Goal: Task Accomplishment & Management: Manage account settings

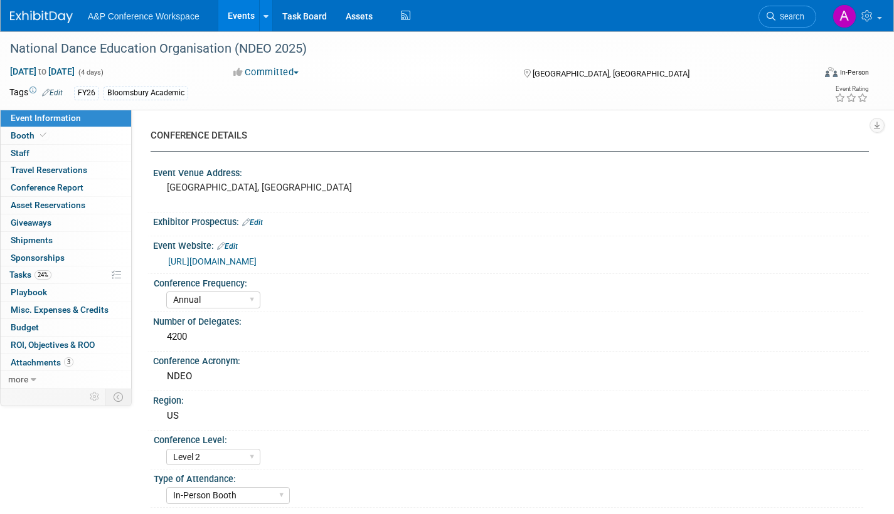
select select "Annual"
select select "Level 2"
select select "In-Person Booth"
select select "Drama & Performance Studies"
select select "Methuen Drama"
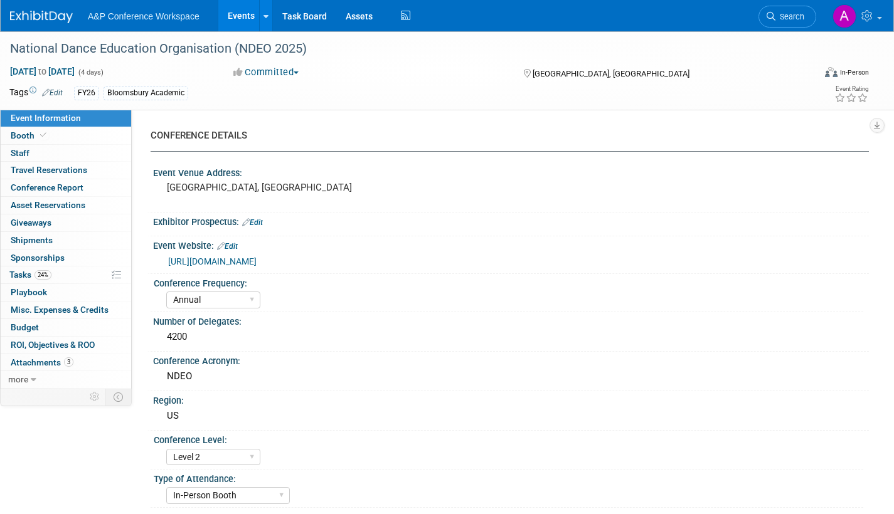
select select "[PERSON_NAME]"
select select "Networking/Commissioning"
click at [787, 26] on link "Search" at bounding box center [788, 17] width 58 height 22
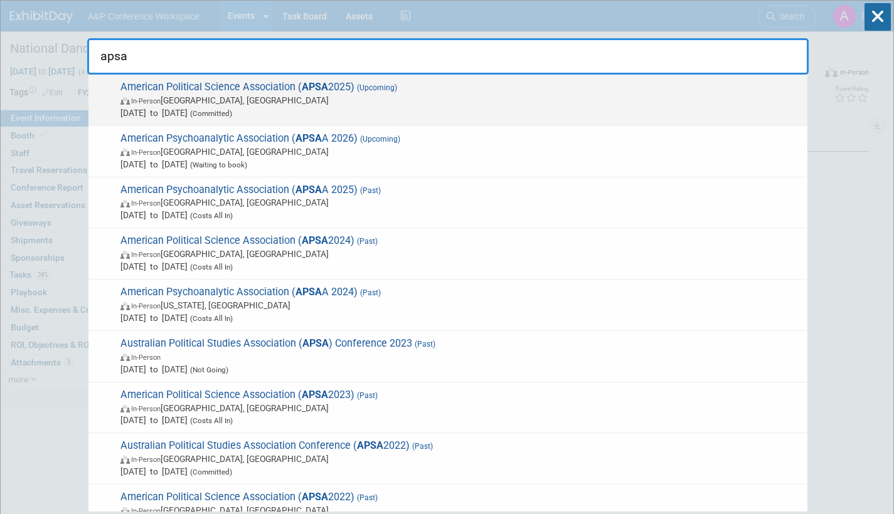
type input "apsa"
click at [262, 107] on span "Sep 11, 2025 to Sep 14, 2025 (Committed)" at bounding box center [460, 113] width 681 height 13
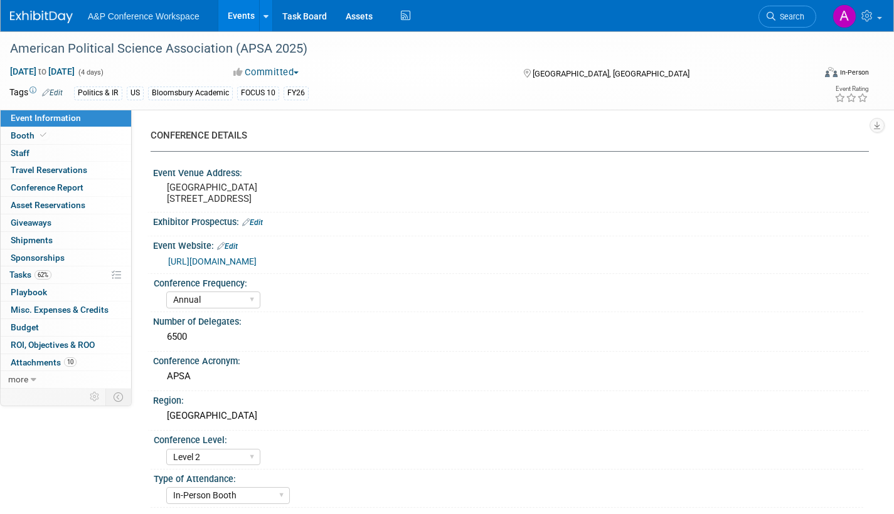
select select "Annual"
select select "Level 2"
select select "In-Person Booth"
select select "Politics & International Relations"
select select "Bloomsbury Academic"
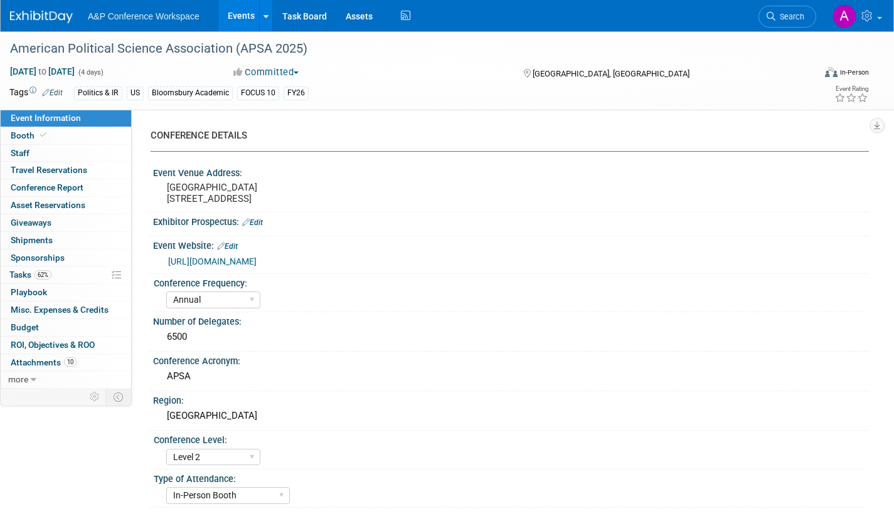
select select "[PERSON_NAME]"
select select "Networking/Commissioning"
click at [25, 275] on span "Tasks 62%" at bounding box center [30, 275] width 42 height 10
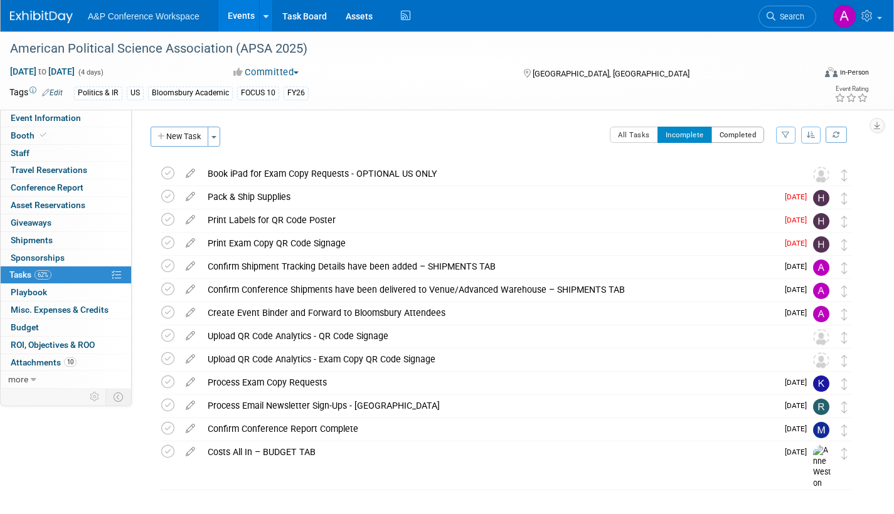
click at [747, 134] on button "Completed" at bounding box center [738, 135] width 53 height 16
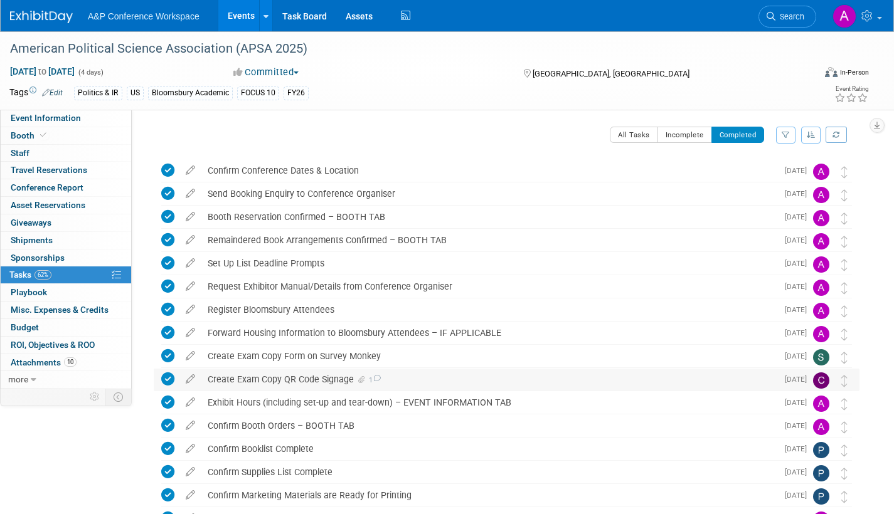
click at [368, 379] on span "1" at bounding box center [374, 380] width 14 height 8
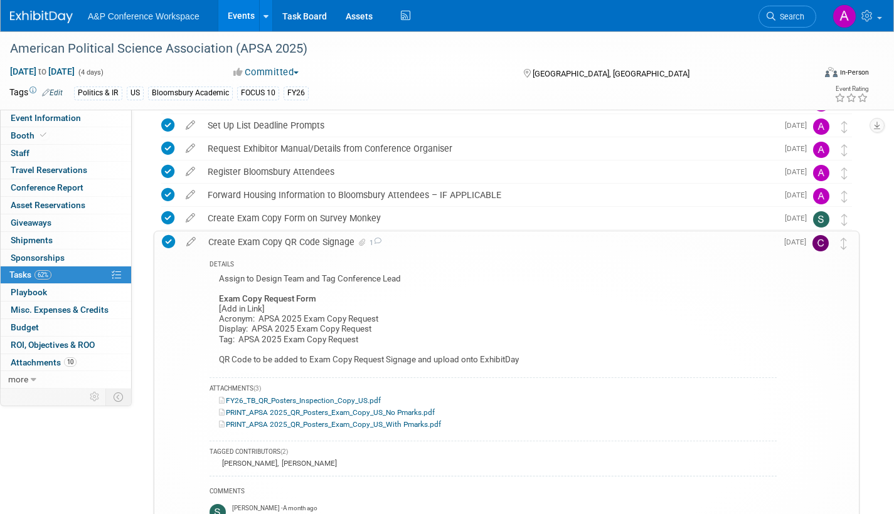
scroll to position [125, 0]
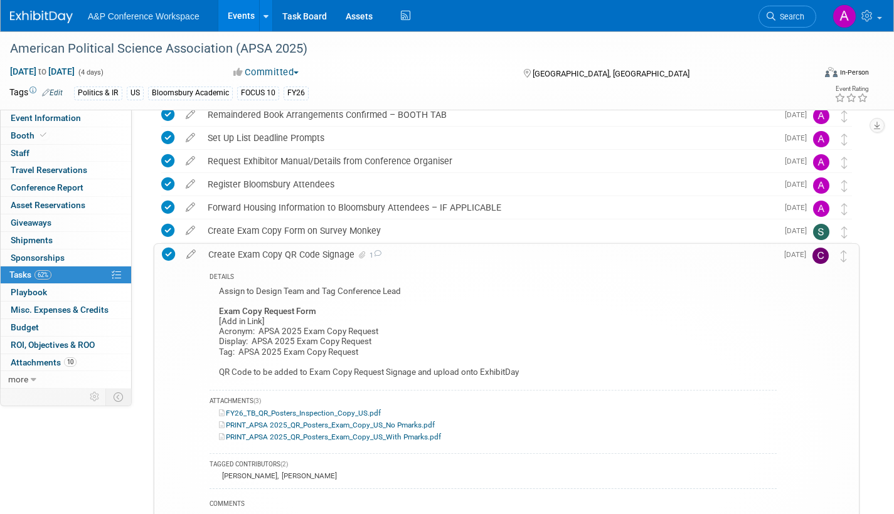
click at [368, 253] on span "1" at bounding box center [375, 256] width 14 height 8
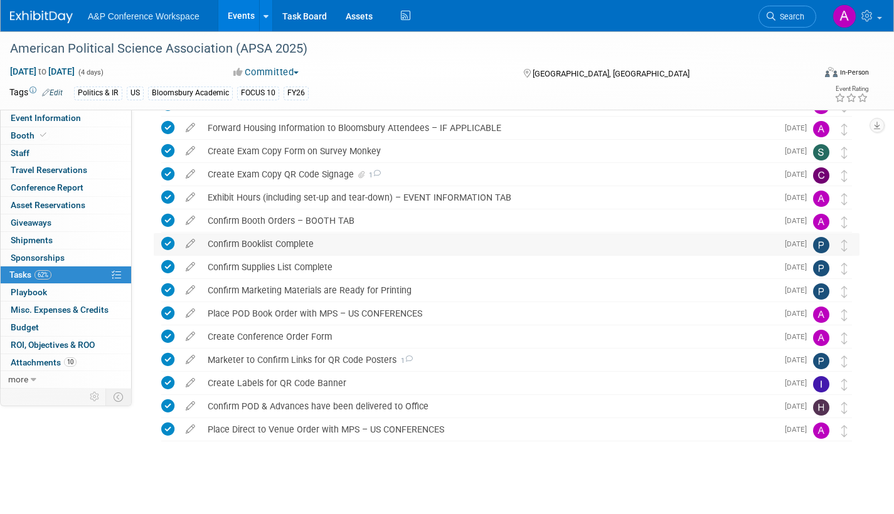
scroll to position [210, 0]
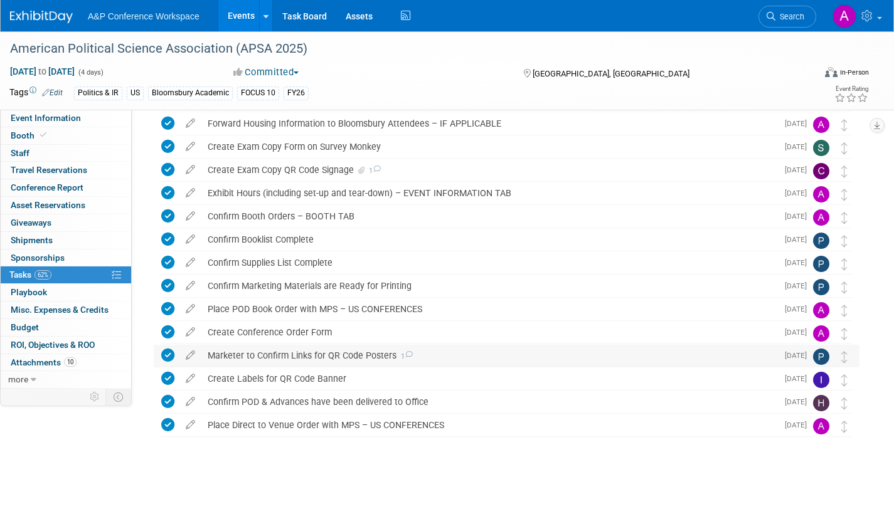
click at [407, 353] on icon at bounding box center [409, 354] width 8 height 7
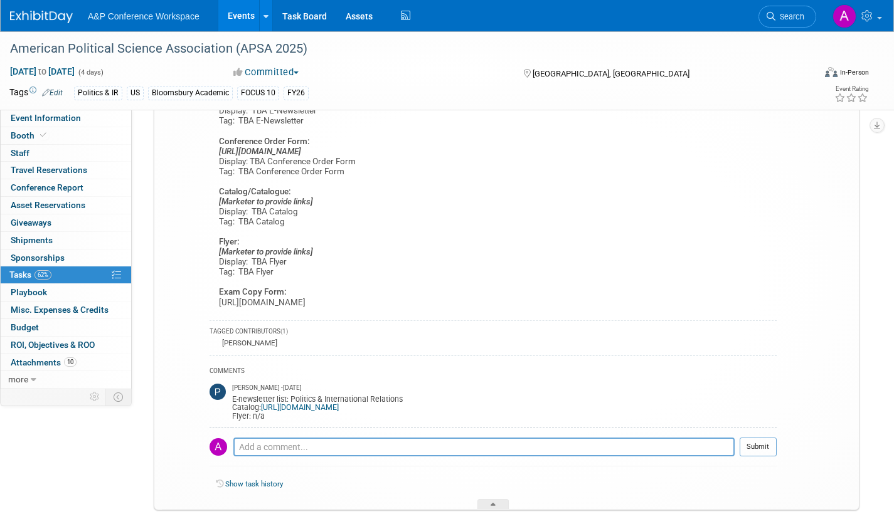
scroll to position [523, 0]
click at [27, 361] on span "Attachments 10" at bounding box center [44, 363] width 66 height 10
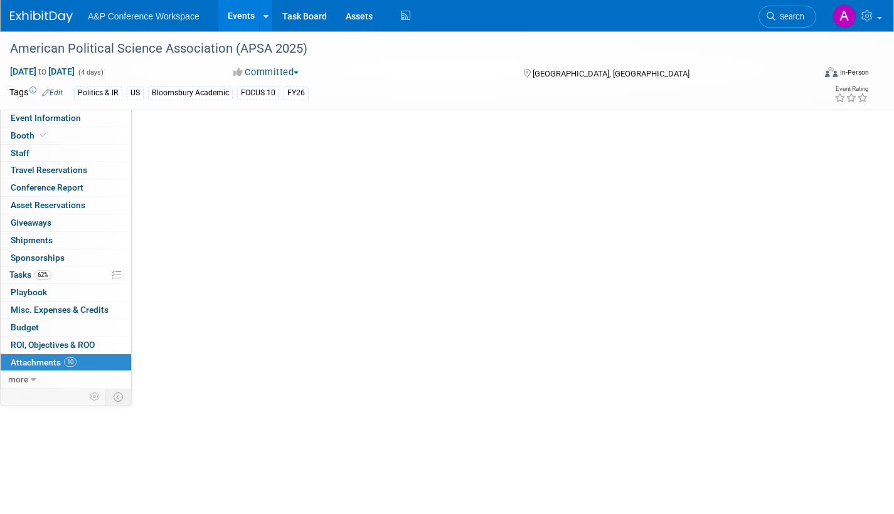
scroll to position [0, 0]
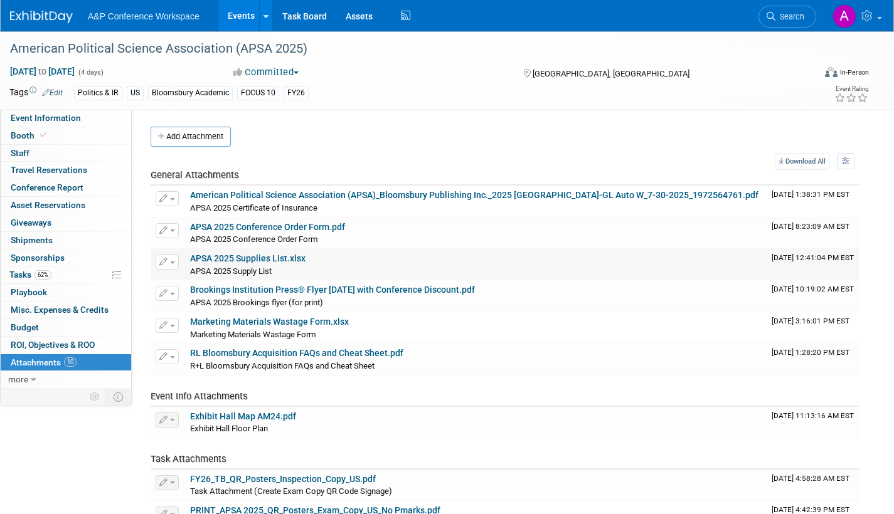
click at [268, 259] on link "APSA 2025 Supplies List.xlsx" at bounding box center [247, 258] width 115 height 10
click at [21, 275] on span "Tasks 62%" at bounding box center [30, 275] width 42 height 10
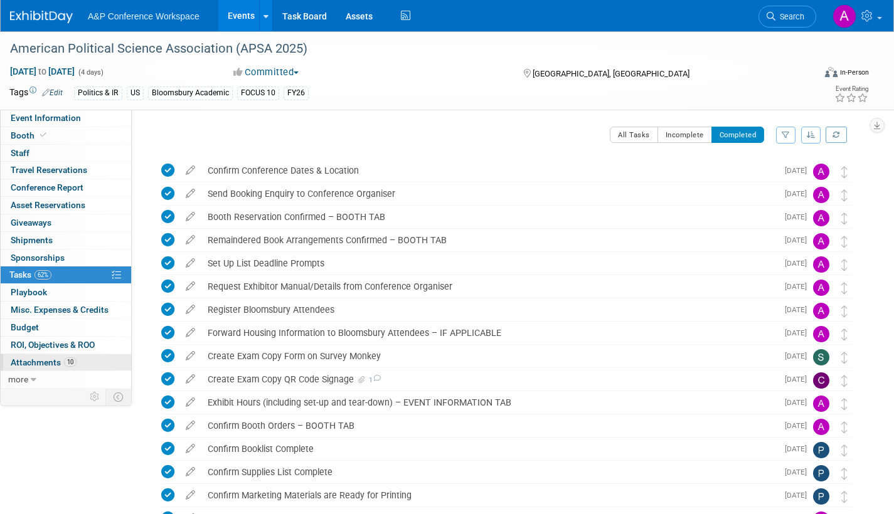
click at [45, 361] on span "Attachments 10" at bounding box center [44, 363] width 66 height 10
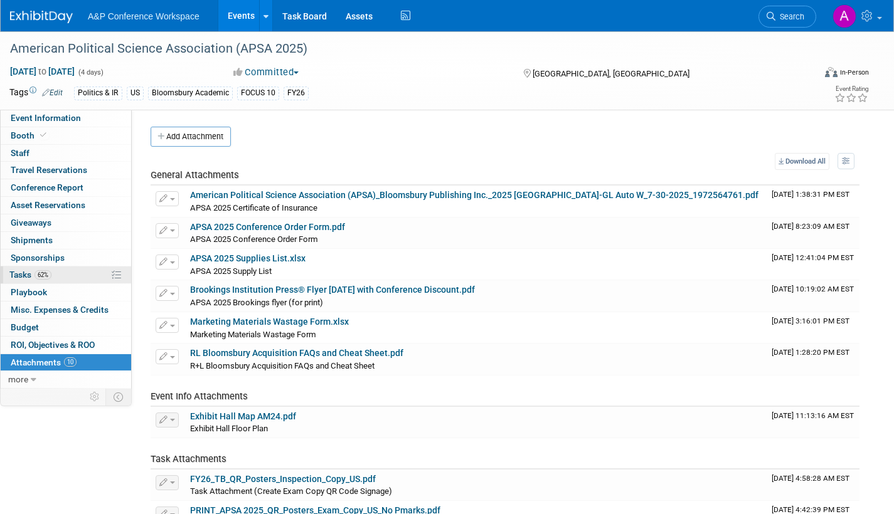
click at [19, 272] on span "Tasks 62%" at bounding box center [30, 275] width 42 height 10
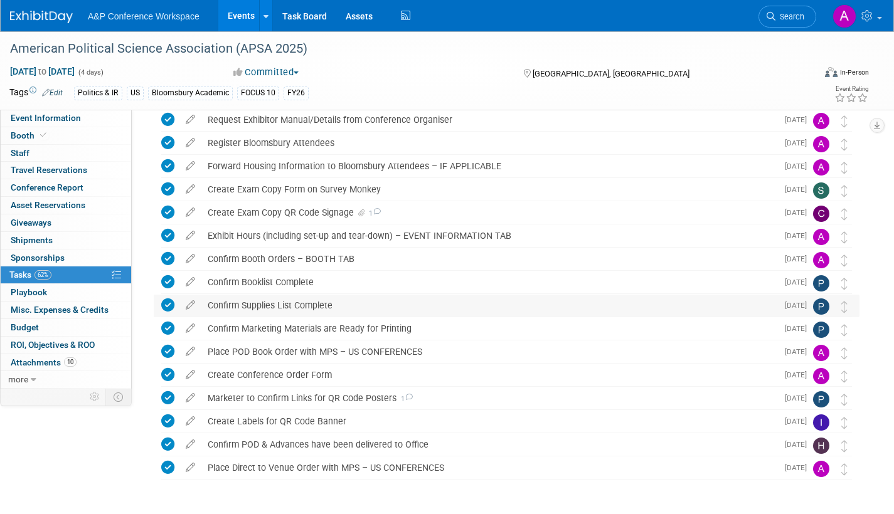
scroll to position [210, 0]
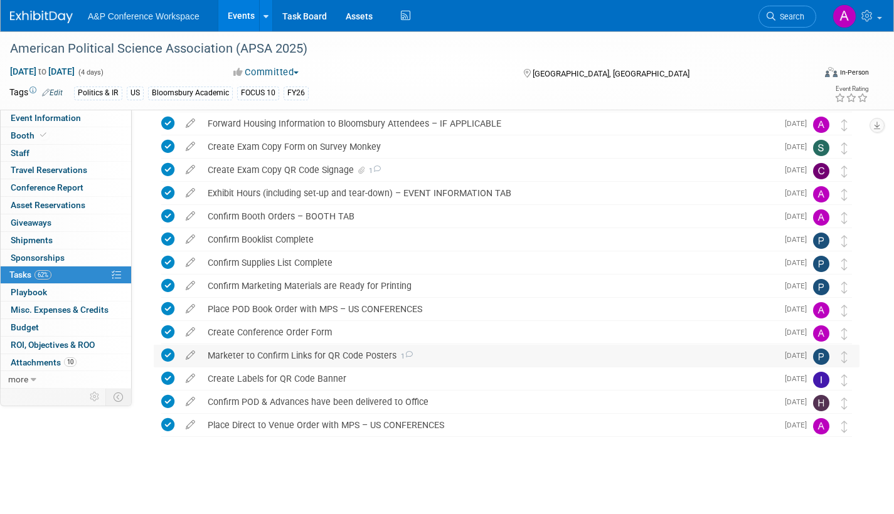
click at [412, 353] on div "Marketer to Confirm Links for QR Code Posters 1" at bounding box center [489, 355] width 576 height 21
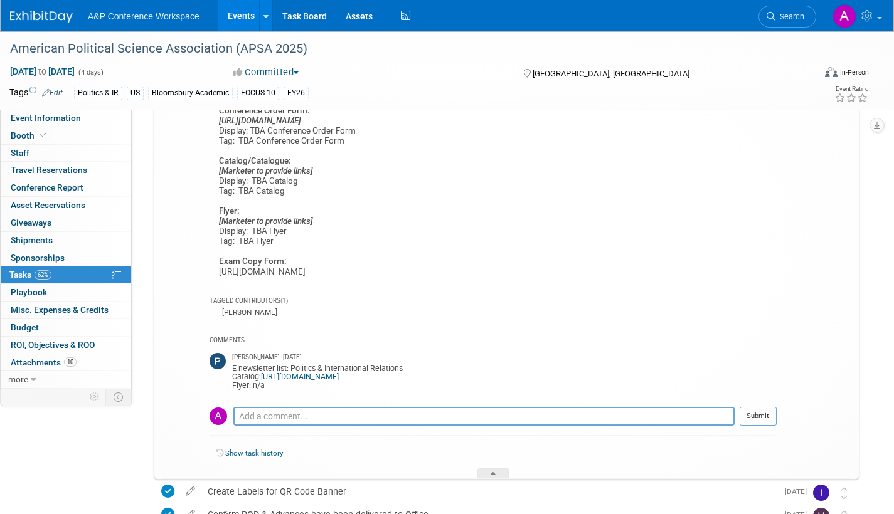
scroll to position [586, 0]
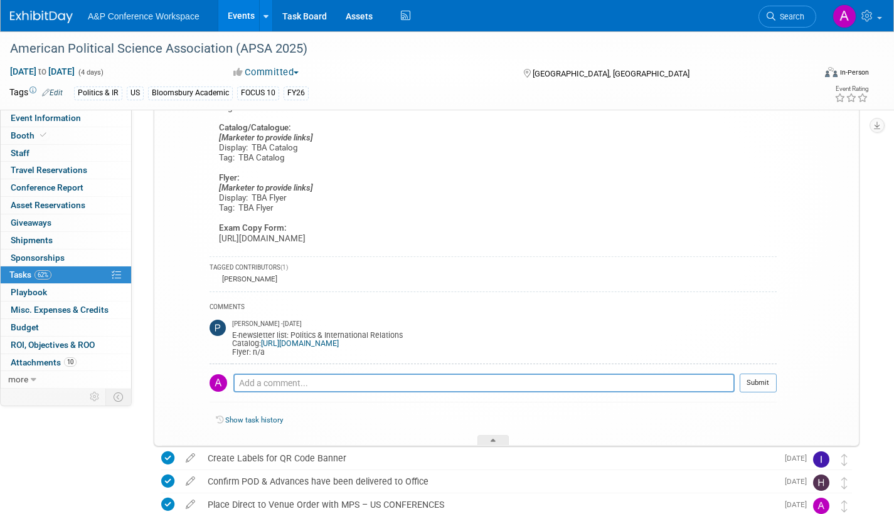
click at [309, 344] on link "https://issuu.com/bloomsburyacademic/docs/politics_international_relations_new_…" at bounding box center [300, 343] width 78 height 9
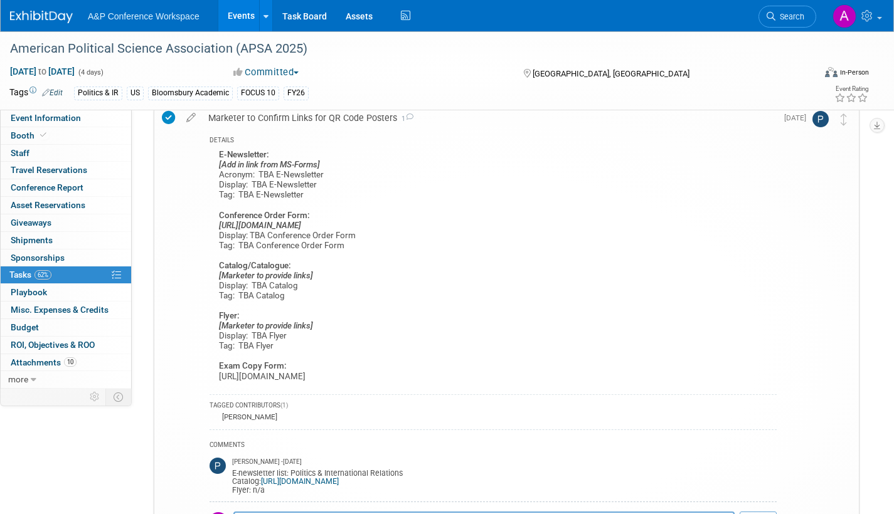
scroll to position [461, 0]
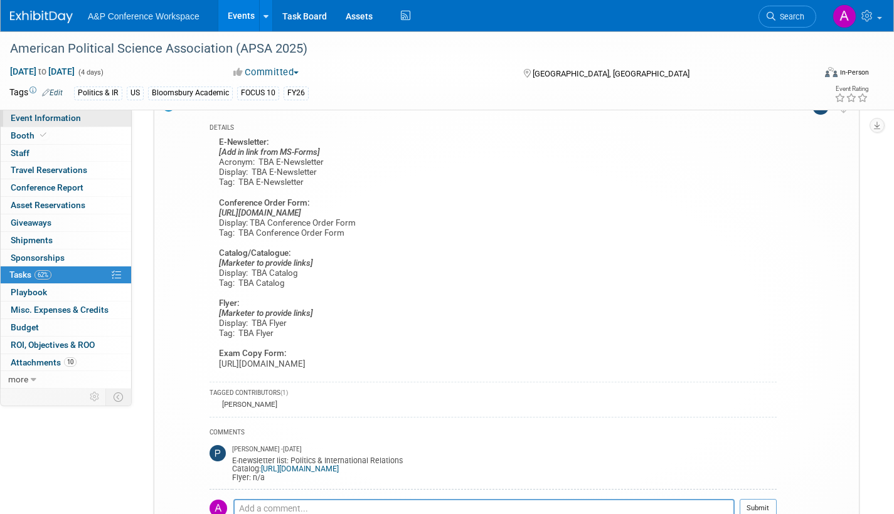
click at [66, 119] on span "Event Information" at bounding box center [46, 118] width 70 height 10
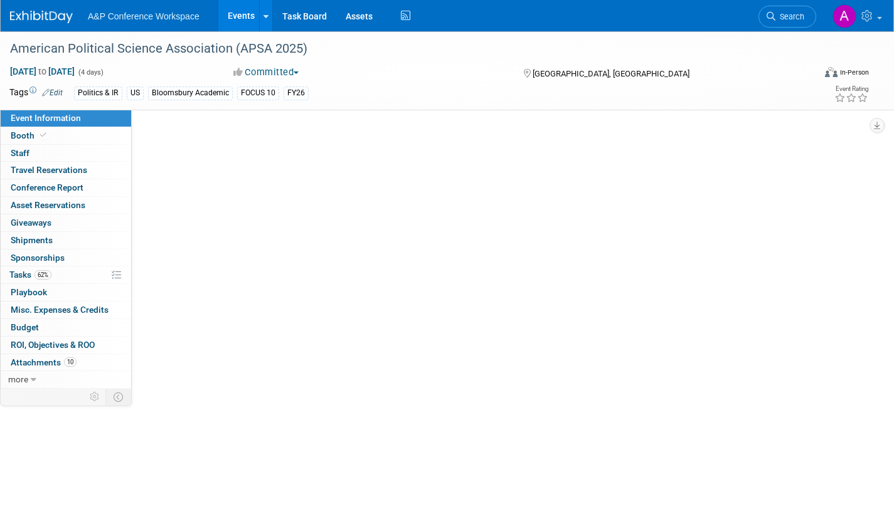
scroll to position [0, 0]
select select "Annual"
select select "Level 2"
select select "In-Person Booth"
select select "Politics & International Relations"
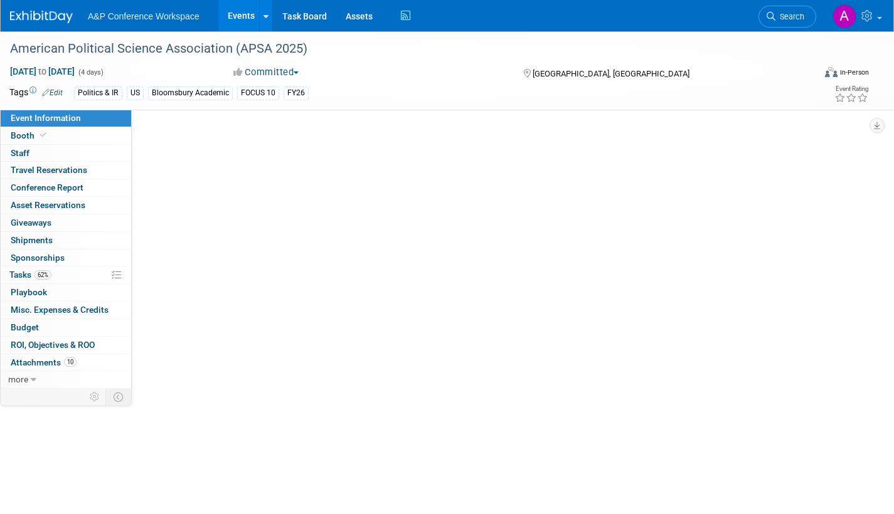
select select "Bloomsbury Academic"
select select "[PERSON_NAME]"
select select "Networking/Commissioning"
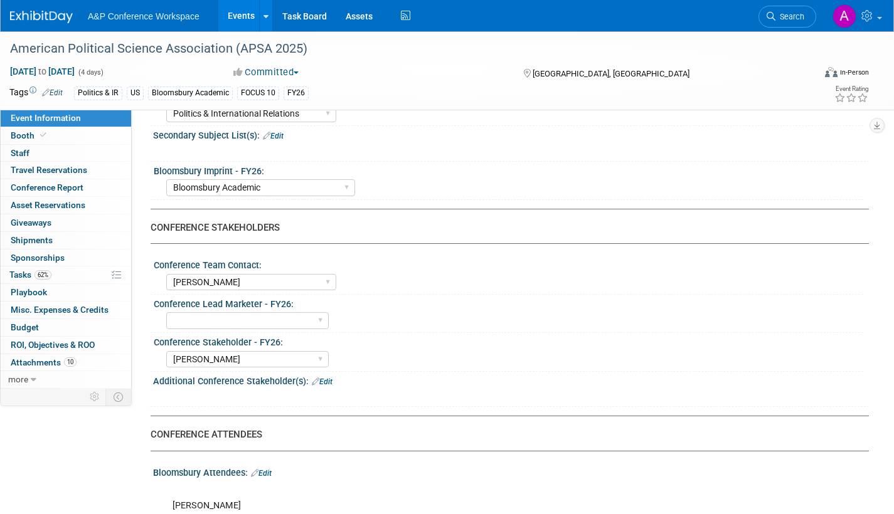
scroll to position [502, 0]
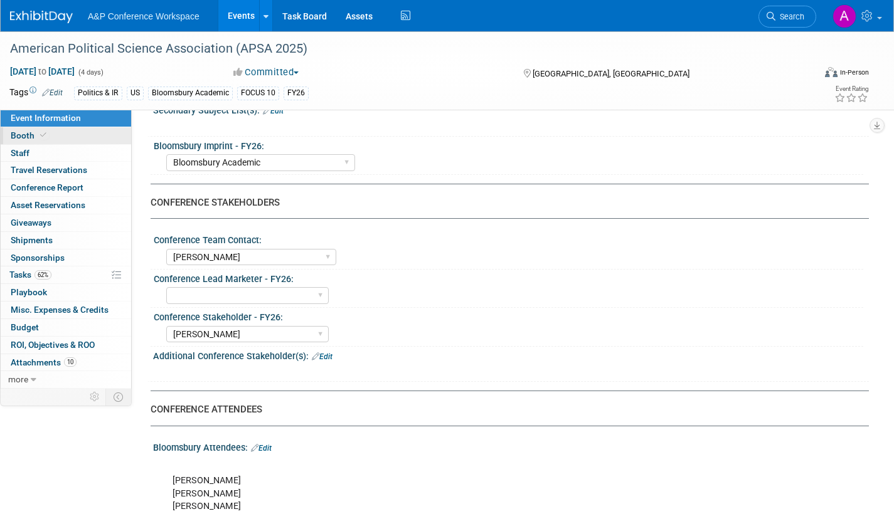
click at [64, 139] on link "Booth" at bounding box center [66, 135] width 131 height 17
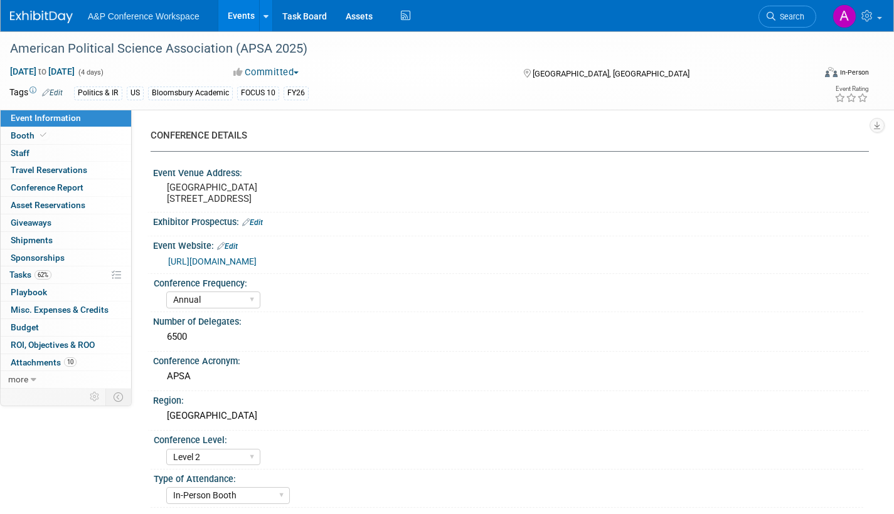
select select "CUAP"
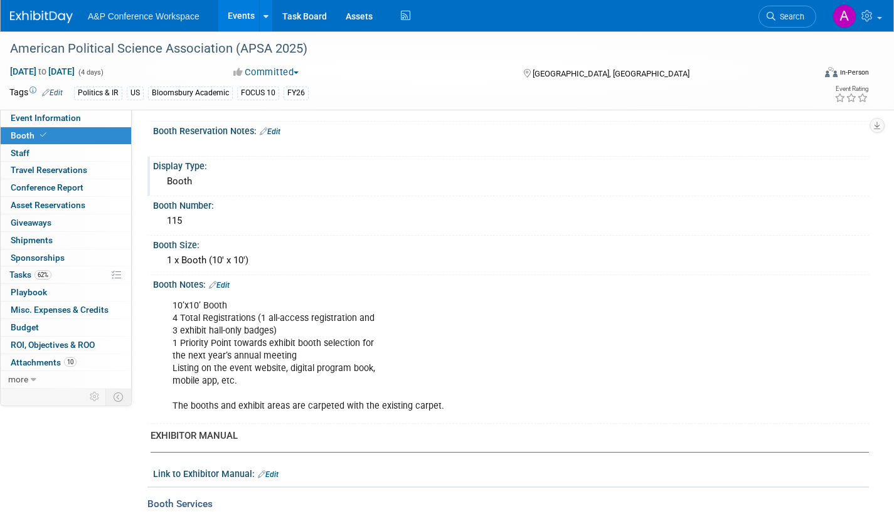
scroll to position [188, 0]
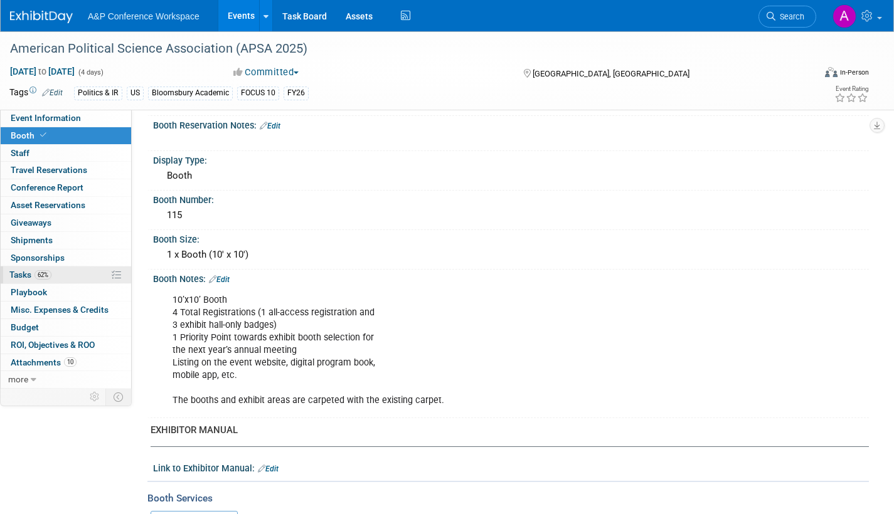
click at [25, 272] on span "Tasks 62%" at bounding box center [30, 275] width 42 height 10
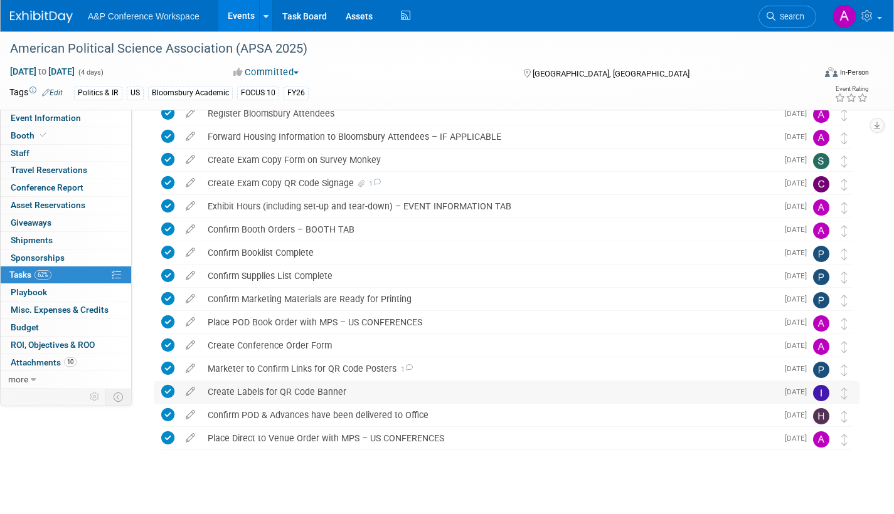
scroll to position [210, 0]
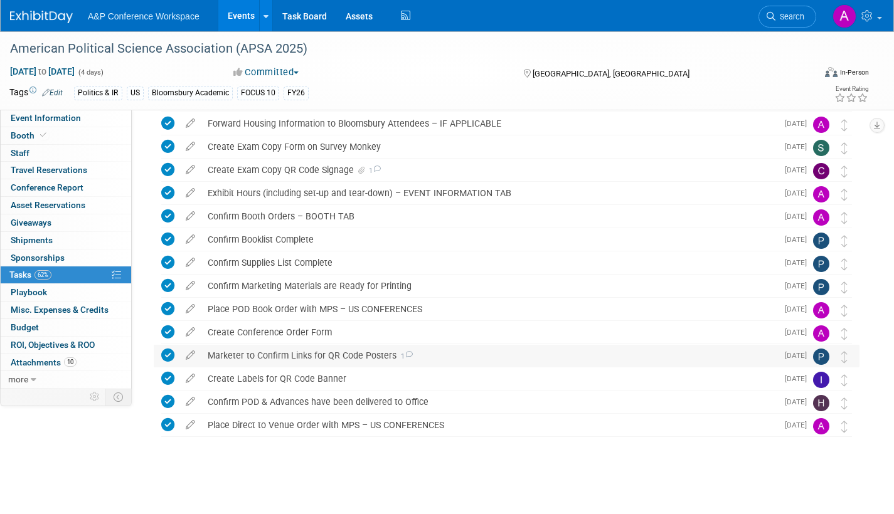
click at [407, 355] on icon at bounding box center [409, 354] width 8 height 7
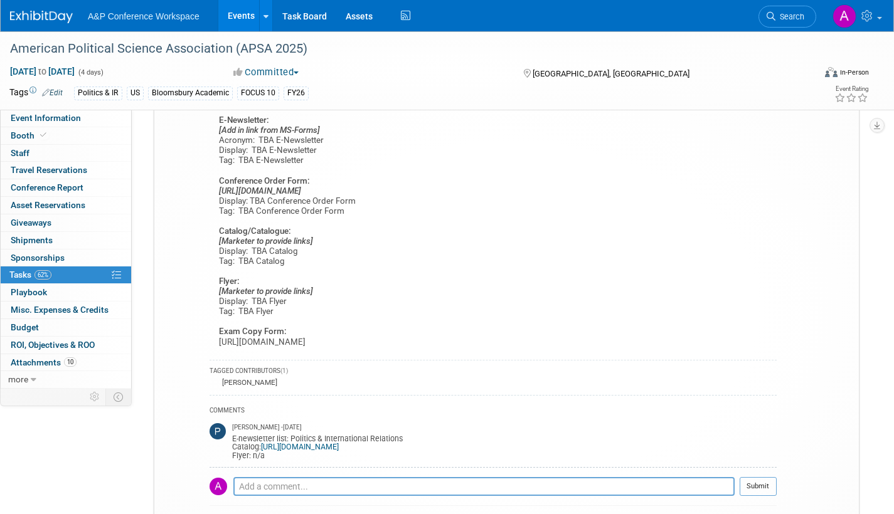
scroll to position [461, 0]
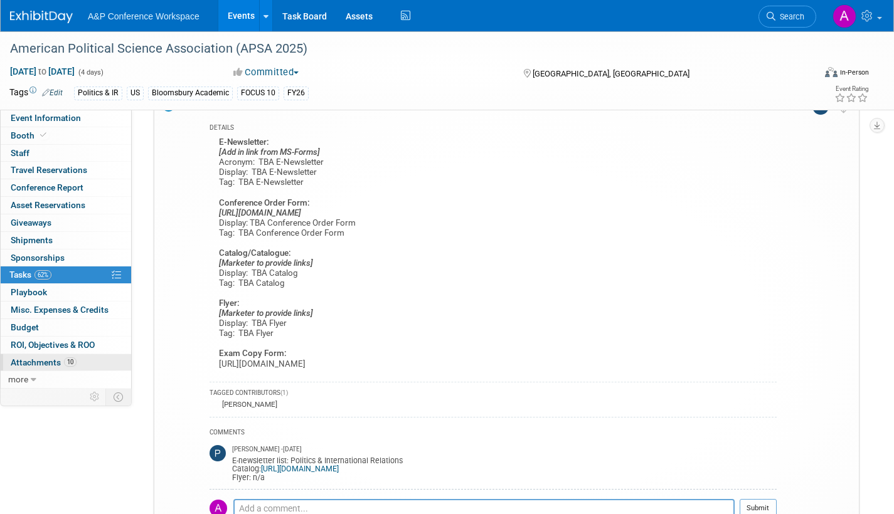
drag, startPoint x: 43, startPoint y: 365, endPoint x: 58, endPoint y: 364, distance: 15.1
click at [43, 363] on span "Attachments 10" at bounding box center [44, 363] width 66 height 10
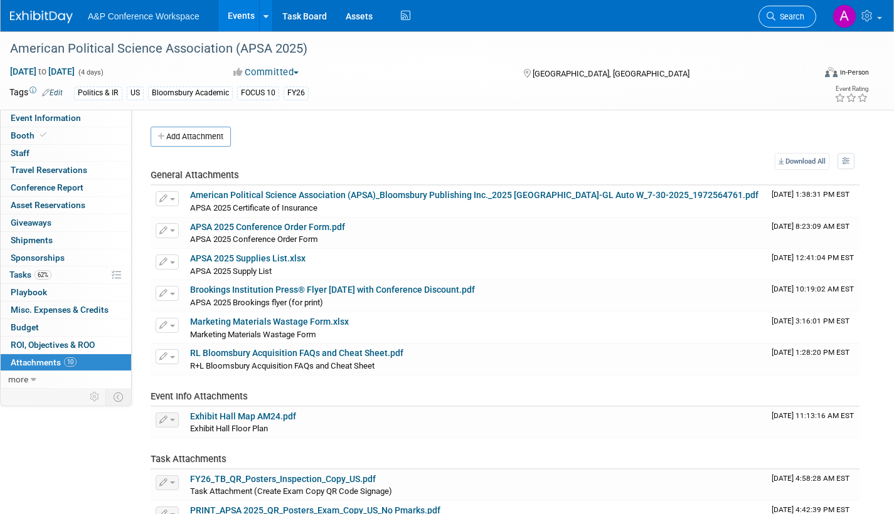
click at [789, 18] on span "Search" at bounding box center [790, 16] width 29 height 9
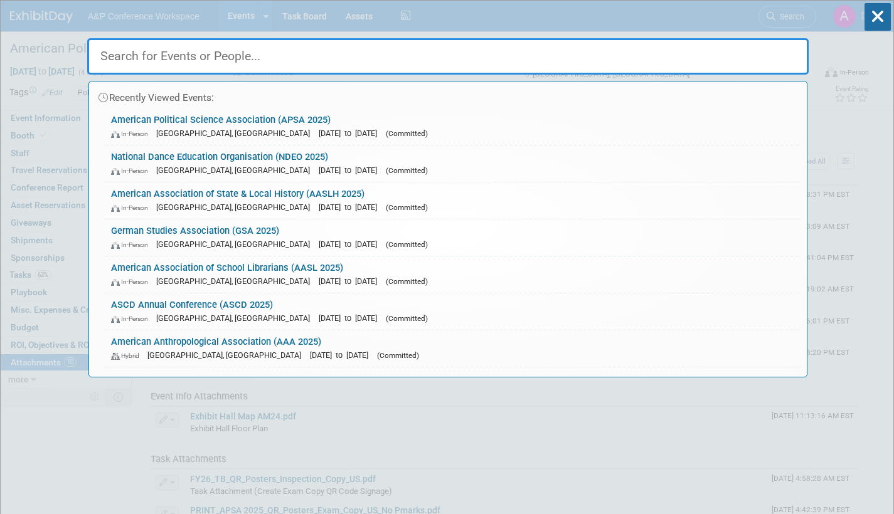
click at [303, 56] on input "text" at bounding box center [448, 56] width 722 height 36
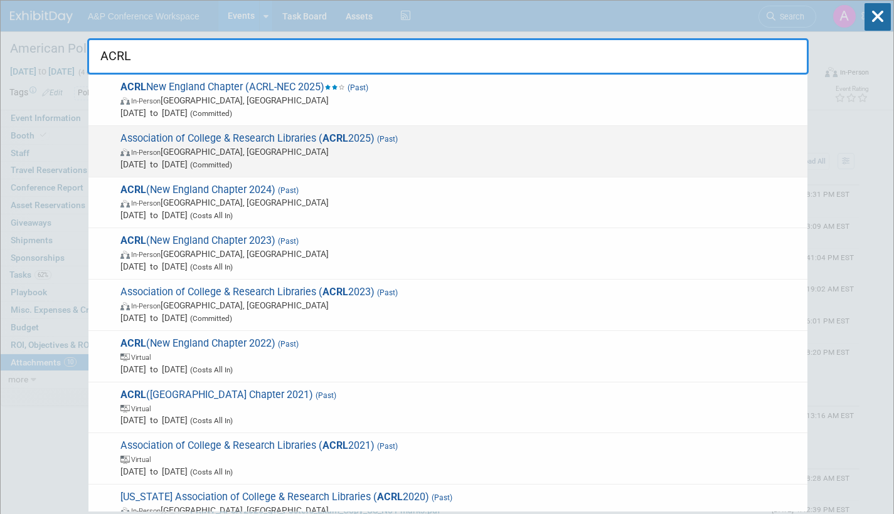
type input "ACRL"
click at [307, 160] on span "Apr 2, 2025 to Apr 5, 2025 (Committed)" at bounding box center [460, 164] width 681 height 13
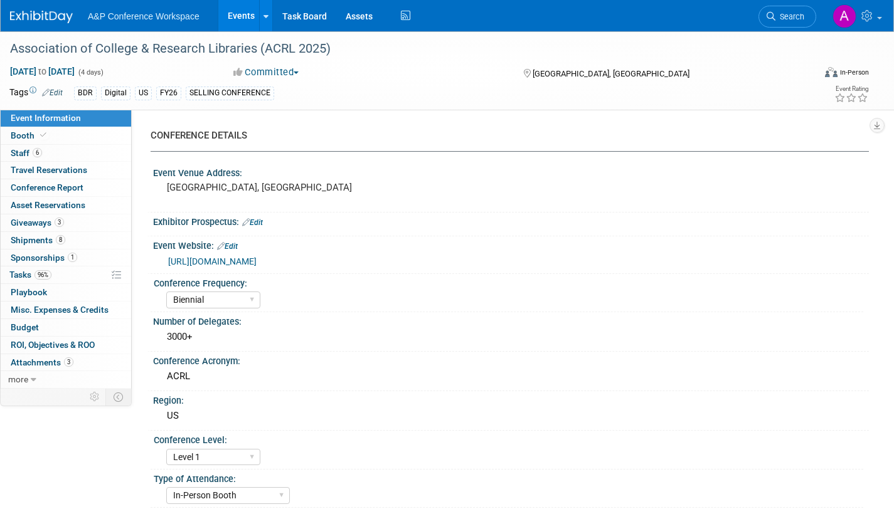
select select "Biennial"
select select "Level 1"
select select "In-Person Booth"
select select "Libraries"
select select "Bloomsbury Digital Resources"
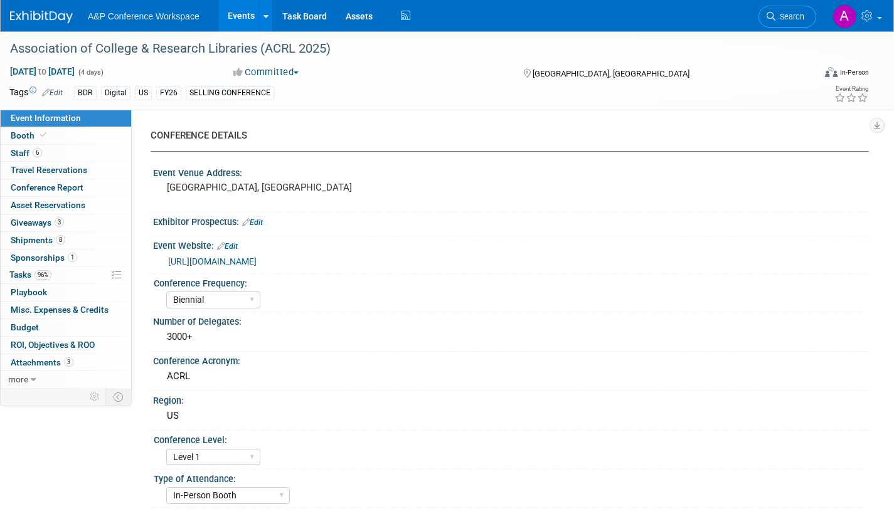
select select "[PERSON_NAME]"
select select "BDR Product Awareness and Trial Generation​"
click at [45, 363] on span "Attachments 3" at bounding box center [42, 363] width 63 height 10
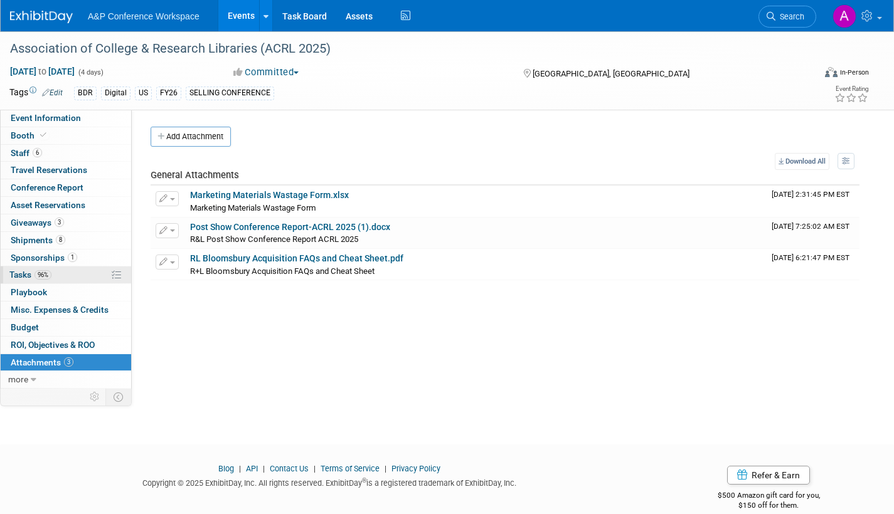
click at [22, 270] on span "Tasks 96%" at bounding box center [30, 275] width 42 height 10
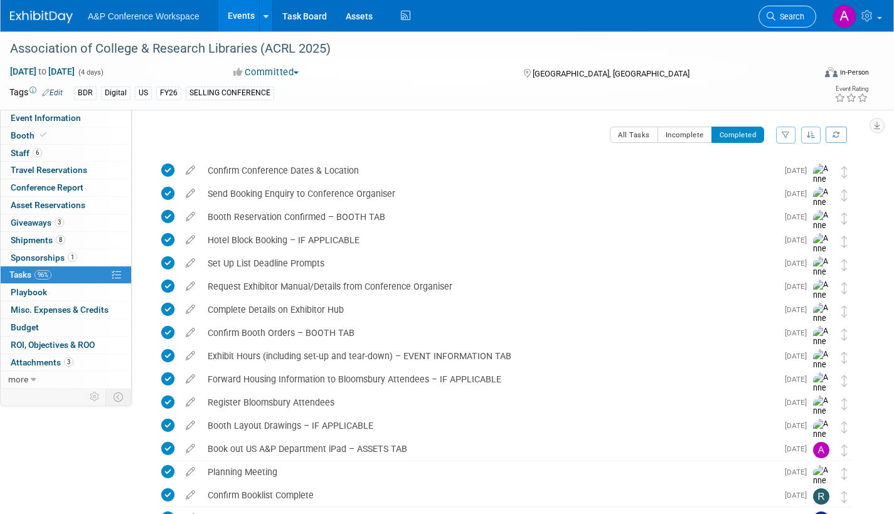
click at [781, 18] on span "Search" at bounding box center [790, 16] width 29 height 9
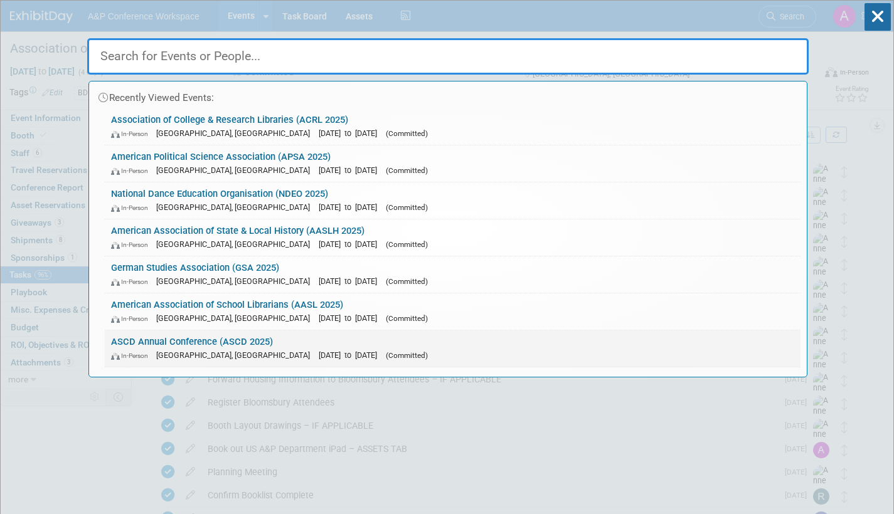
click at [368, 349] on div "In-Person San Antonio, TX Jun 29, 2025 to Jul 2, 2025 (Committed)" at bounding box center [452, 355] width 683 height 13
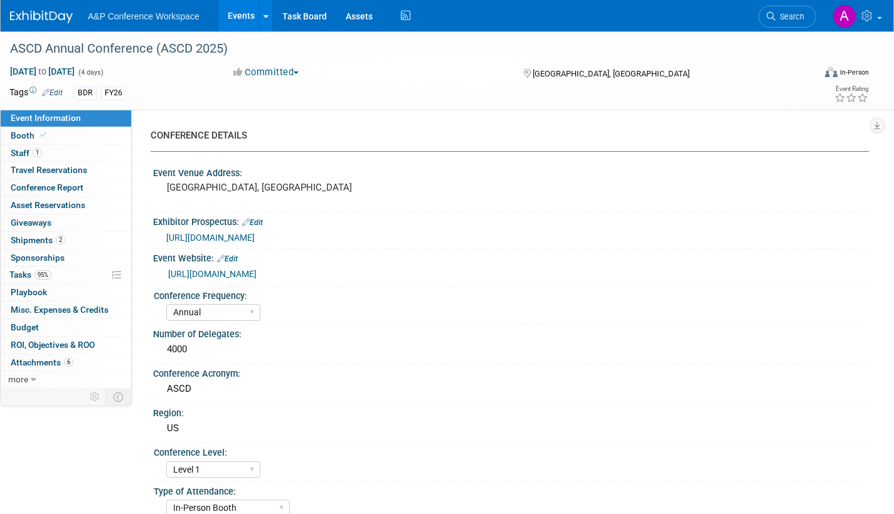
select select "Annual"
select select "Level 1"
select select "In-Person Booth"
select select "Schools"
select select "Bloomsbury Digital Resources"
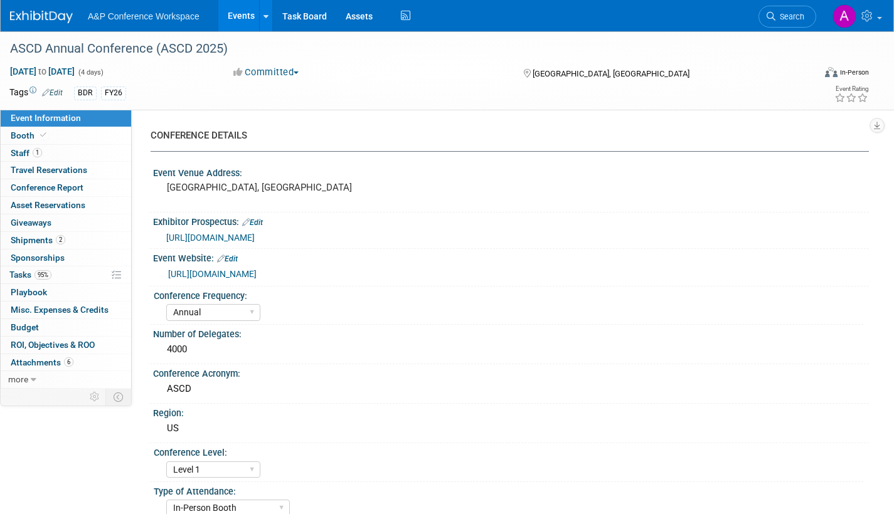
select select "[PERSON_NAME]"
select select "BDR Product Awareness and Trial Generation​"
click at [33, 362] on span "Attachments 6" at bounding box center [42, 363] width 63 height 10
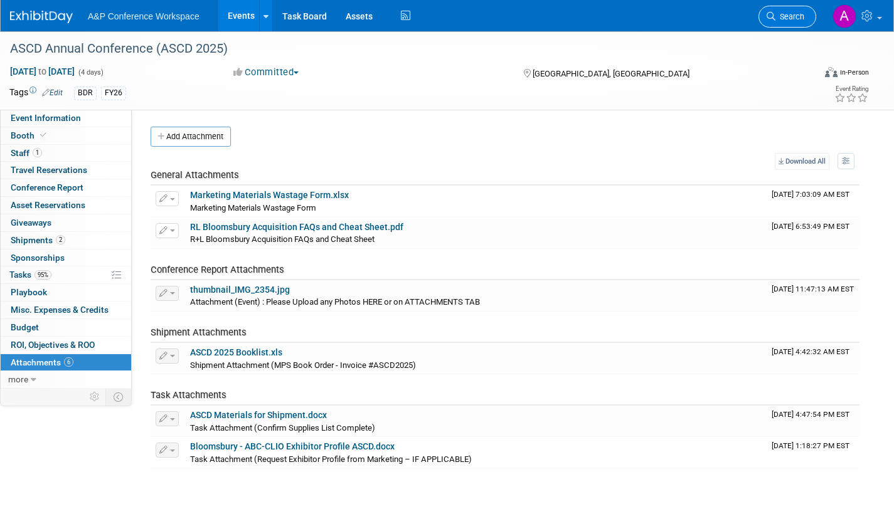
click at [778, 18] on span "Search" at bounding box center [790, 16] width 29 height 9
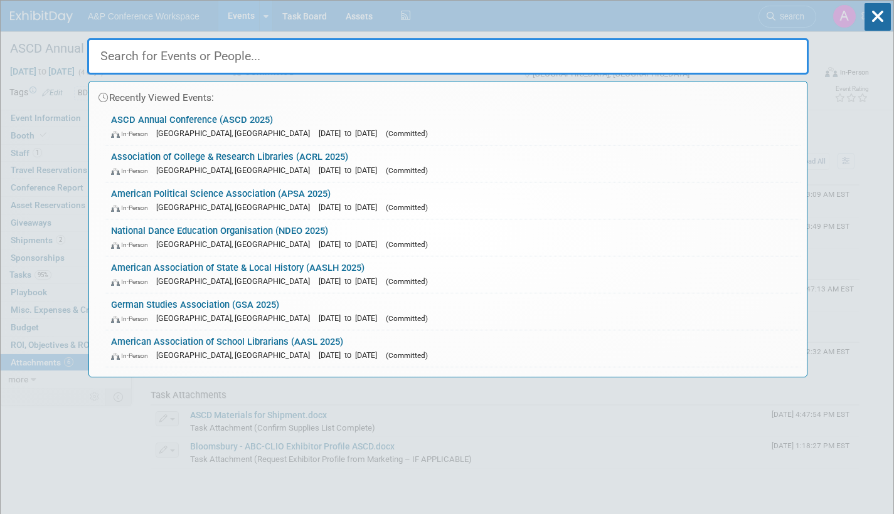
click at [237, 55] on input "text" at bounding box center [448, 56] width 722 height 36
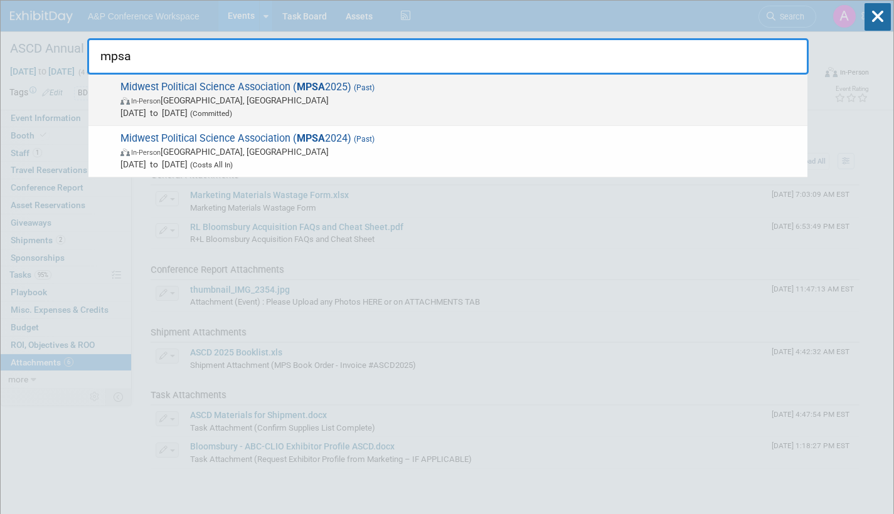
type input "mpsa"
click at [268, 95] on span "In-Person Chicago, IL" at bounding box center [460, 100] width 681 height 13
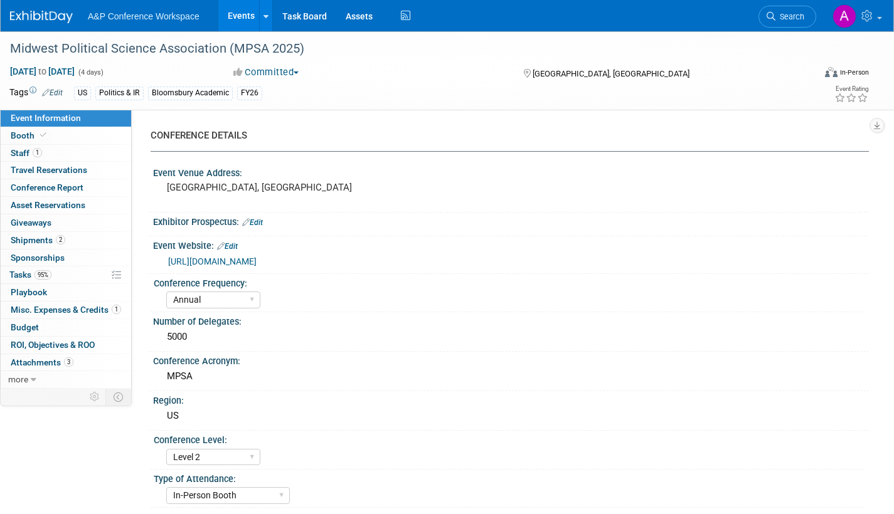
select select "Annual"
select select "Level 2"
select select "In-Person Booth"
select select "Politics & International Relations"
select select "Rowman"
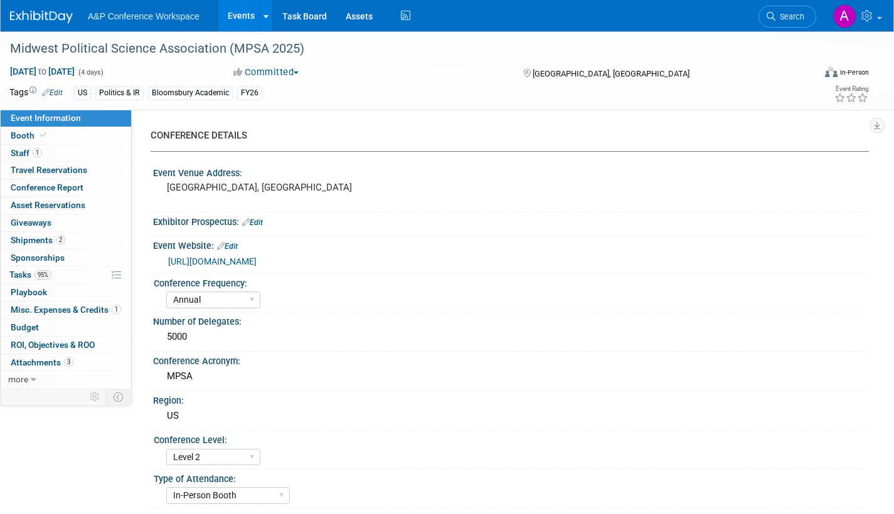
select select "[PERSON_NAME]"
select select "Networking/Commissioning"
click at [48, 359] on span "Attachments 3" at bounding box center [42, 363] width 63 height 10
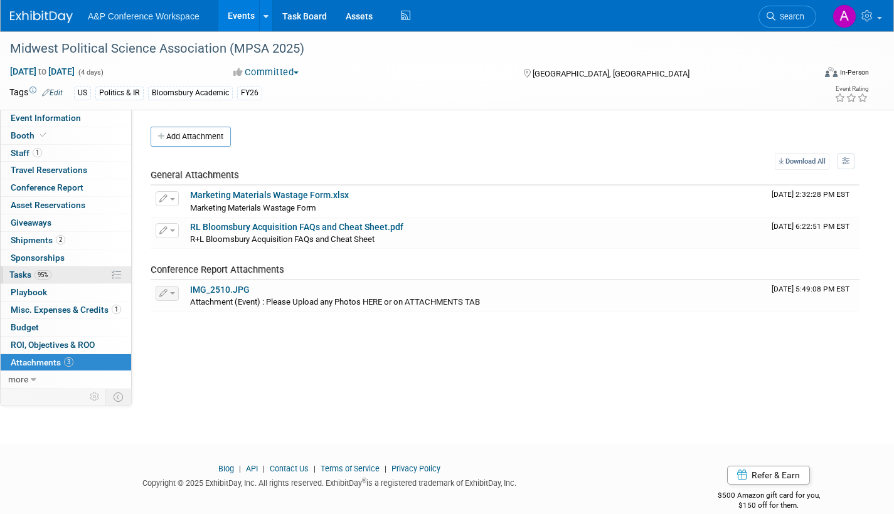
click at [23, 276] on span "Tasks 95%" at bounding box center [30, 275] width 42 height 10
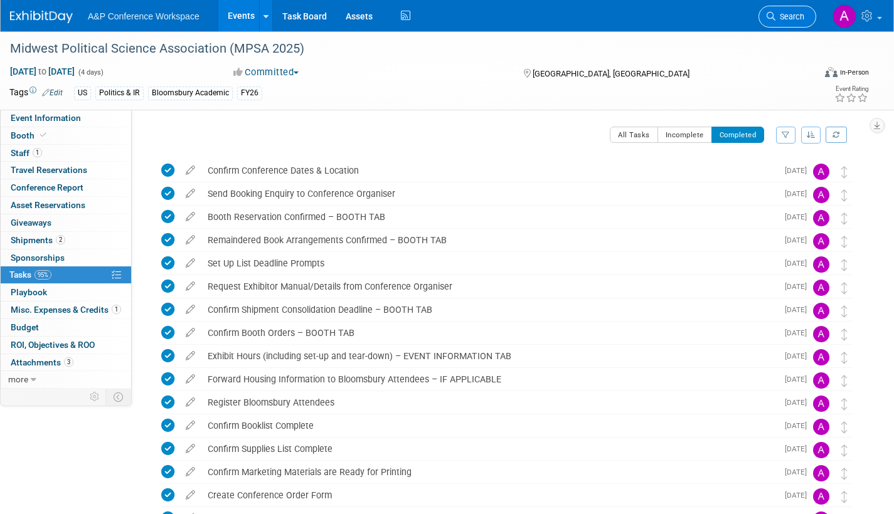
click at [793, 10] on link "Search" at bounding box center [788, 17] width 58 height 22
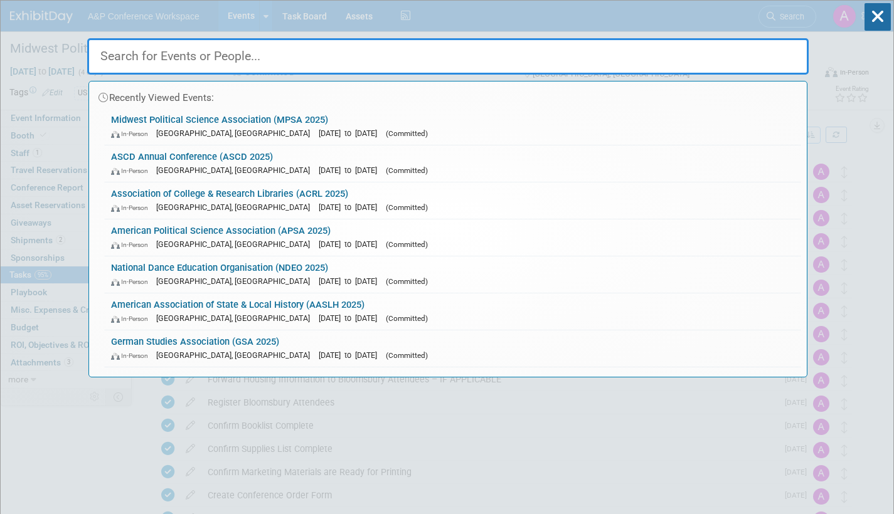
click at [282, 60] on input "text" at bounding box center [448, 56] width 722 height 36
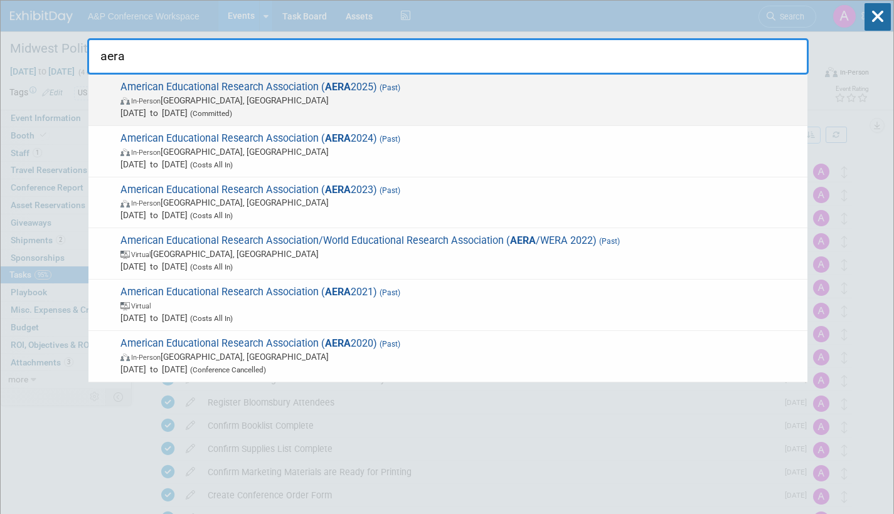
type input "aera"
click at [277, 97] on span "In-Person Denver, CO" at bounding box center [460, 100] width 681 height 13
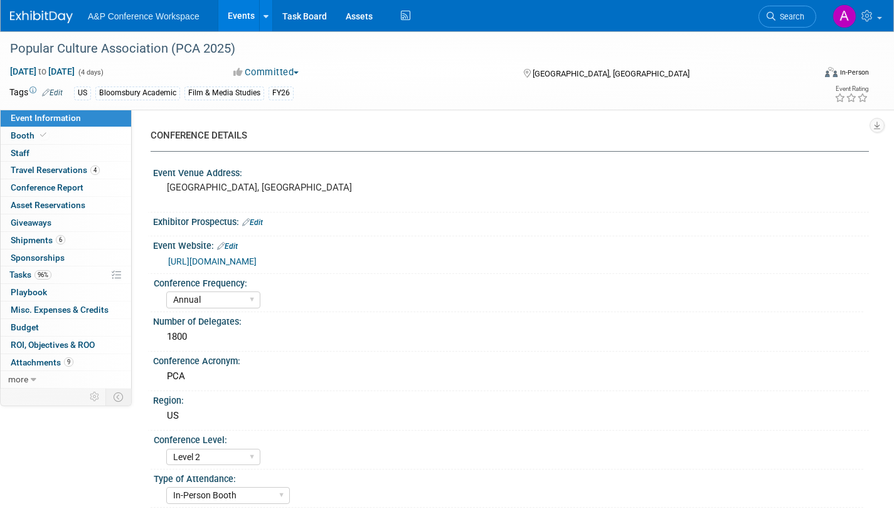
select select "Annual"
select select "Level 2"
select select "In-Person Booth"
select select "Film & Media Studies"
select select "Bloomsbury/Rowman & [PERSON_NAME]"
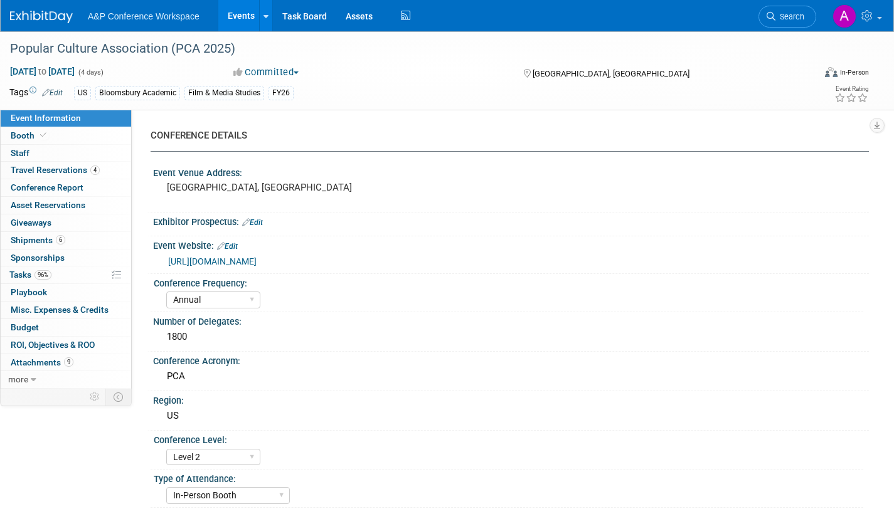
select select "[PERSON_NAME]"
select select "Networking/Commissioning"
click at [46, 363] on span "Attachments 9" at bounding box center [42, 363] width 63 height 10
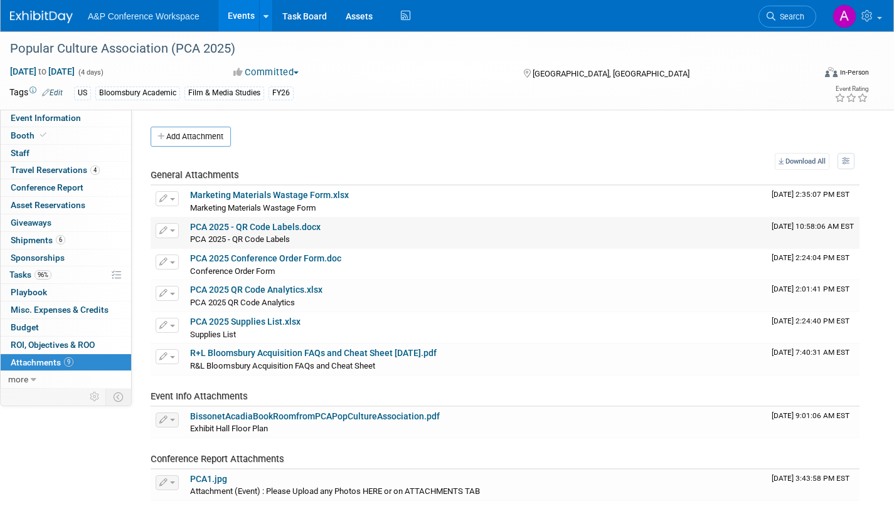
click at [290, 223] on link "PCA 2025 - QR Code Labels.docx" at bounding box center [255, 227] width 131 height 10
click at [796, 15] on span "Search" at bounding box center [790, 16] width 29 height 9
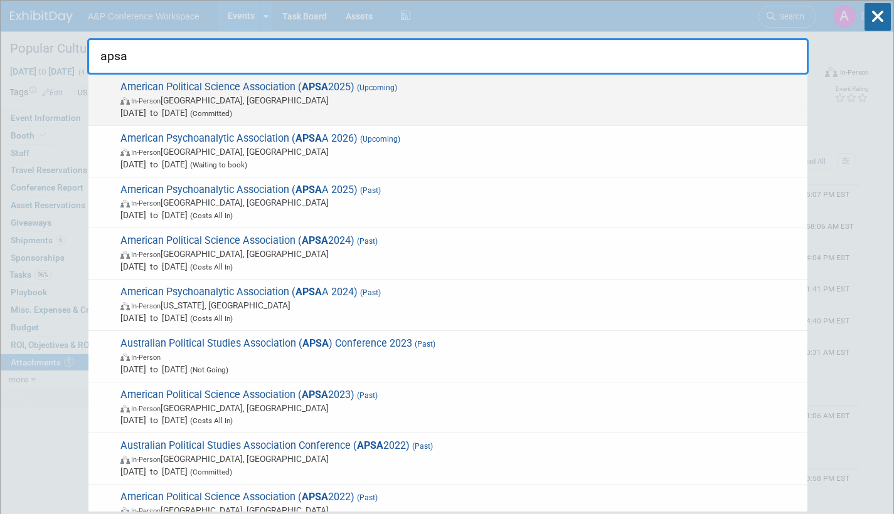
type input "apsa"
click at [230, 93] on span "American Political Science Association ( APSA 2025) (Upcoming) In-Person Vancou…" at bounding box center [459, 100] width 685 height 38
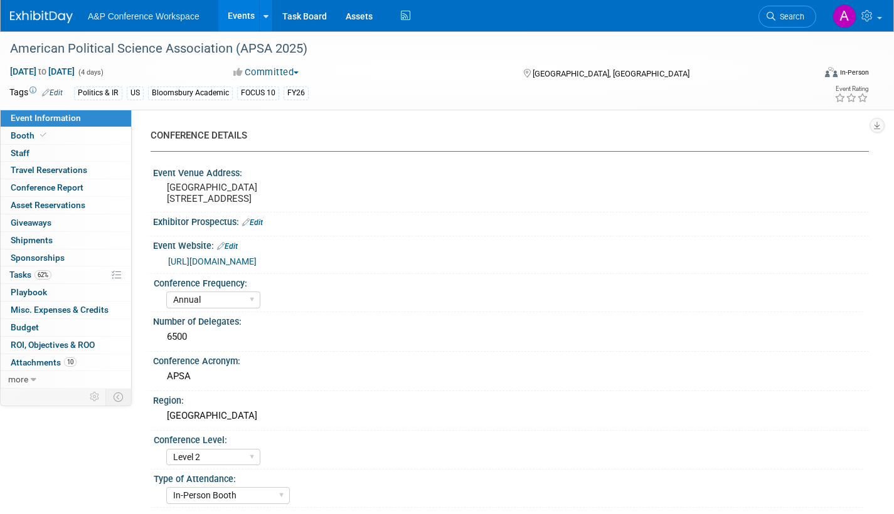
select select "Annual"
select select "Level 2"
select select "In-Person Booth"
select select "Politics & International Relations"
select select "Bloomsbury Academic"
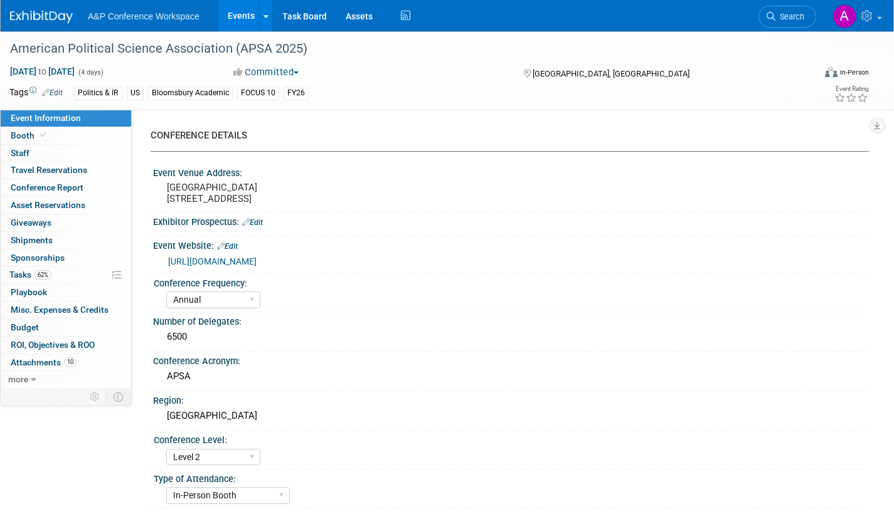
select select "[PERSON_NAME]"
select select "Networking/Commissioning"
click at [26, 275] on span "Tasks 62%" at bounding box center [30, 275] width 42 height 10
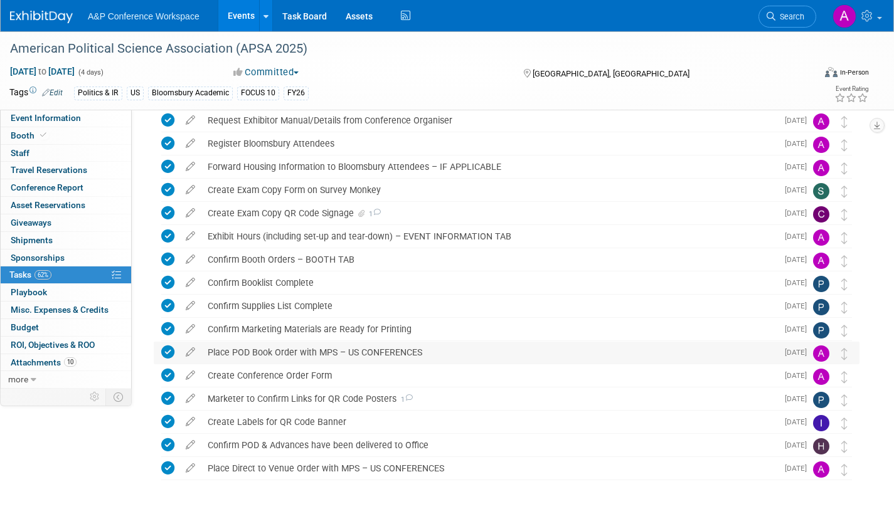
scroll to position [188, 0]
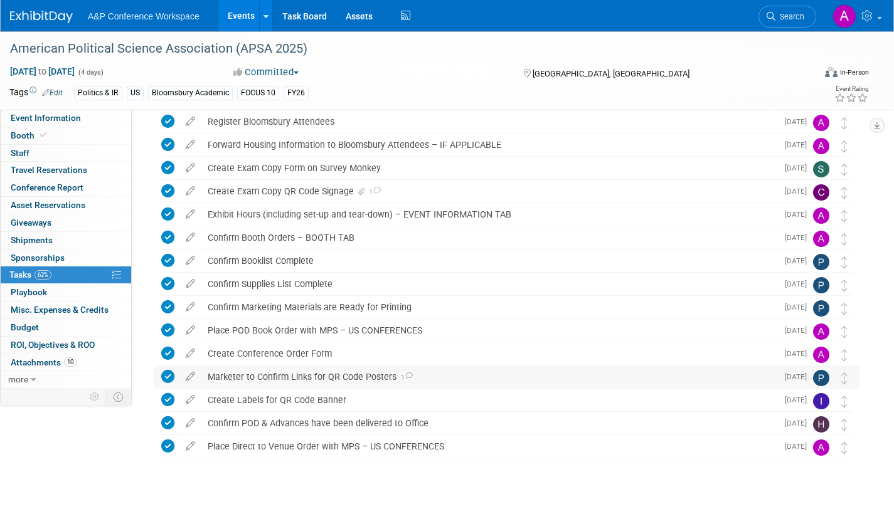
click at [406, 376] on icon at bounding box center [409, 376] width 8 height 7
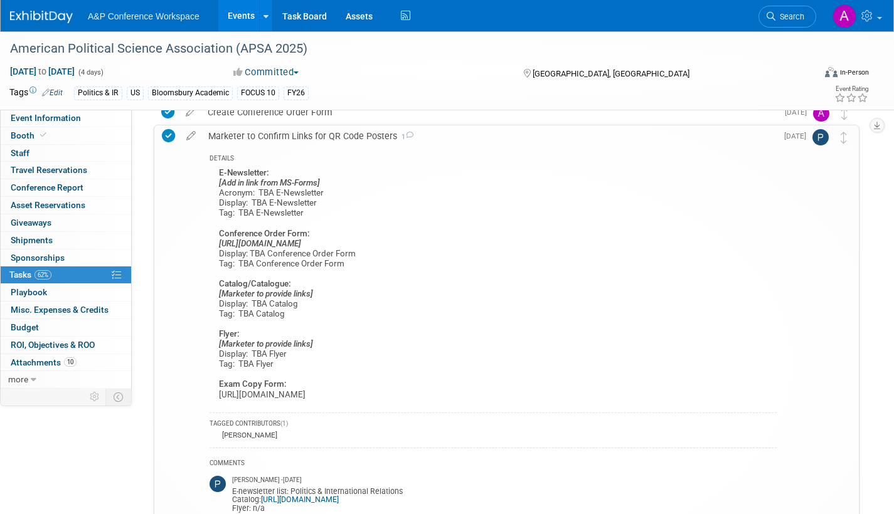
scroll to position [502, 0]
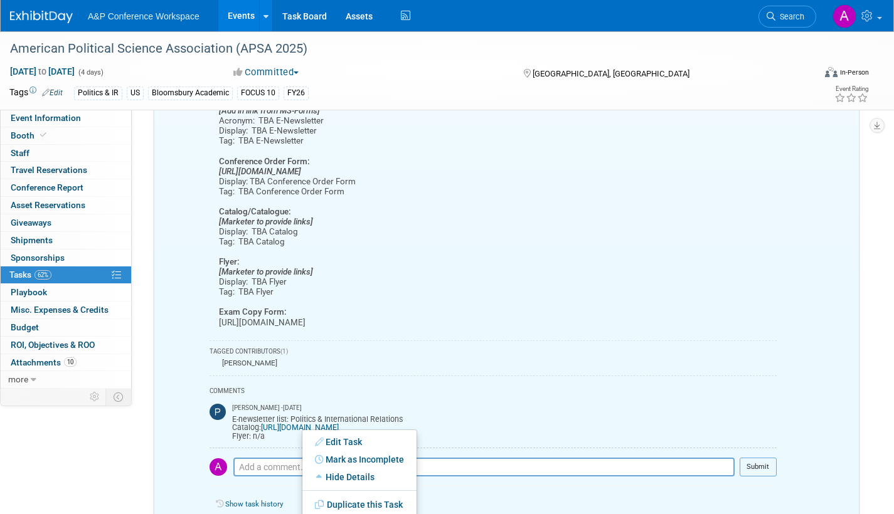
click at [597, 336] on div "DETAILS E-Newsletter: [Add in link from MS-Forms] Acronym: TBA E-Newsletter Dis…" at bounding box center [489, 303] width 575 height 456
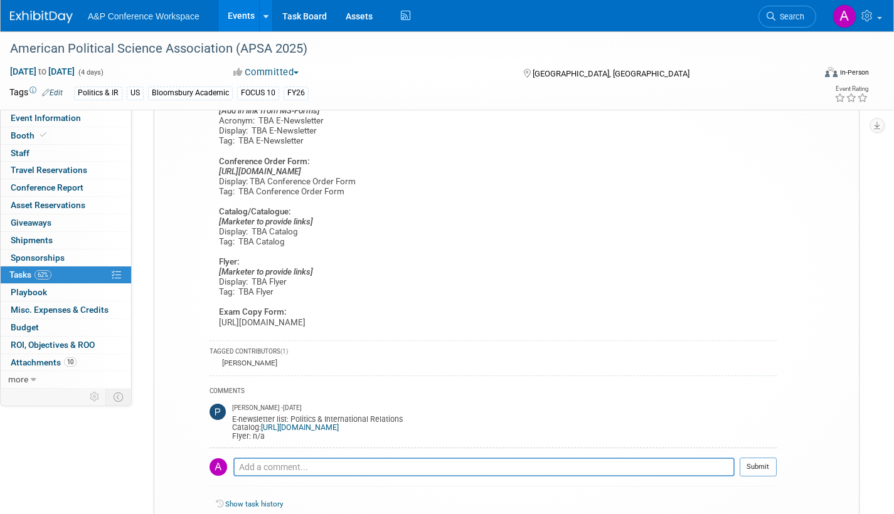
click at [270, 427] on link "https://issuu.com/bloomsburyacademic/docs/politics_international_relations_new_…" at bounding box center [300, 428] width 78 height 9
click at [256, 171] on icon "[URL][DOMAIN_NAME]" at bounding box center [260, 171] width 82 height 9
drag, startPoint x: 218, startPoint y: 171, endPoint x: 531, endPoint y: 174, distance: 313.1
click at [531, 174] on div "E-Newsletter: [Add in link from MS-Forms] Acronym: TBA E-Newsletter Display: TB…" at bounding box center [493, 213] width 567 height 241
copy icon "[URL][DOMAIN_NAME]"
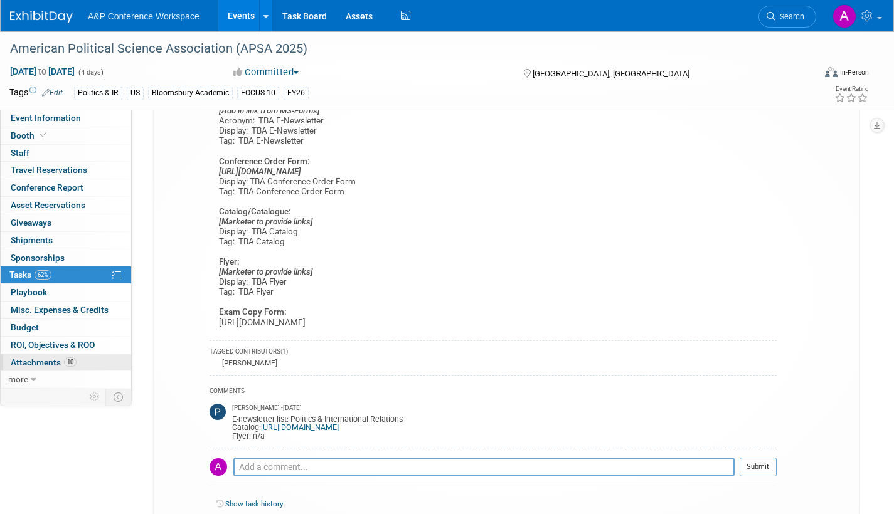
click at [48, 365] on span "Attachments 10" at bounding box center [44, 363] width 66 height 10
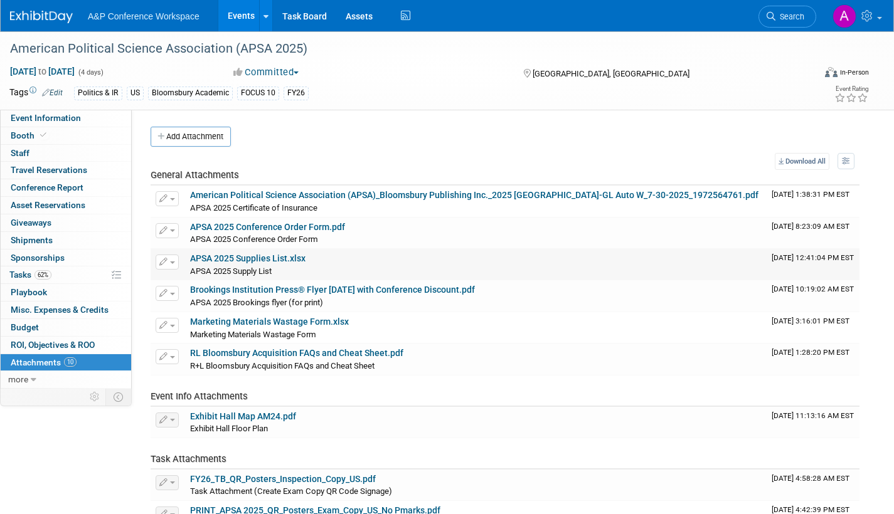
click at [255, 259] on link "APSA 2025 Supplies List.xlsx" at bounding box center [247, 258] width 115 height 10
click at [800, 16] on span "Search" at bounding box center [790, 16] width 29 height 9
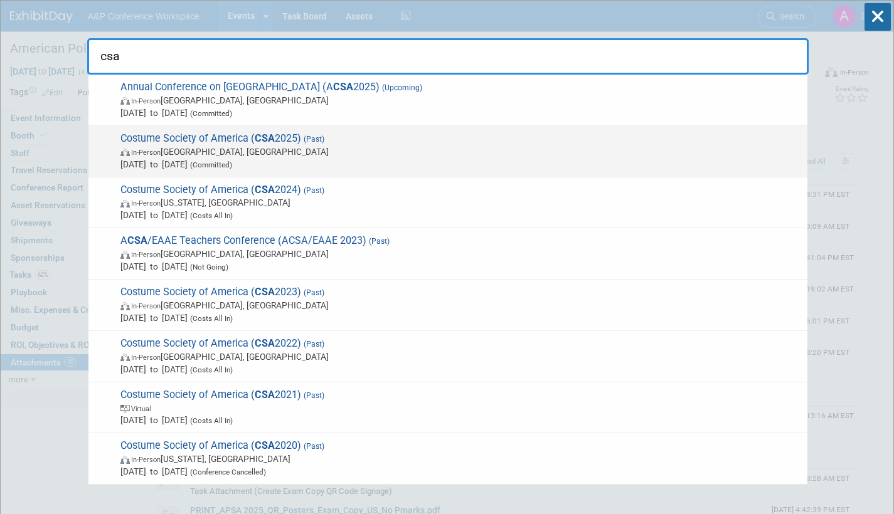
type input "csa"
click at [313, 154] on span "In-Person Los Angeles, CA" at bounding box center [460, 152] width 681 height 13
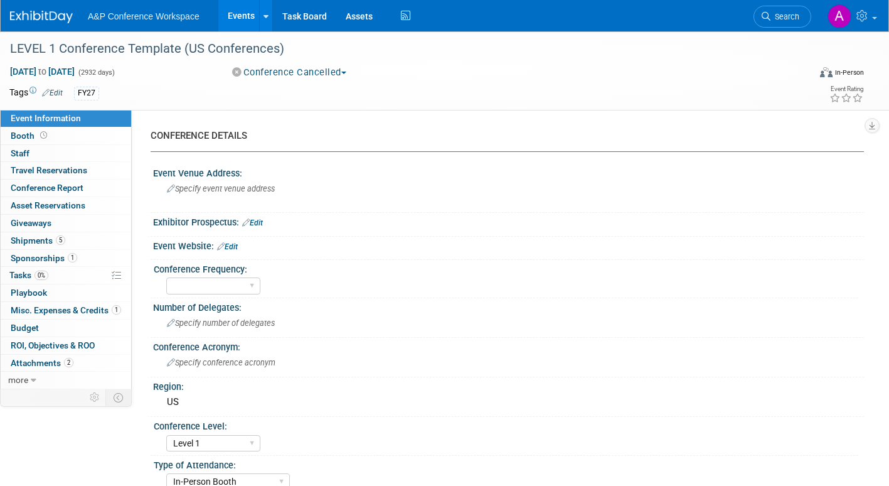
select select "Level 1"
select select "In-Person Booth"
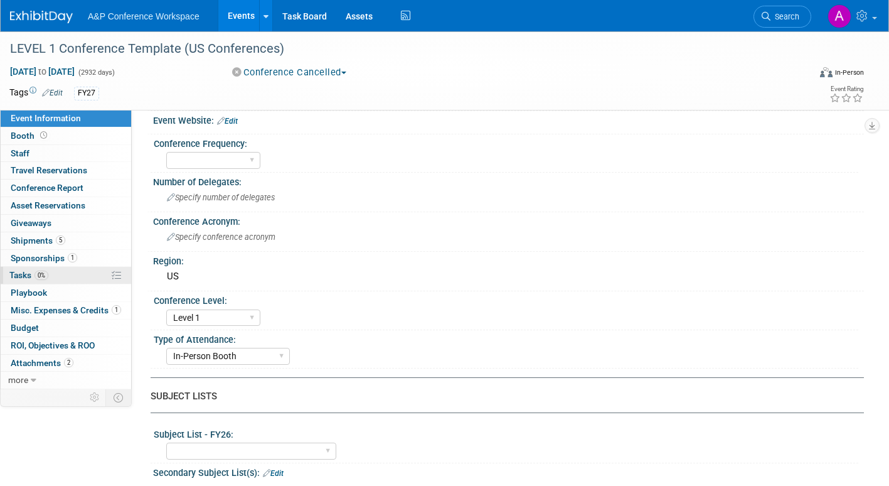
click at [15, 275] on span "Tasks 0%" at bounding box center [28, 275] width 39 height 10
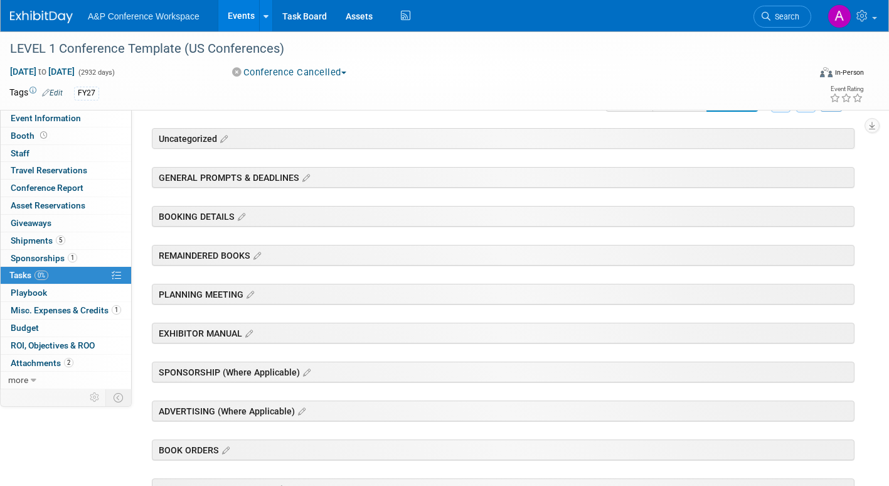
scroll to position [0, 0]
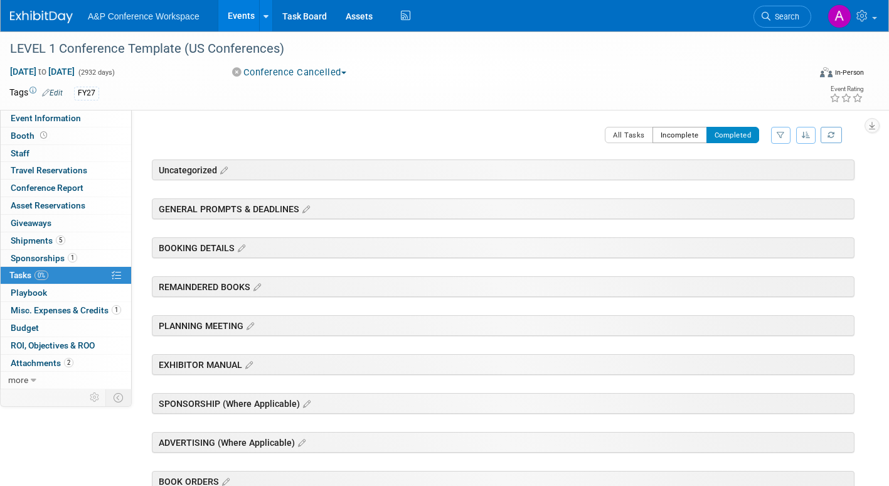
click at [661, 139] on button "Incomplete" at bounding box center [680, 135] width 55 height 16
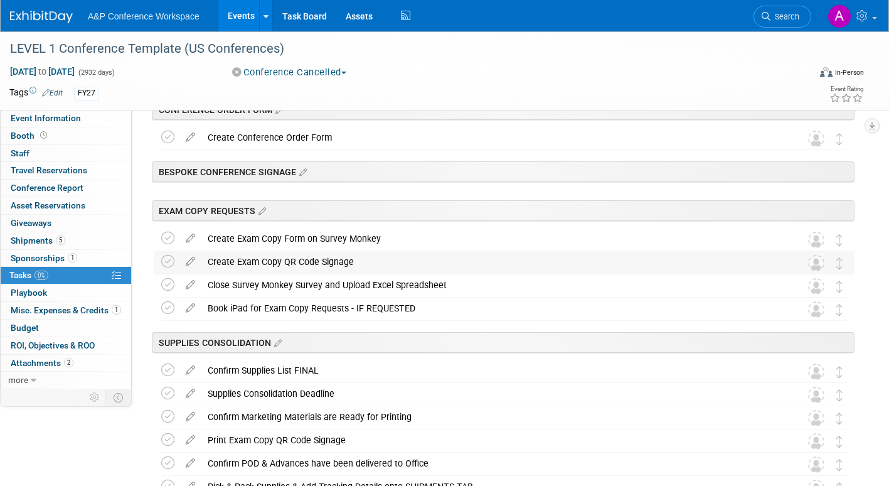
scroll to position [1067, 0]
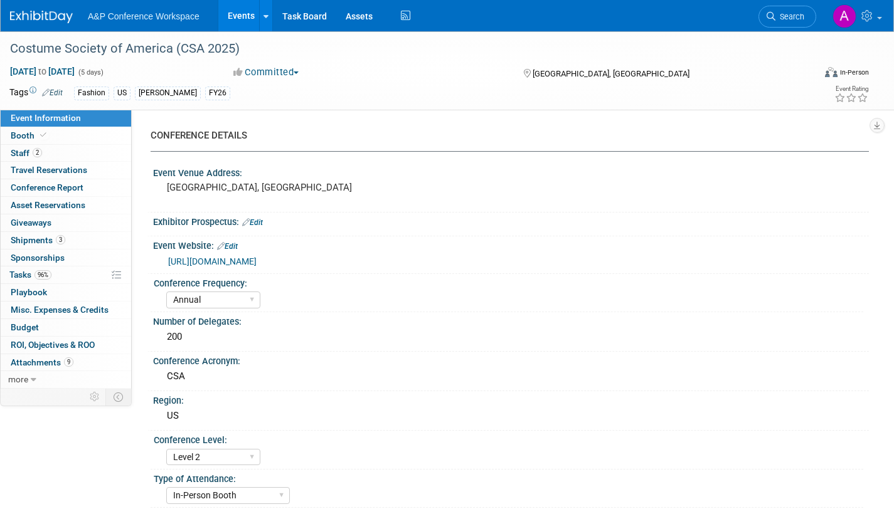
select select "Annual"
select select "Level 2"
select select "In-Person Booth"
select select "Fashion"
select select "Bloomsbury Visual Arts"
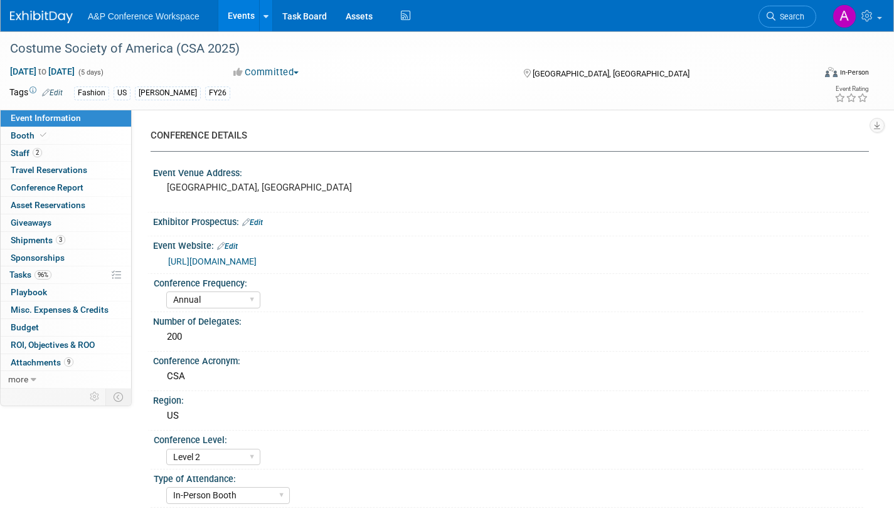
select select "[PERSON_NAME]"
select select "Networking/Commissioning"
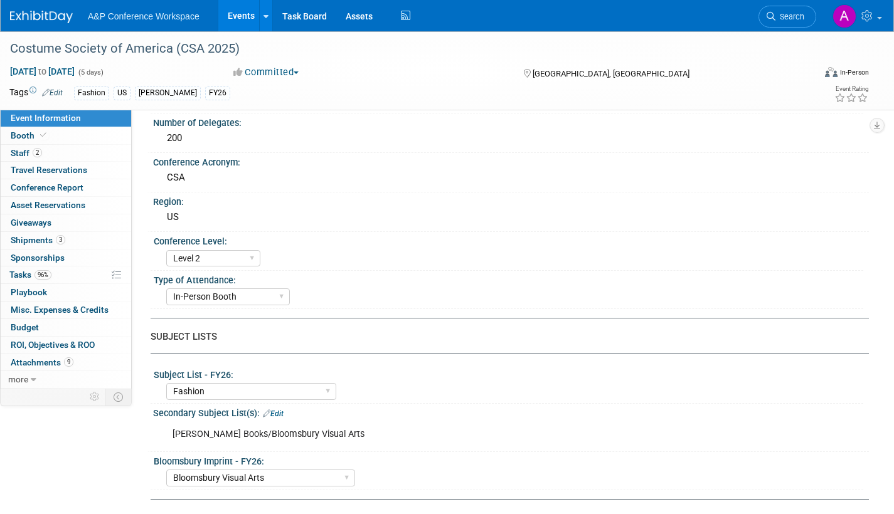
scroll to position [376, 0]
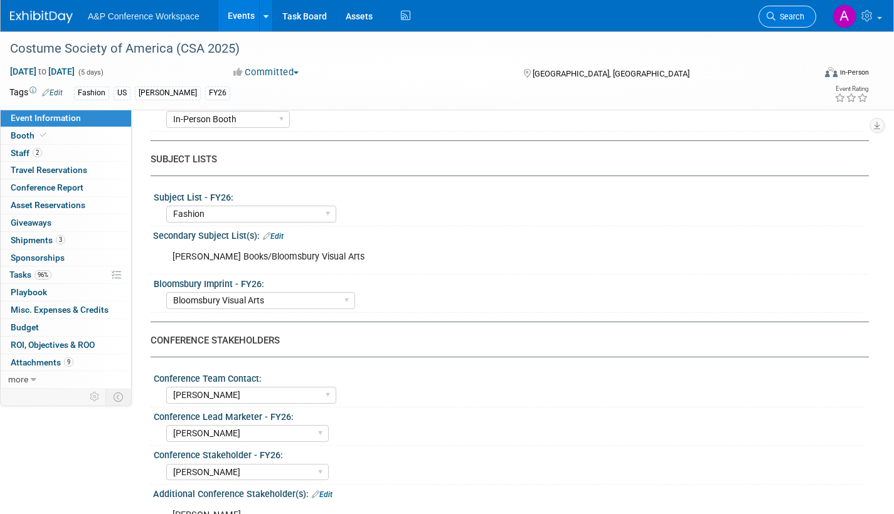
click at [793, 11] on link "Search" at bounding box center [788, 17] width 58 height 22
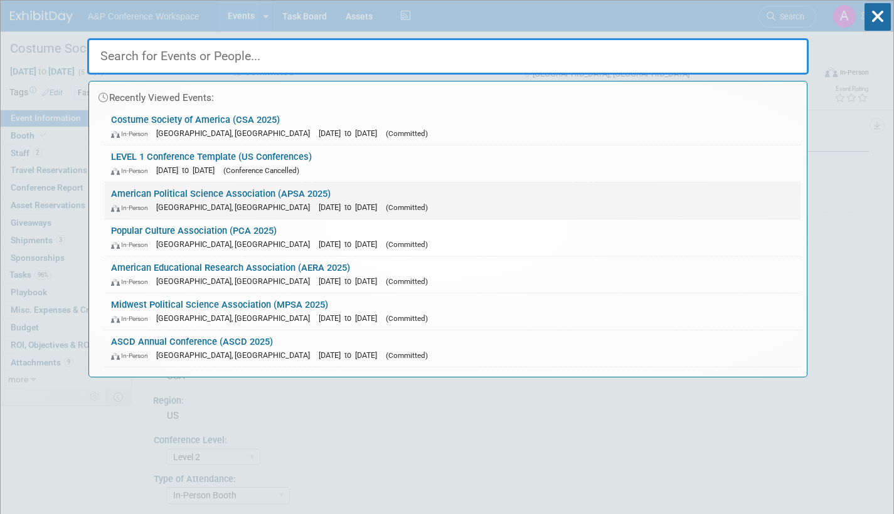
click at [319, 208] on span "[DATE] to [DATE]" at bounding box center [351, 207] width 65 height 9
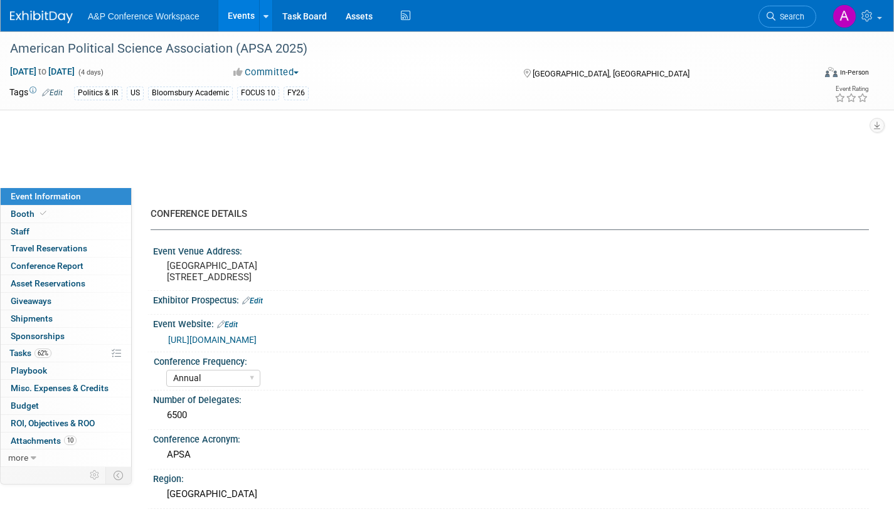
select select "Annual"
select select "Level 2"
select select "In-Person Booth"
select select "Politics & International Relations"
select select "Bloomsbury Academic"
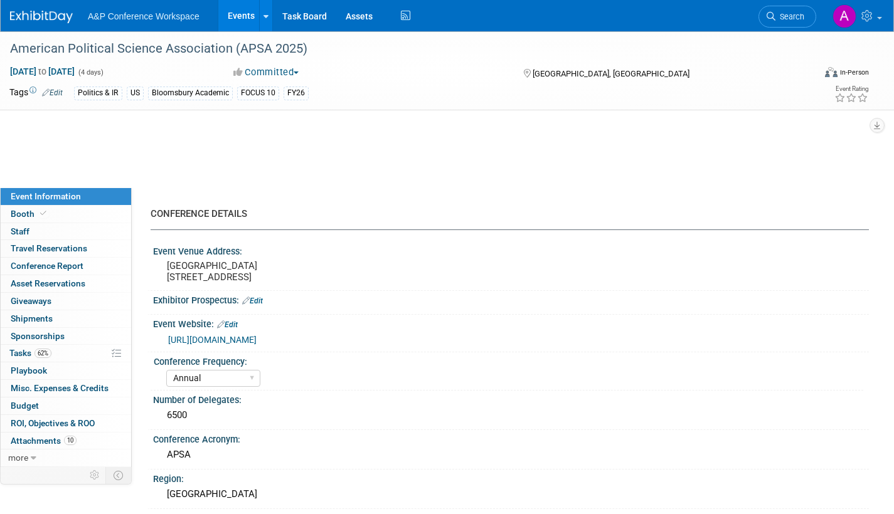
select select "[PERSON_NAME]"
select select "Networking/Commissioning"
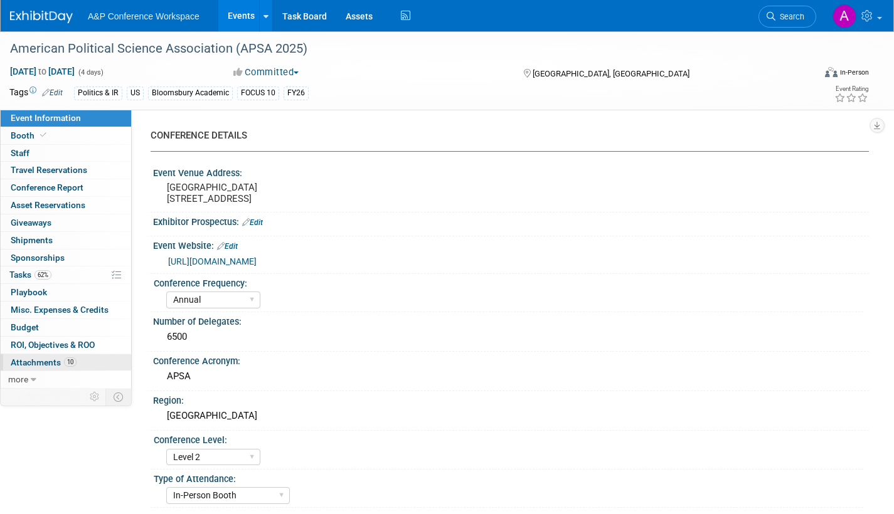
click at [45, 361] on span "Attachments 10" at bounding box center [44, 363] width 66 height 10
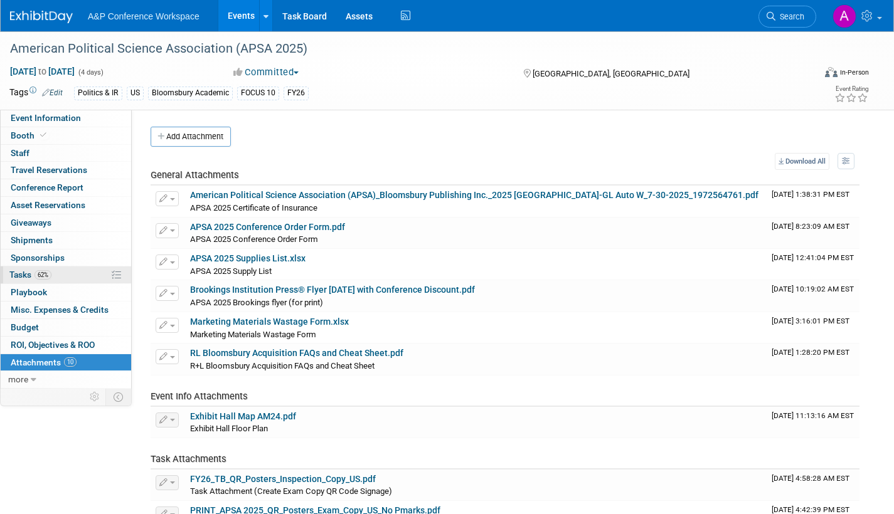
click at [18, 268] on link "62% Tasks 62%" at bounding box center [66, 275] width 131 height 17
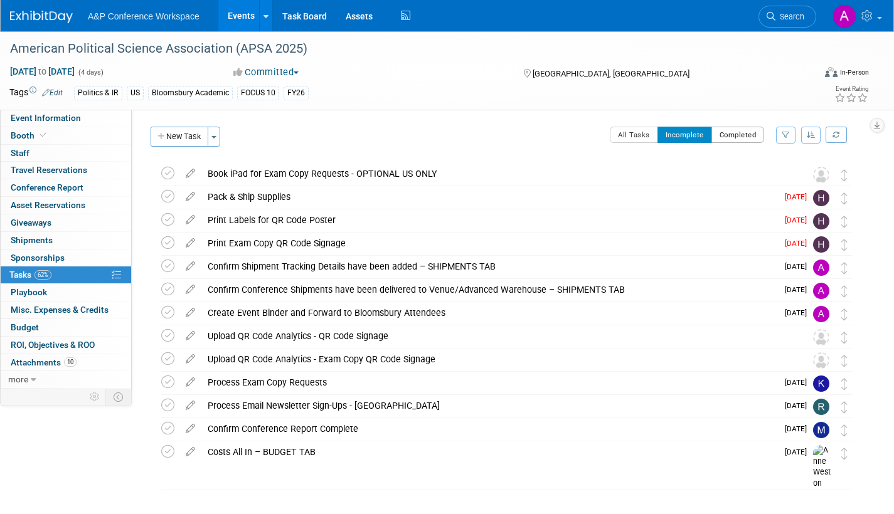
click at [730, 133] on button "Completed" at bounding box center [738, 135] width 53 height 16
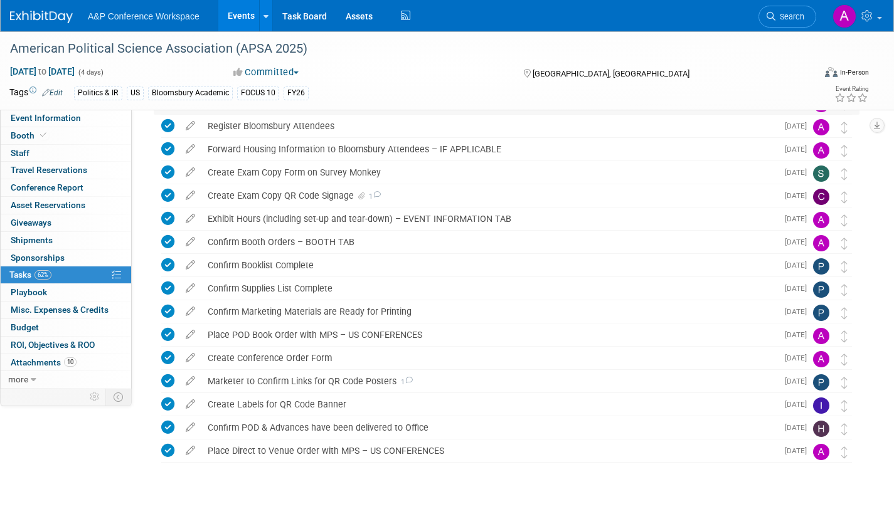
scroll to position [188, 0]
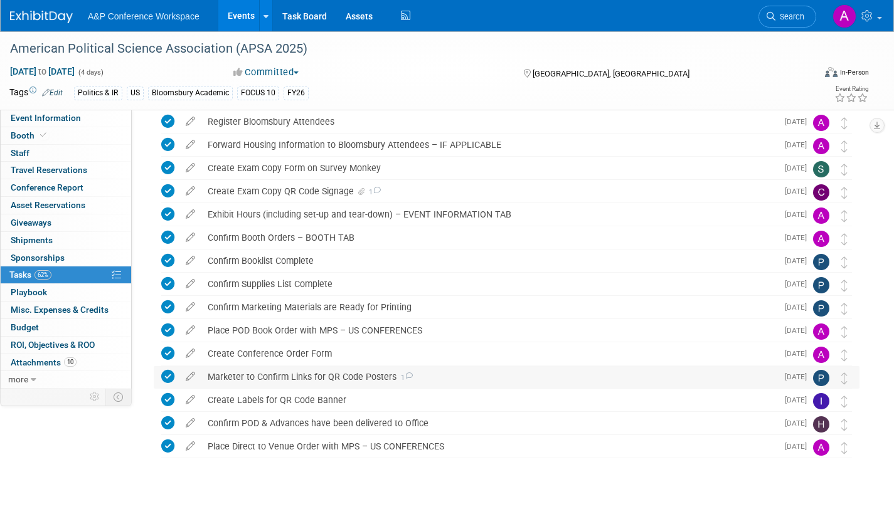
click at [407, 373] on icon at bounding box center [409, 376] width 8 height 7
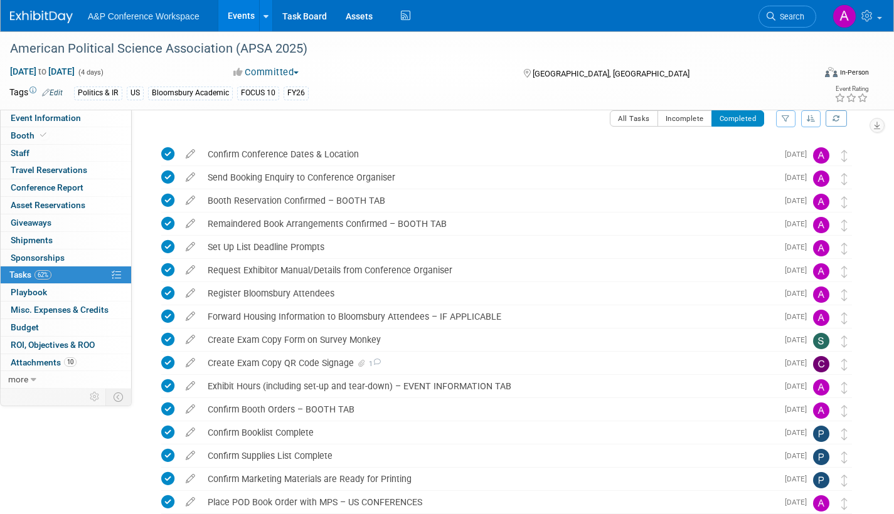
scroll to position [0, 0]
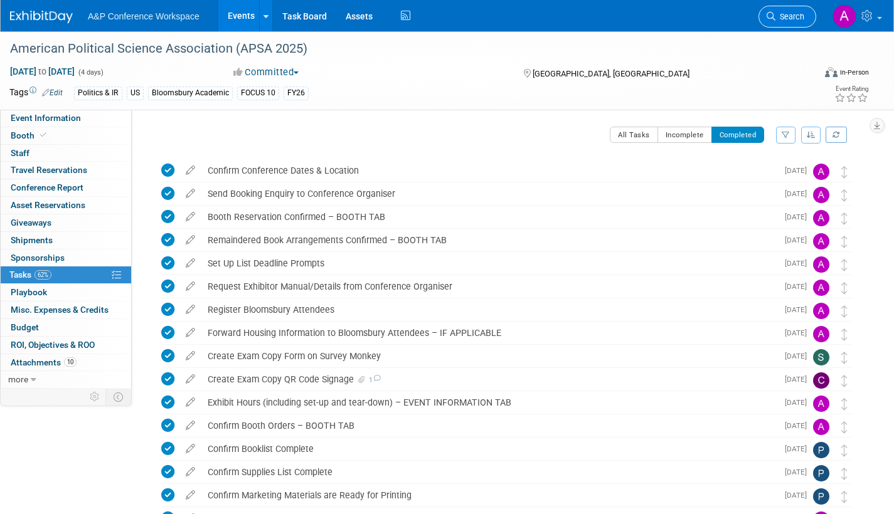
click at [807, 16] on link "Search" at bounding box center [788, 17] width 58 height 22
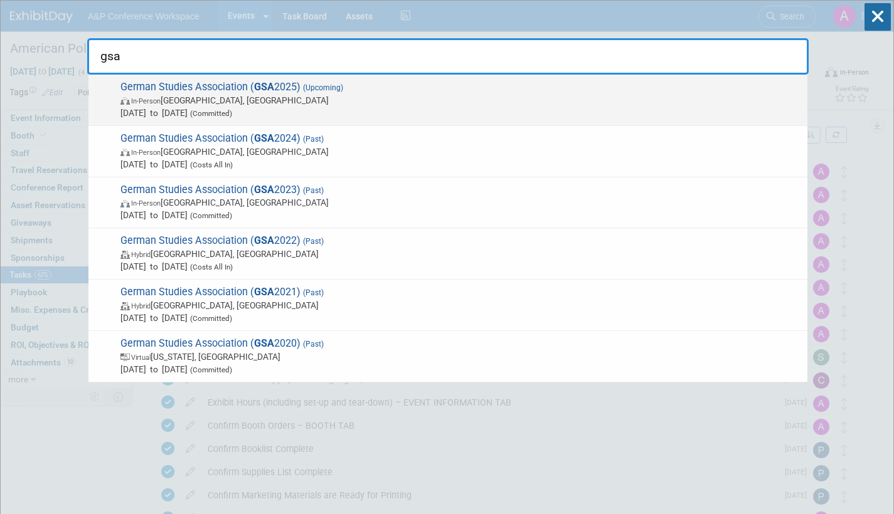
type input "gsa"
click at [232, 101] on span "In-Person Arlington, VA" at bounding box center [460, 100] width 681 height 13
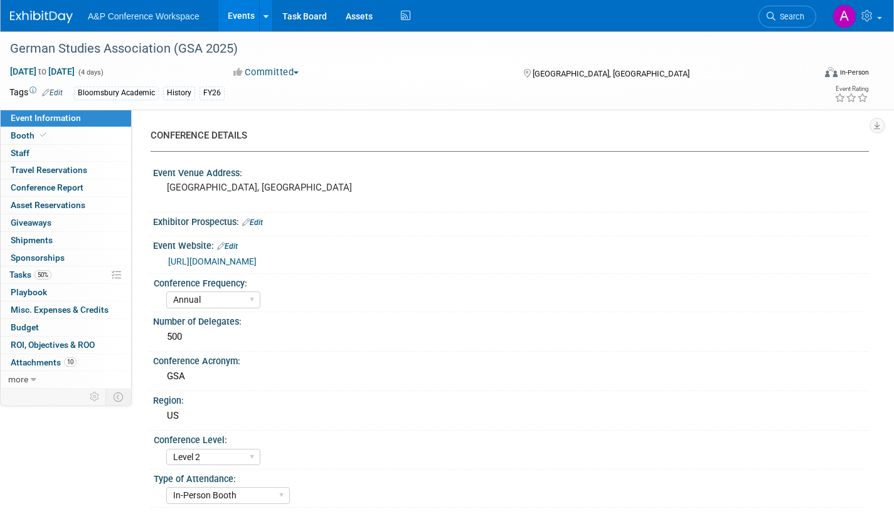
select select "Annual"
select select "Level 2"
select select "In-Person Booth"
select select "History"
select select "Bloomsbury Academic"
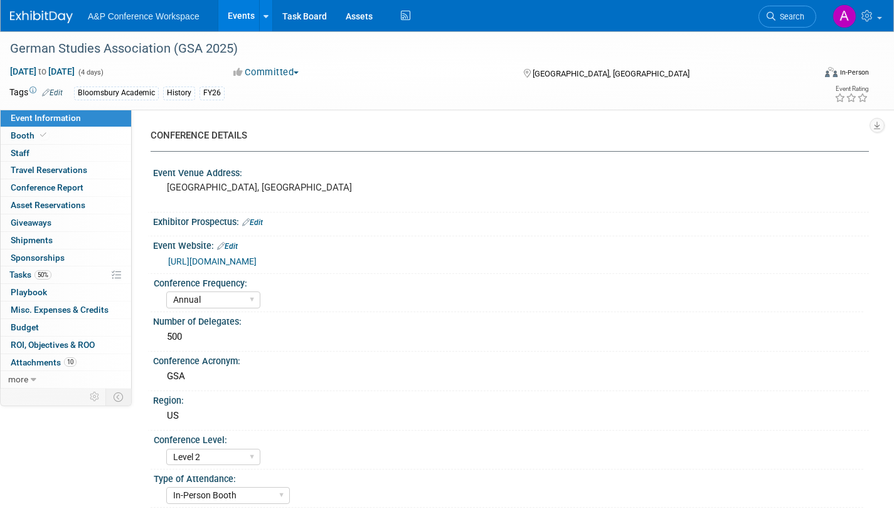
select select "[PERSON_NAME]"
select select "Brand/Subject Presence​"
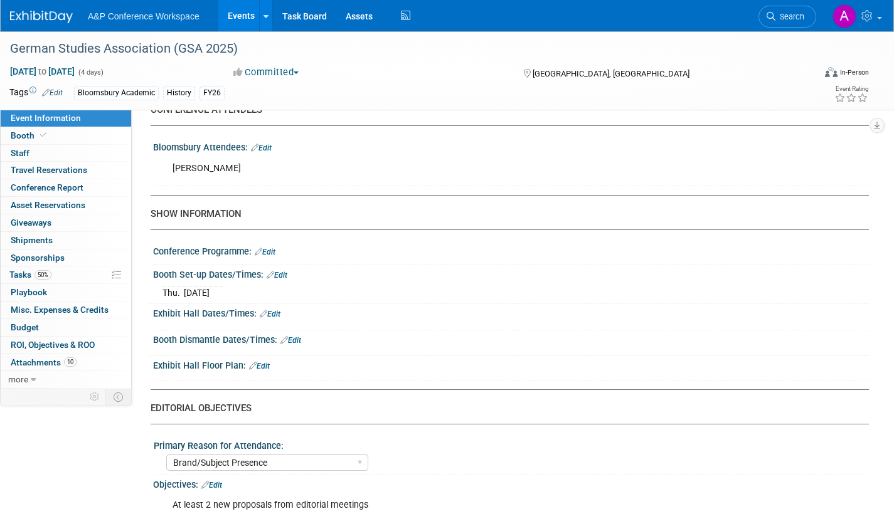
scroll to position [816, 0]
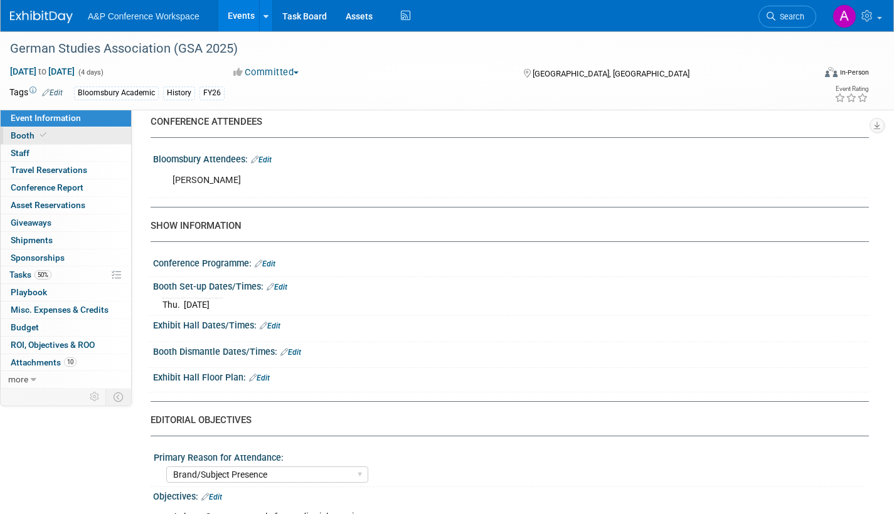
click at [75, 136] on link "Booth" at bounding box center [66, 135] width 131 height 17
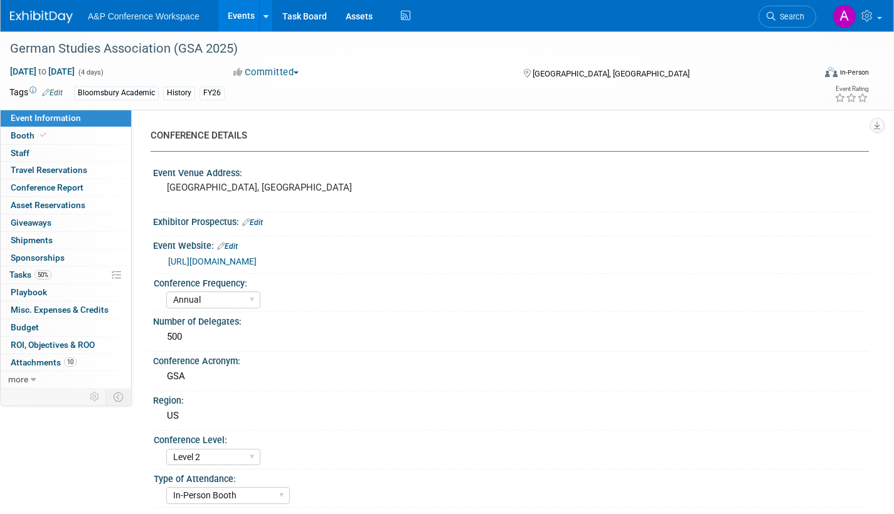
select select "CUAP"
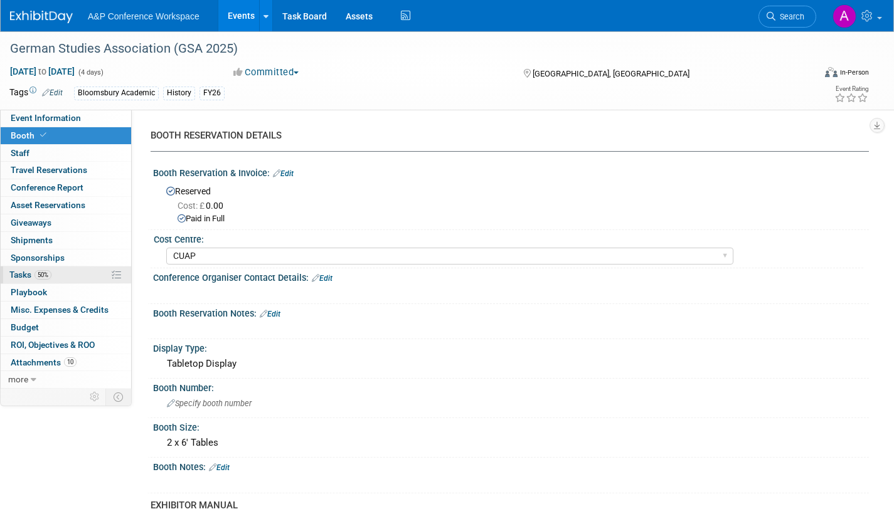
click at [8, 275] on link "50% Tasks 50%" at bounding box center [66, 275] width 131 height 17
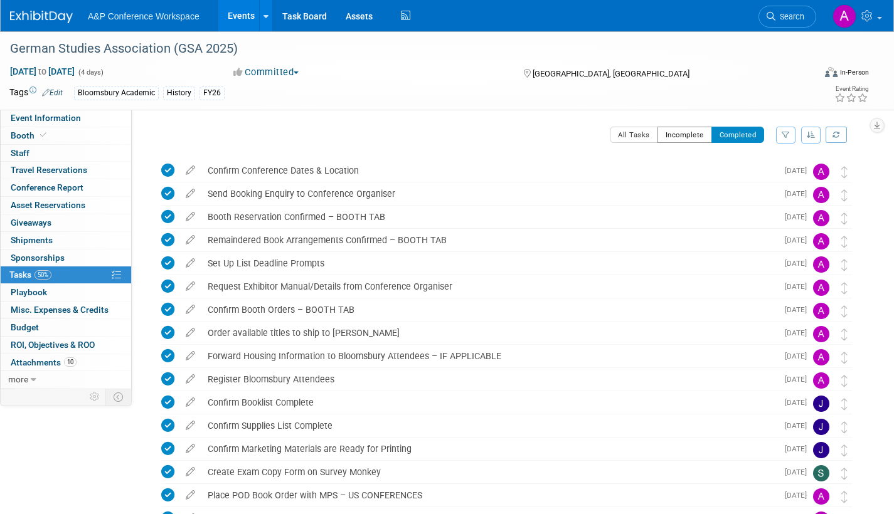
click at [678, 141] on button "Incomplete" at bounding box center [685, 135] width 55 height 16
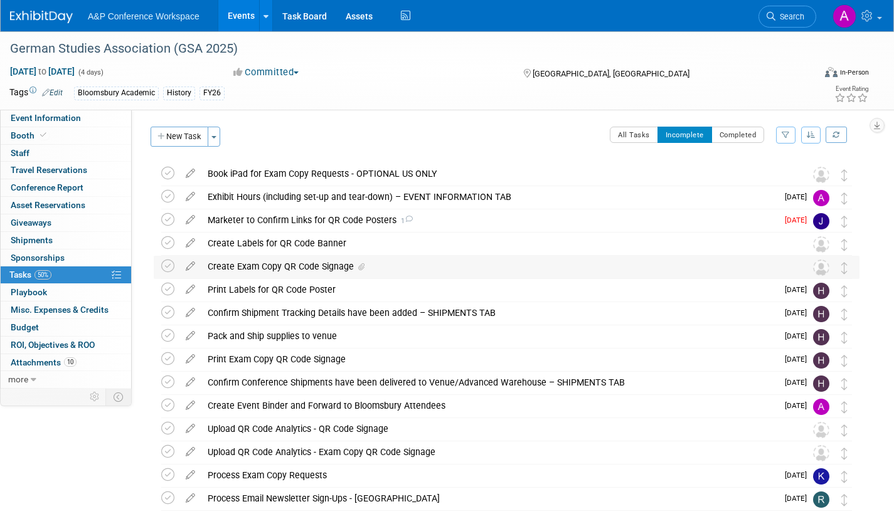
click at [362, 267] on icon at bounding box center [361, 268] width 6 height 8
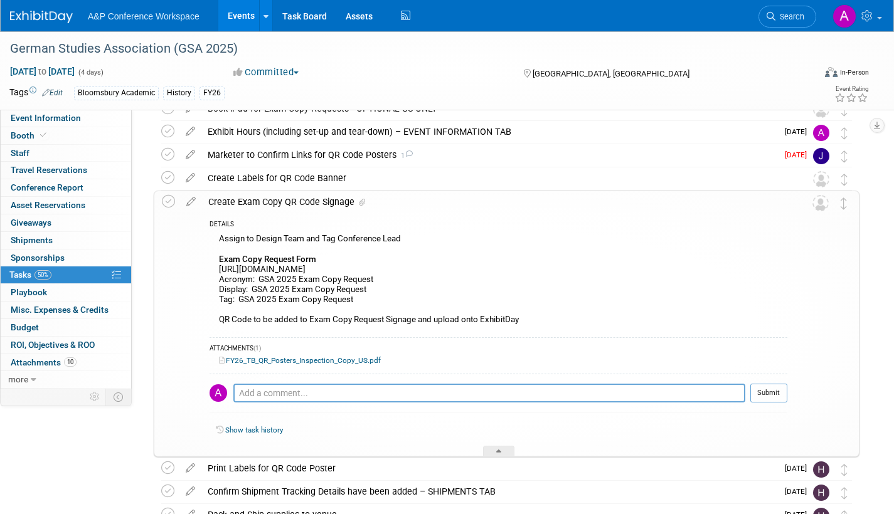
scroll to position [125, 0]
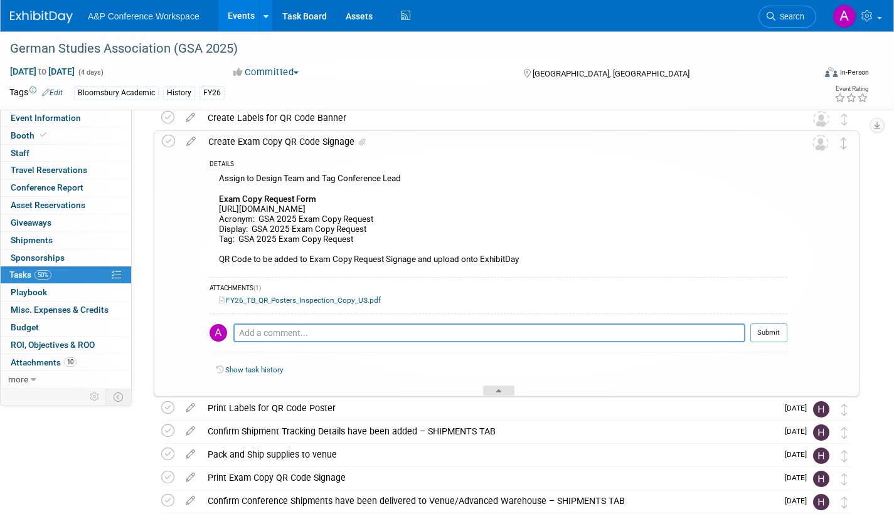
click at [501, 391] on div at bounding box center [498, 391] width 31 height 11
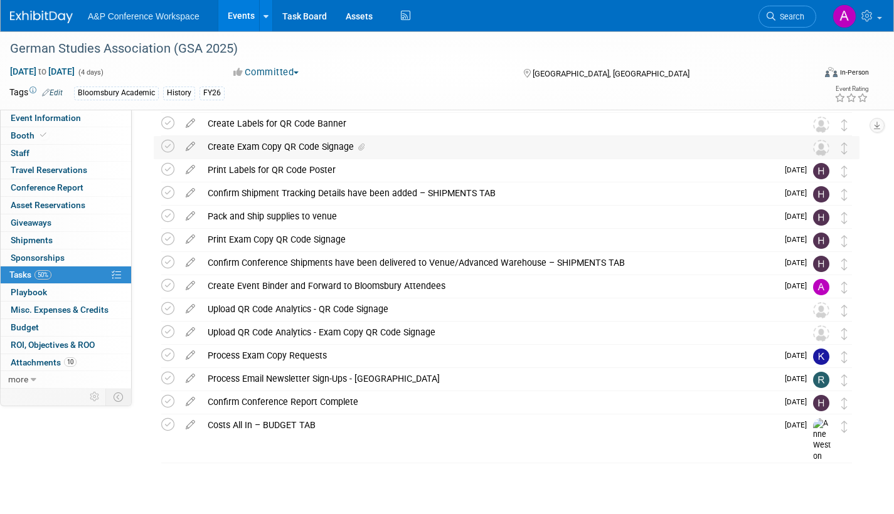
scroll to position [120, 0]
click at [191, 328] on icon at bounding box center [190, 330] width 22 height 16
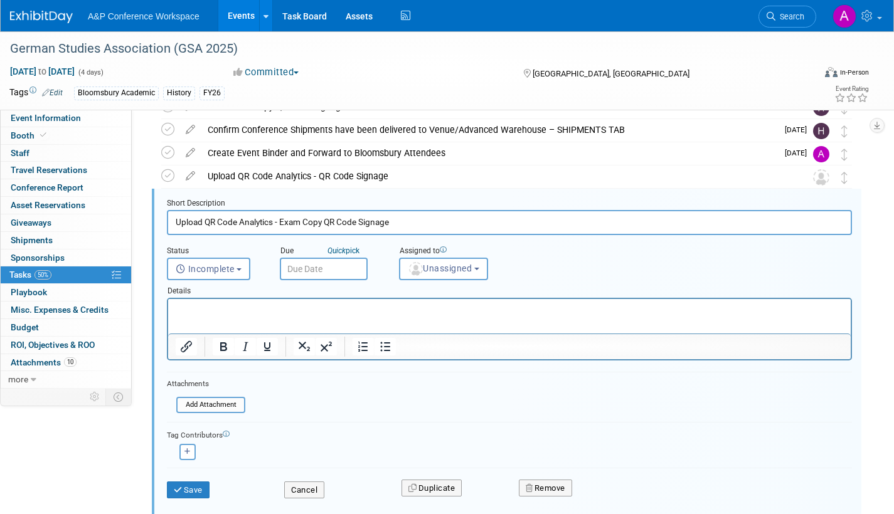
scroll to position [258, 0]
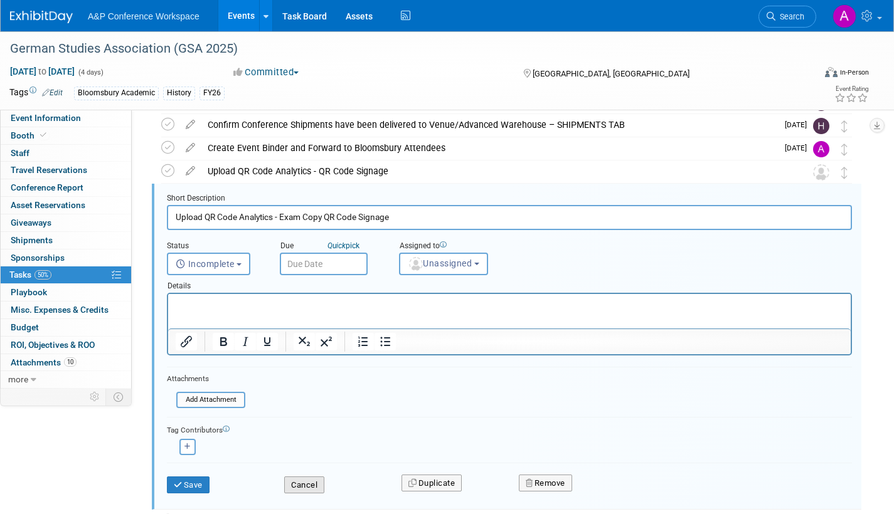
click at [307, 486] on button "Cancel" at bounding box center [304, 486] width 40 height 18
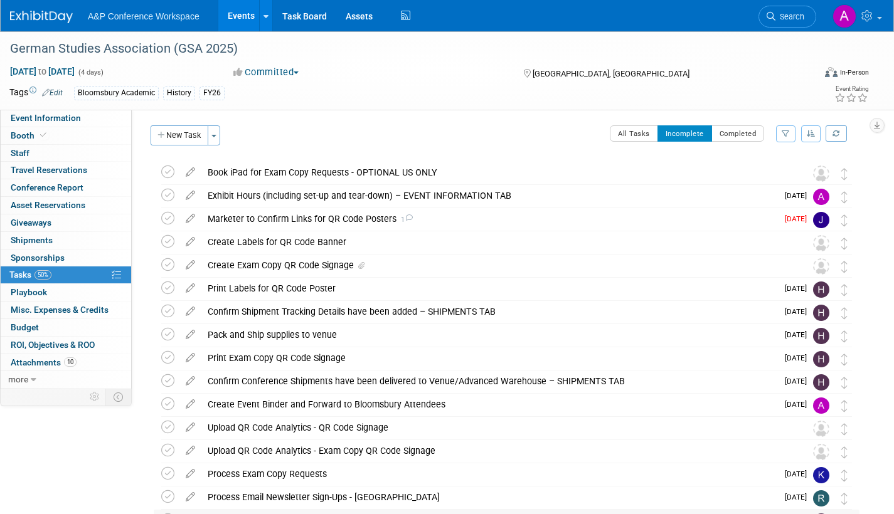
scroll to position [0, 0]
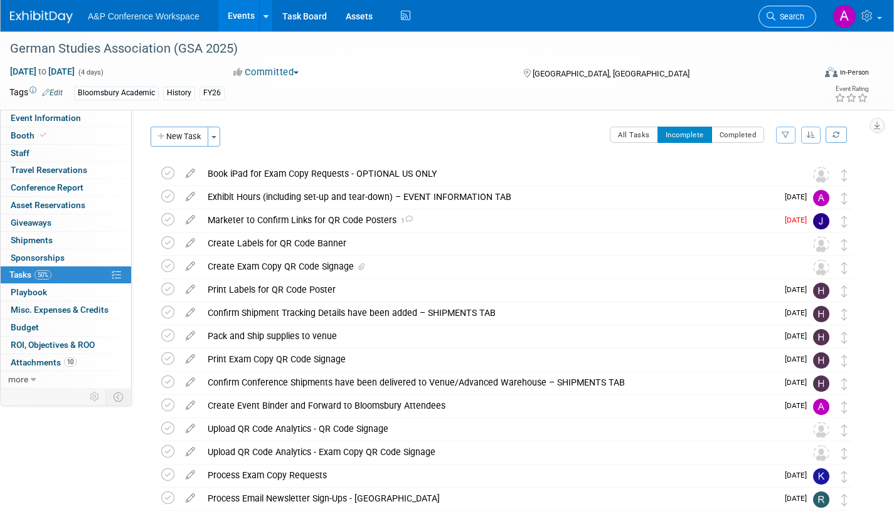
click at [784, 18] on span "Search" at bounding box center [790, 16] width 29 height 9
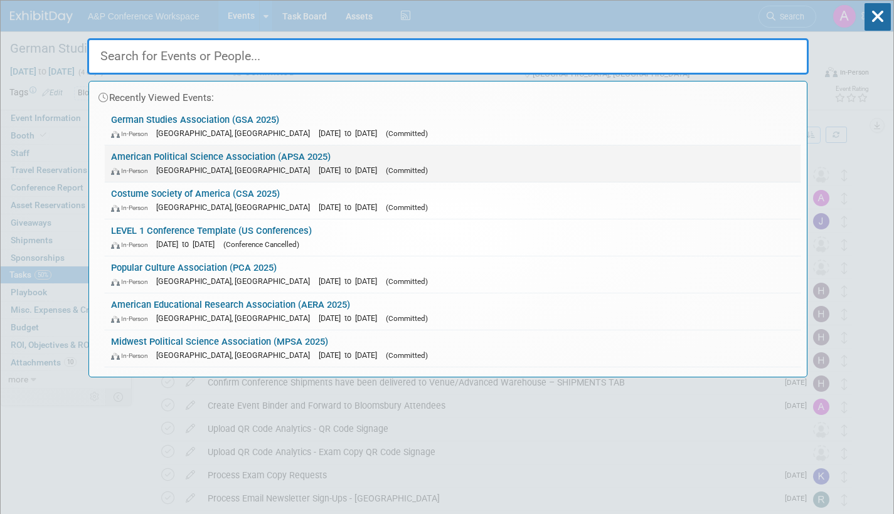
click at [392, 166] on div "In-Person [GEOGRAPHIC_DATA], [GEOGRAPHIC_DATA] [DATE] to [DATE] (Committed)" at bounding box center [452, 170] width 683 height 13
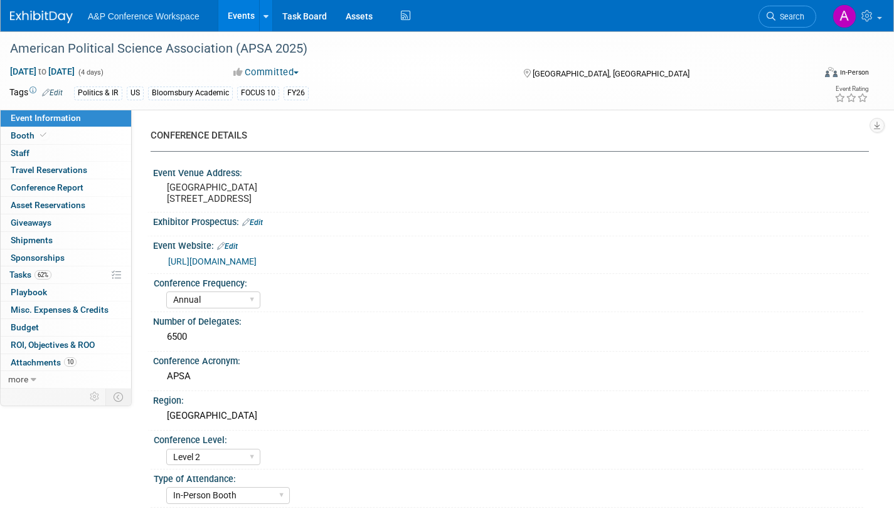
select select "Annual"
select select "Level 2"
select select "In-Person Booth"
select select "Politics & International Relations"
select select "Bloomsbury Academic"
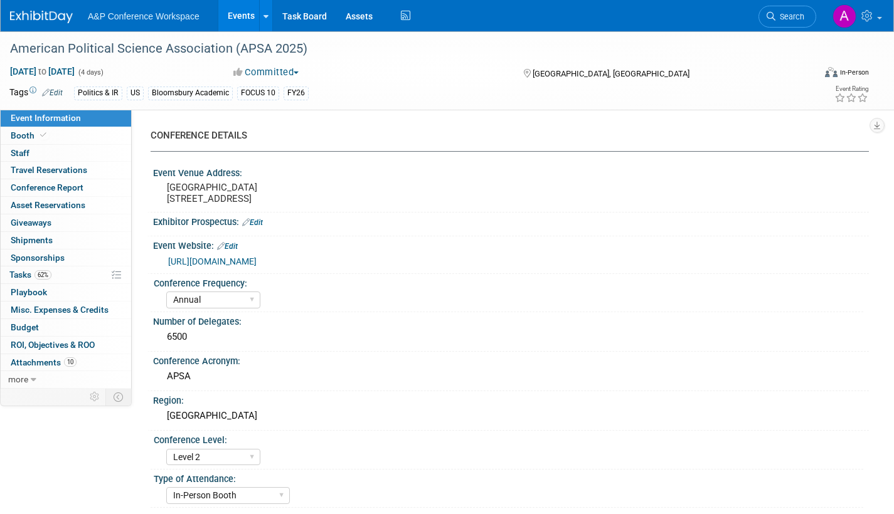
select select "[PERSON_NAME]"
select select "Networking/Commissioning"
click at [17, 273] on span "Tasks 62%" at bounding box center [30, 275] width 42 height 10
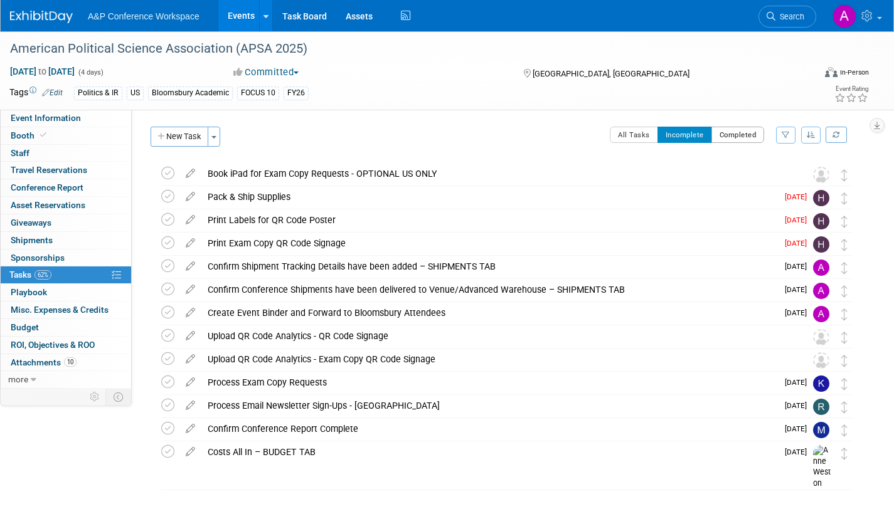
click at [733, 133] on button "Completed" at bounding box center [738, 135] width 53 height 16
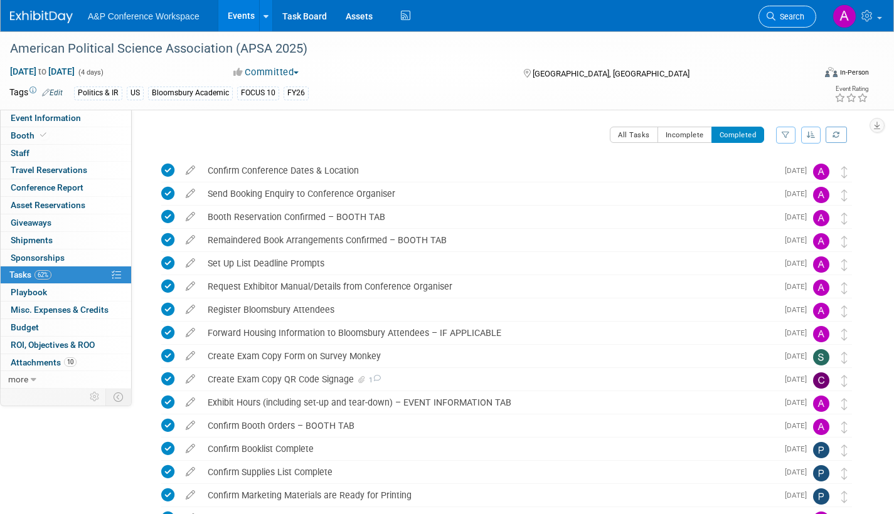
click at [796, 19] on span "Search" at bounding box center [790, 16] width 29 height 9
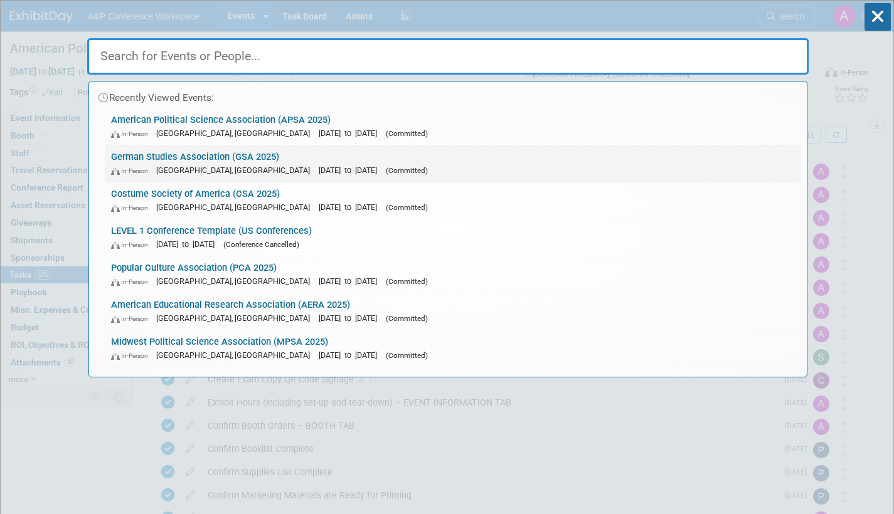
click at [327, 164] on div "In-Person Arlington, VA Sep 25, 2025 to Sep 28, 2025 (Committed)" at bounding box center [452, 170] width 683 height 13
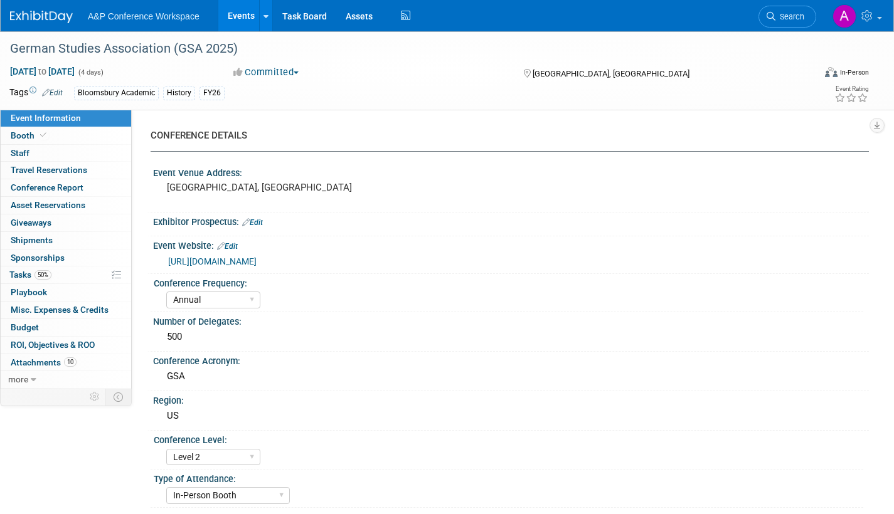
select select "Annual"
select select "Level 2"
select select "In-Person Booth"
select select "History"
select select "Bloomsbury Academic"
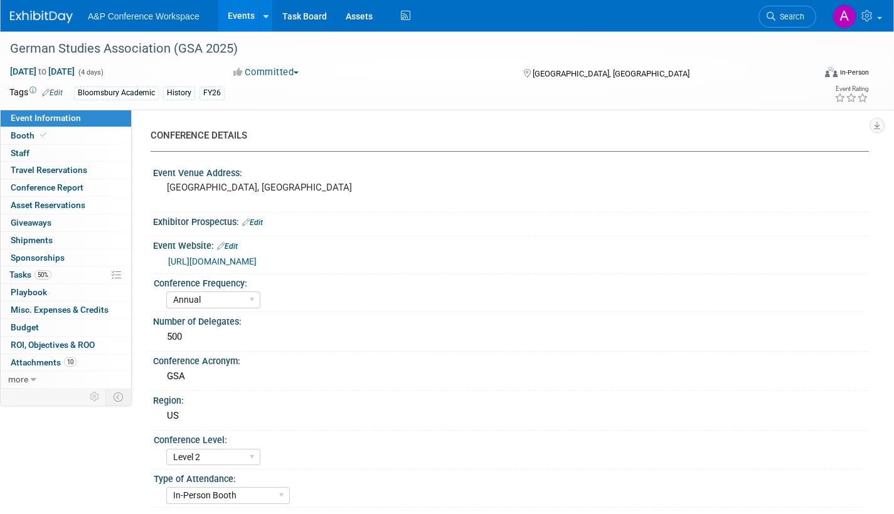
select select "[PERSON_NAME]"
select select "Brand/Subject Presence​"
click at [18, 273] on span "Tasks 50%" at bounding box center [30, 275] width 42 height 10
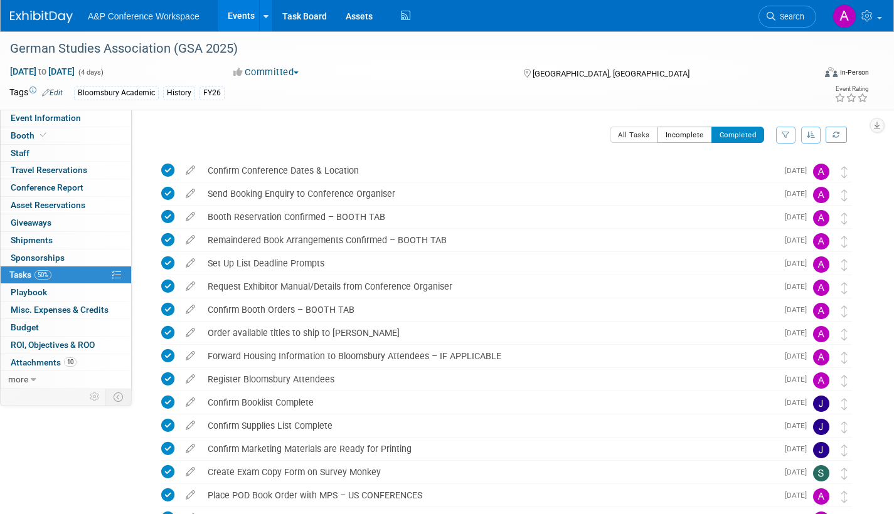
click at [690, 136] on button "Incomplete" at bounding box center [685, 135] width 55 height 16
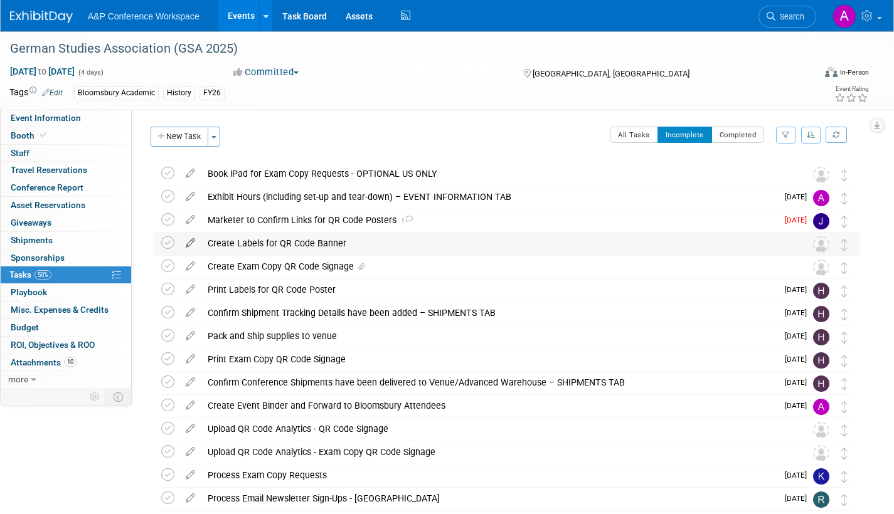
click at [191, 240] on icon at bounding box center [190, 241] width 22 height 16
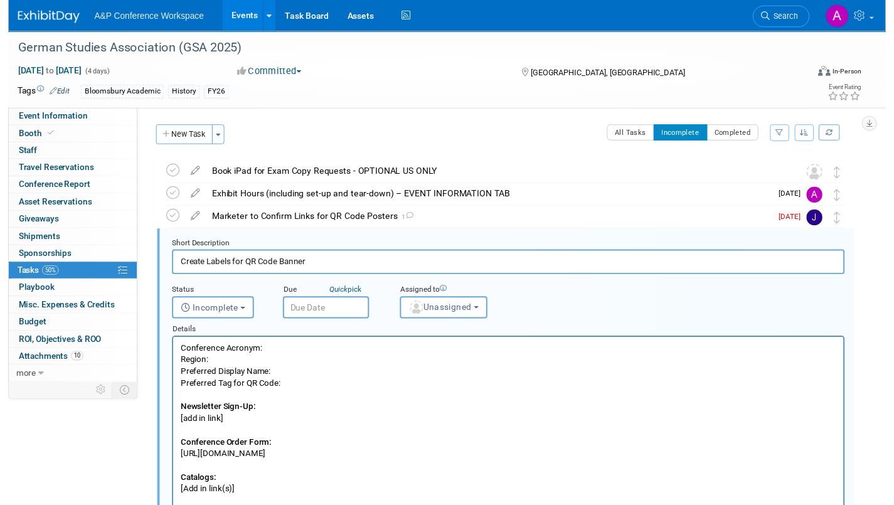
scroll to position [49, 0]
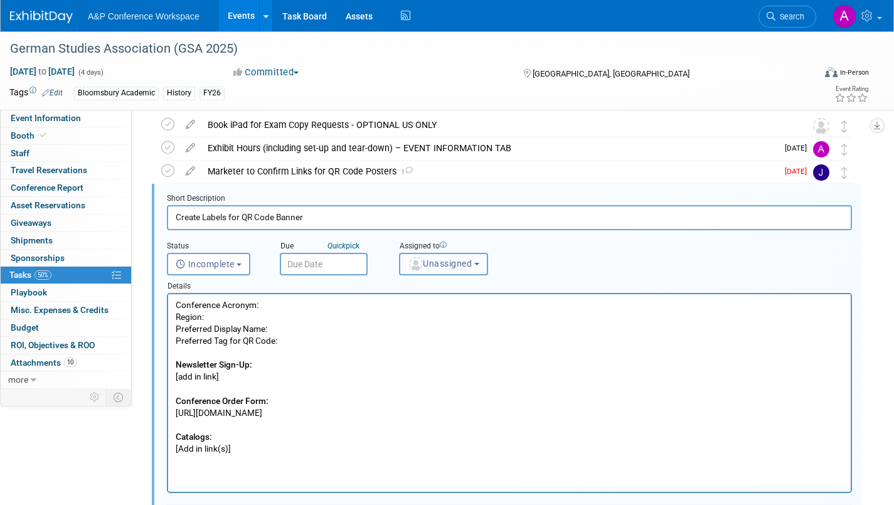
click at [433, 267] on span "Unassigned" at bounding box center [440, 264] width 64 height 10
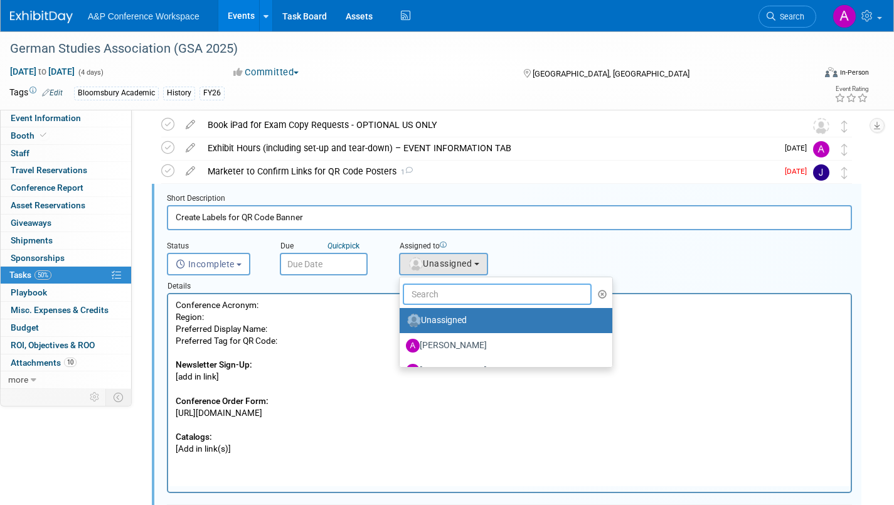
click at [456, 295] on input "text" at bounding box center [497, 294] width 189 height 21
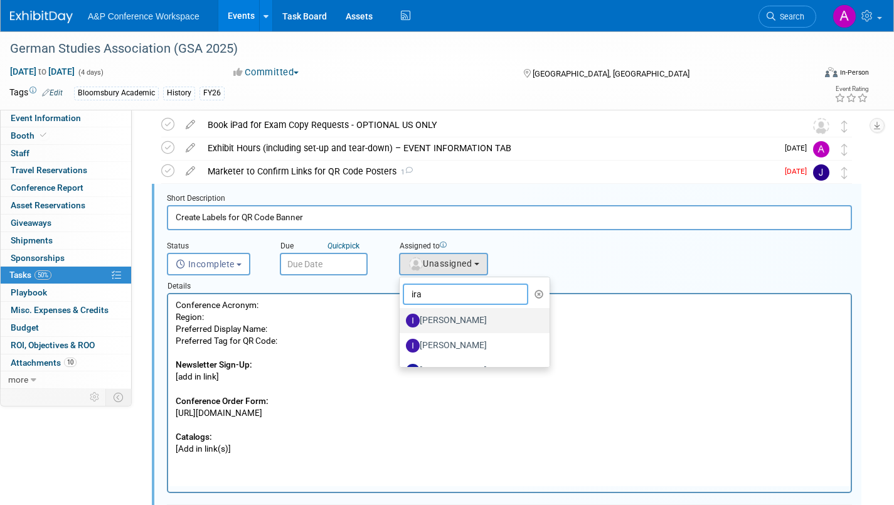
type input "ira"
click at [486, 320] on label "[PERSON_NAME]" at bounding box center [471, 321] width 131 height 20
click at [402, 320] on input "[PERSON_NAME]" at bounding box center [397, 319] width 8 height 8
select select "7daf8937-b02b-49e8-8f1e-caf41908d837"
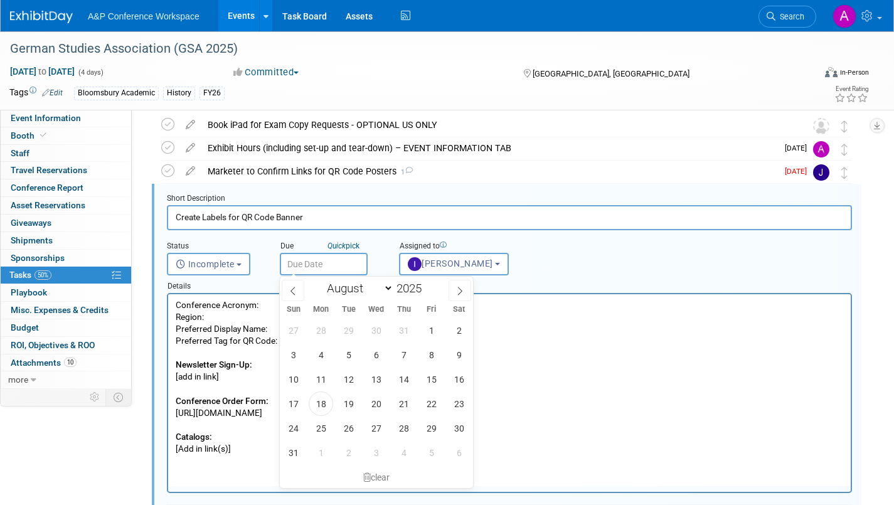
click at [348, 269] on input "text" at bounding box center [324, 264] width 88 height 23
click at [459, 292] on icon at bounding box center [460, 291] width 9 height 9
select select "8"
click at [319, 379] on span "15" at bounding box center [321, 379] width 24 height 24
type input "Sep 15, 2025"
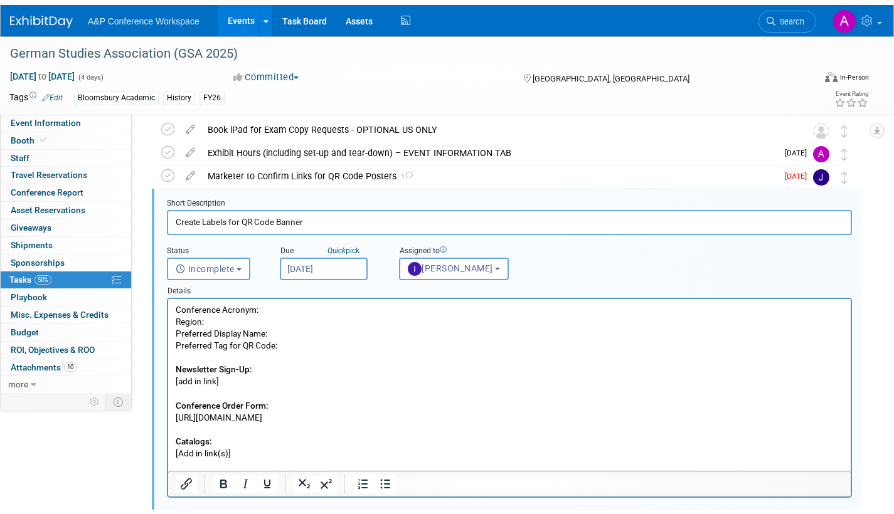
scroll to position [300, 0]
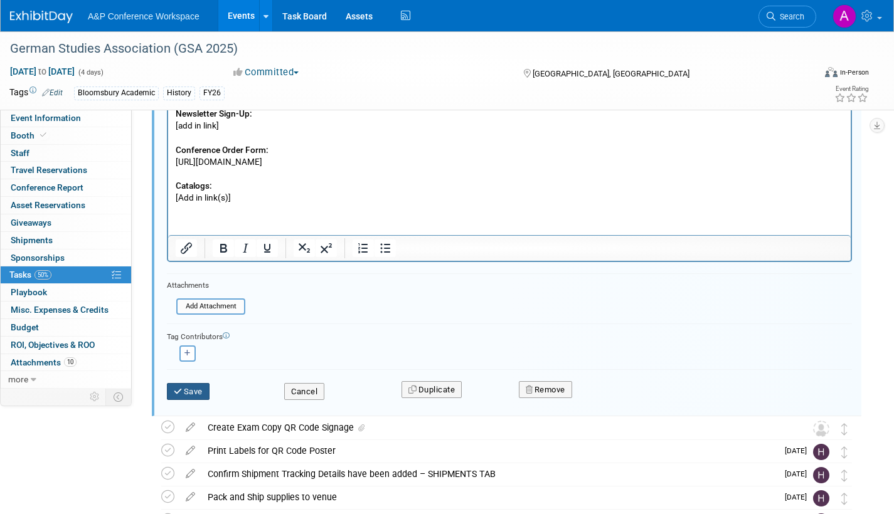
click at [200, 393] on button "Save" at bounding box center [188, 392] width 43 height 18
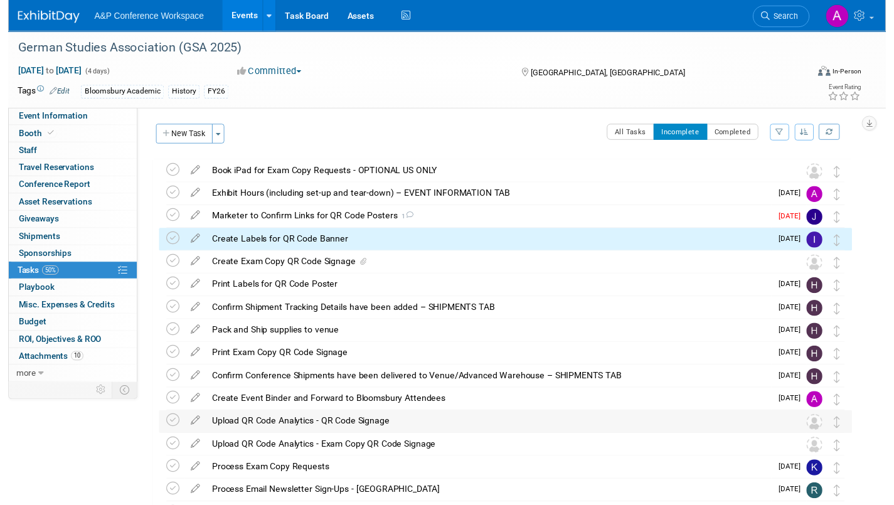
scroll to position [0, 0]
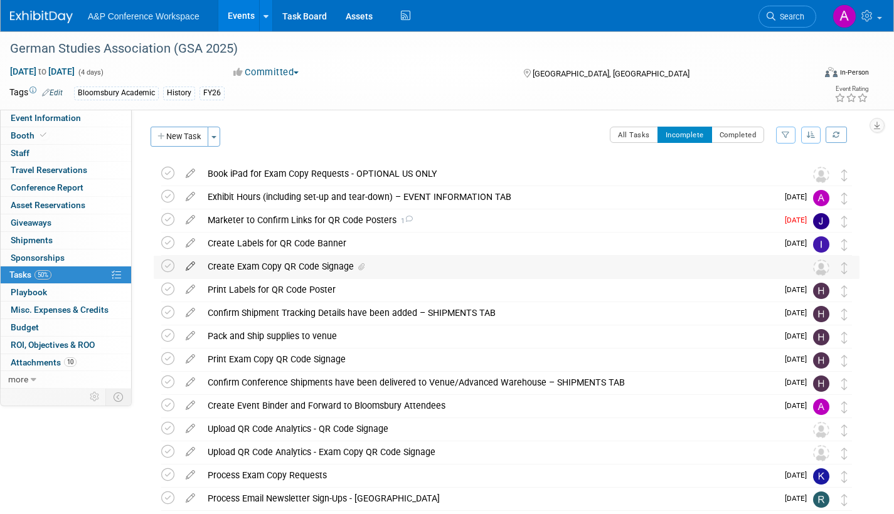
click at [191, 264] on icon at bounding box center [190, 264] width 22 height 16
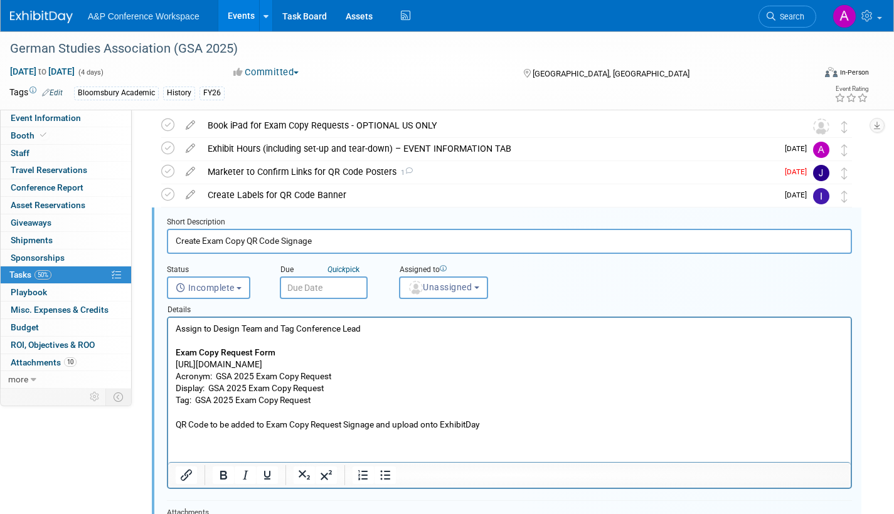
scroll to position [72, 0]
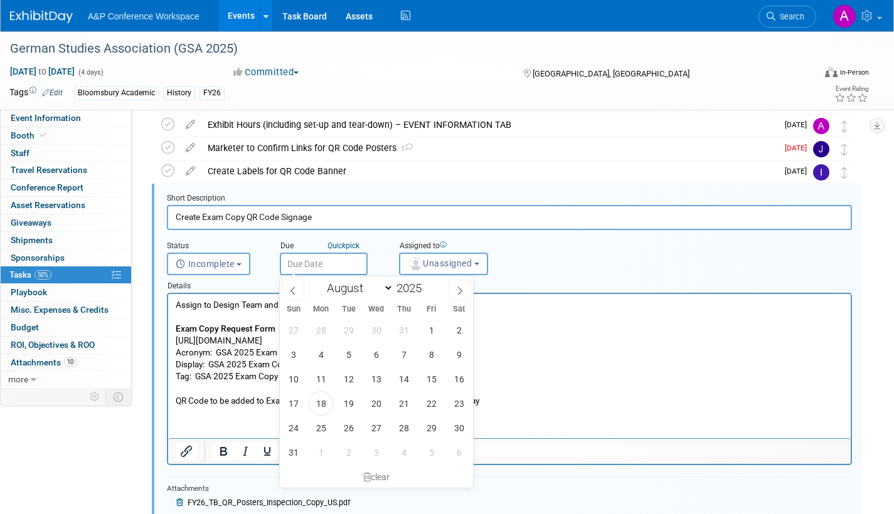
click at [341, 267] on input "text" at bounding box center [324, 264] width 88 height 23
click at [459, 290] on icon at bounding box center [460, 291] width 9 height 9
select select "8"
click at [323, 380] on span "15" at bounding box center [321, 379] width 24 height 24
type input "Sep 15, 2025"
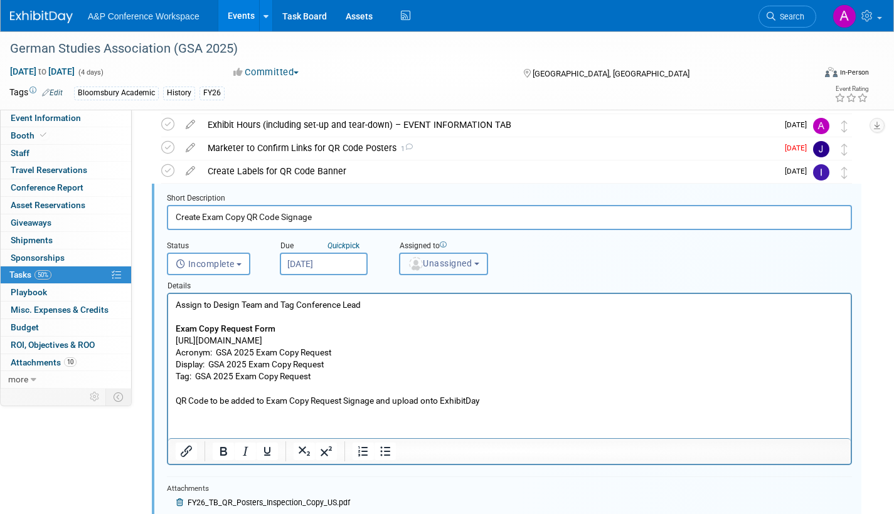
click at [442, 265] on span "Unassigned" at bounding box center [440, 264] width 64 height 10
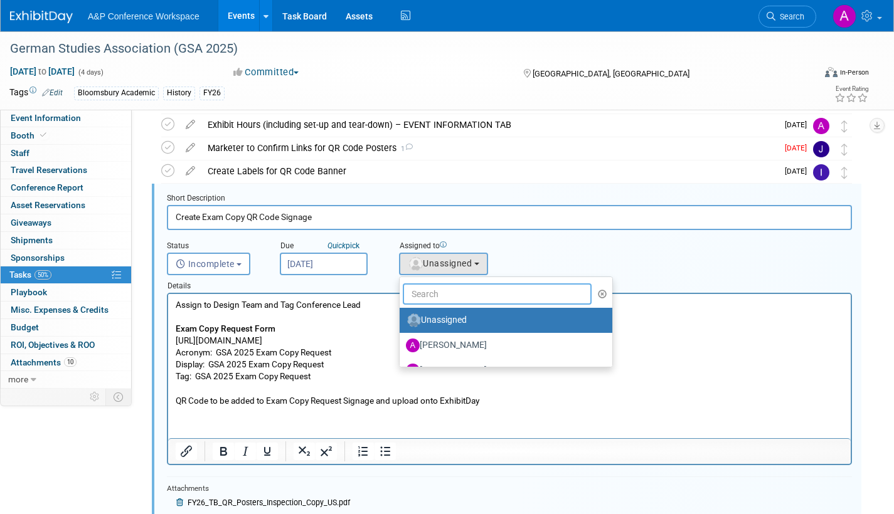
click at [445, 292] on input "text" at bounding box center [497, 294] width 189 height 21
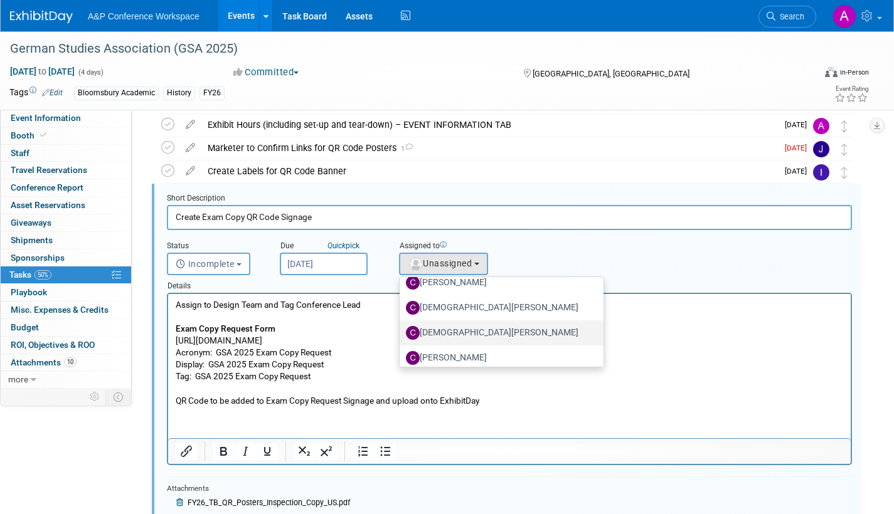
scroll to position [120, 0]
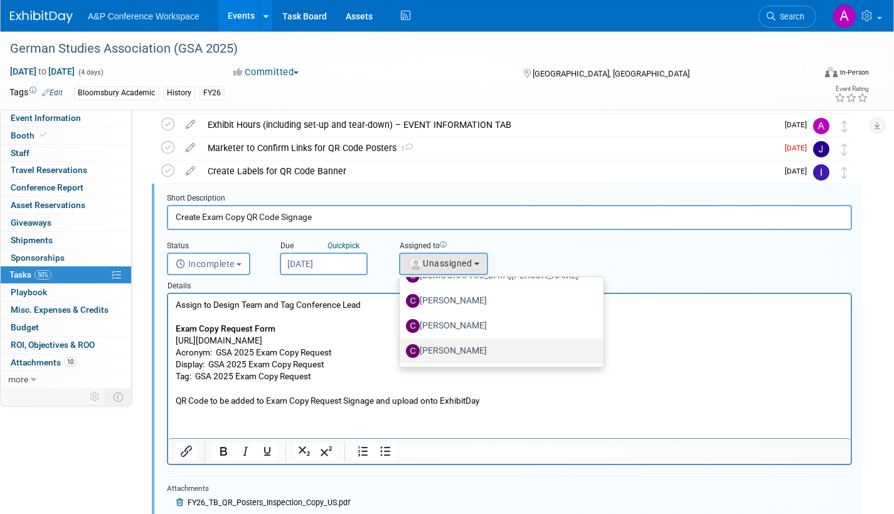
type input "chris"
click at [472, 354] on label "[PERSON_NAME]" at bounding box center [498, 351] width 185 height 20
click at [402, 354] on input "[PERSON_NAME]" at bounding box center [397, 350] width 8 height 8
select select "1a58e6ac-2dfa-429d-b54a-9dc2e557f424"
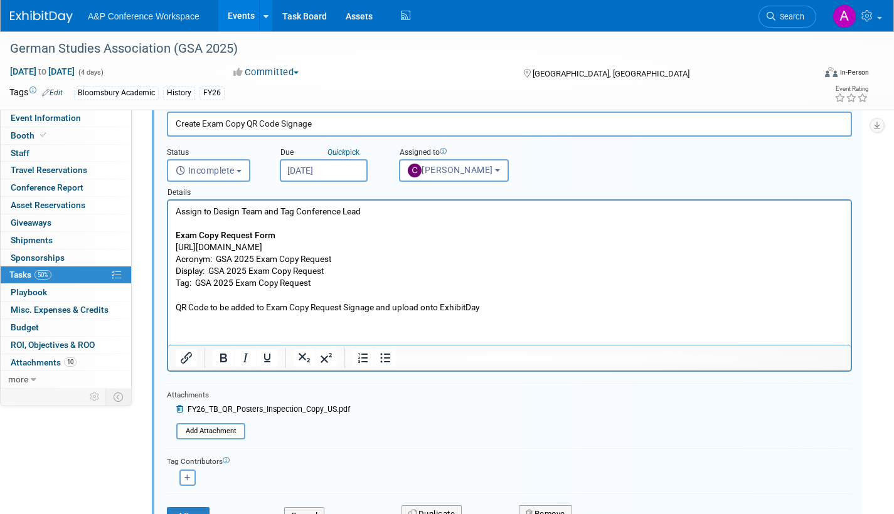
scroll to position [323, 0]
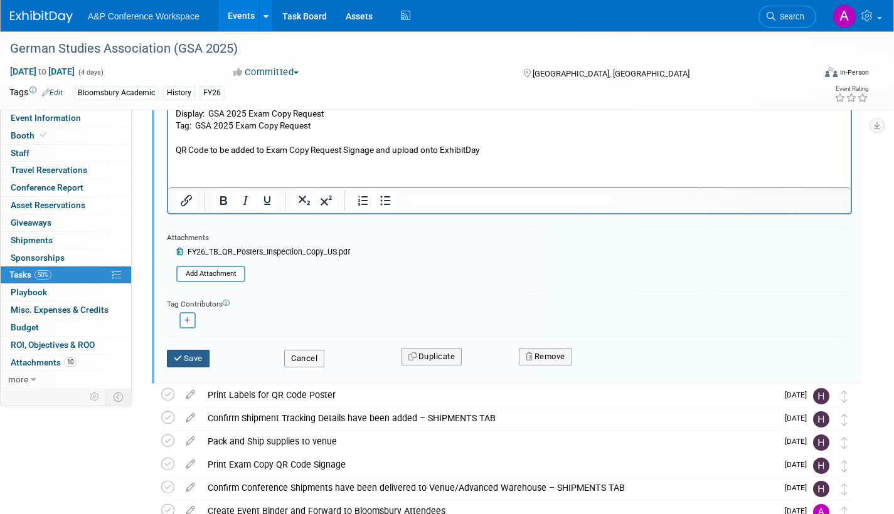
click at [188, 360] on button "Save" at bounding box center [188, 359] width 43 height 18
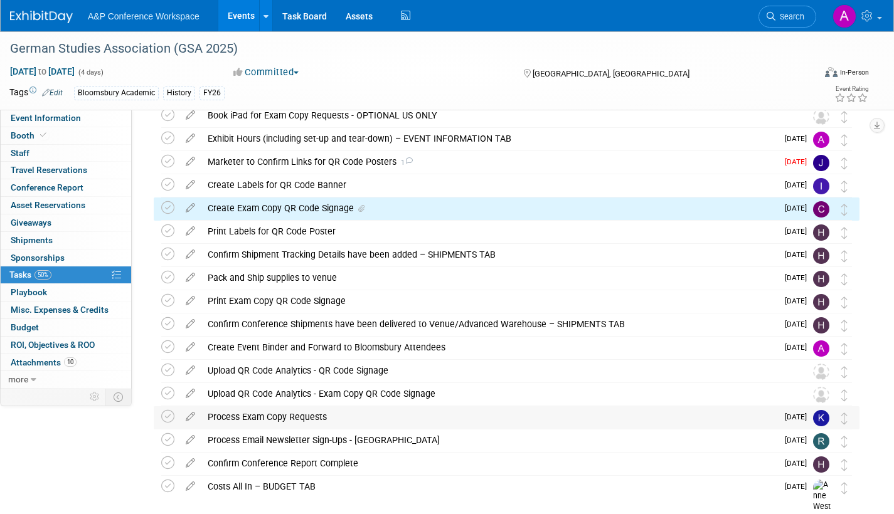
scroll to position [0, 0]
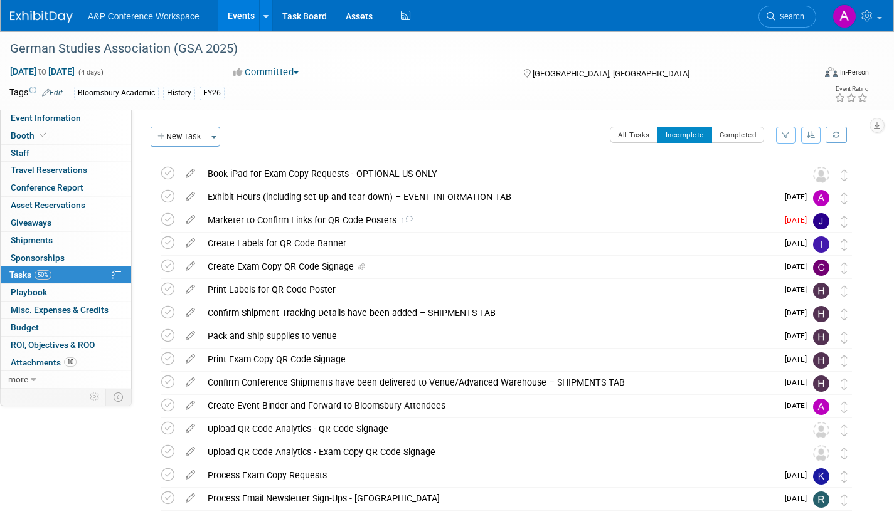
click at [796, 20] on span "Search" at bounding box center [790, 16] width 29 height 9
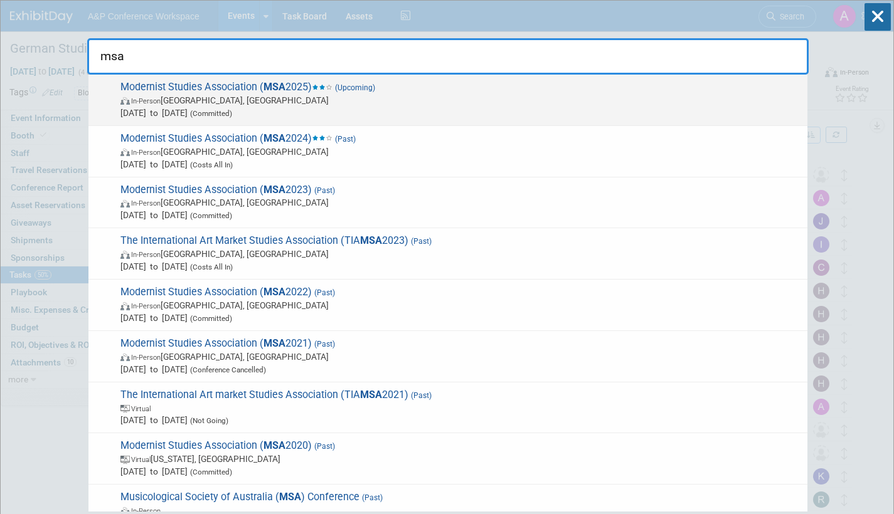
type input "msa"
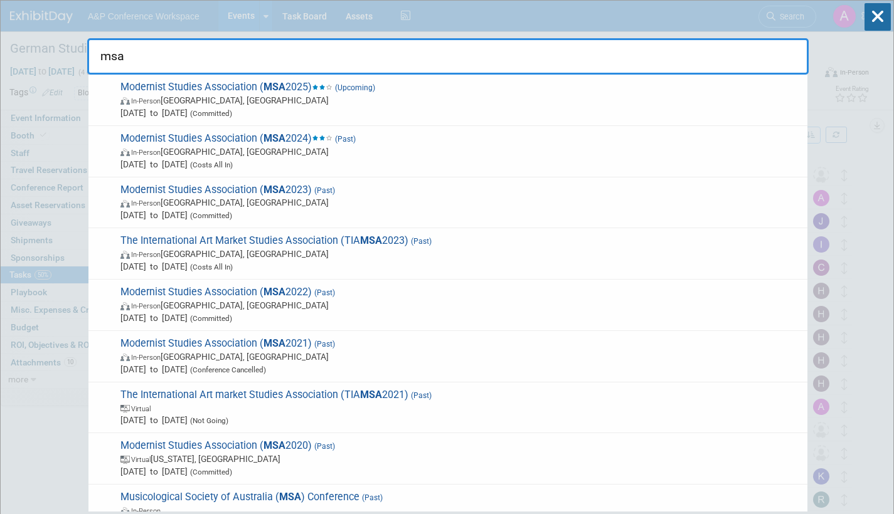
click at [360, 112] on span "Oct 9, 2025 to Oct 12, 2025 (Committed)" at bounding box center [460, 113] width 681 height 13
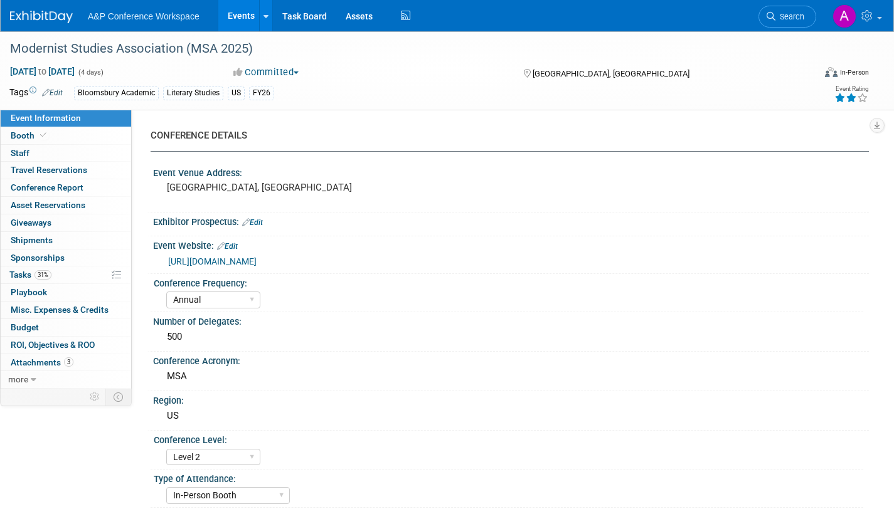
select select "Annual"
select select "Level 2"
select select "In-Person Booth"
select select "Literary Studies"
select select "Bloomsbury Academic"
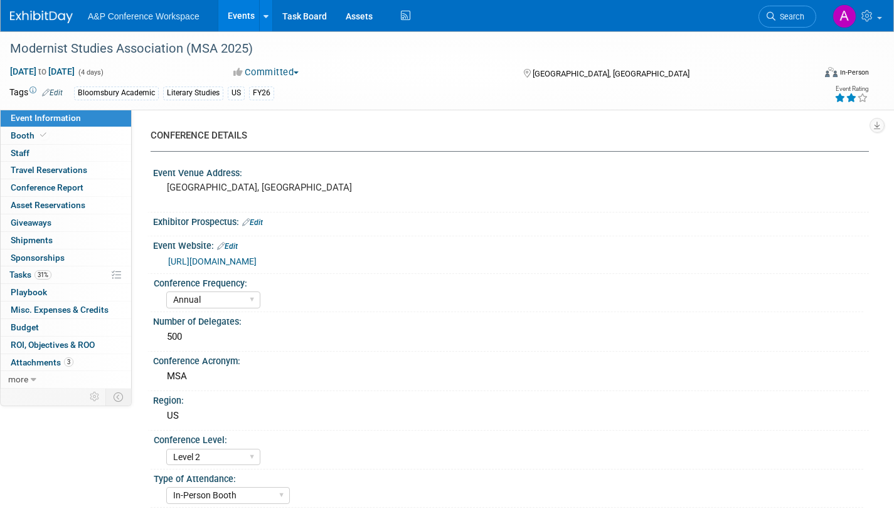
select select "[PERSON_NAME]"
select select "Brand/Subject Presence​"
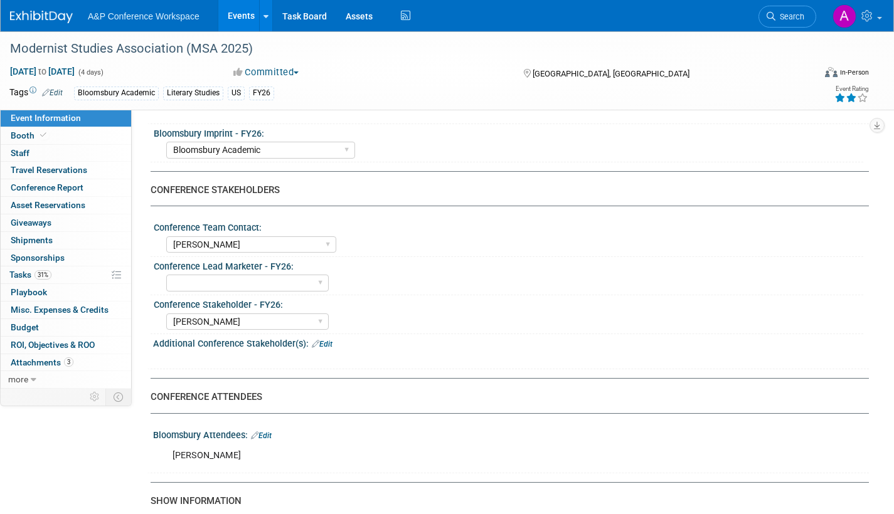
scroll to position [502, 0]
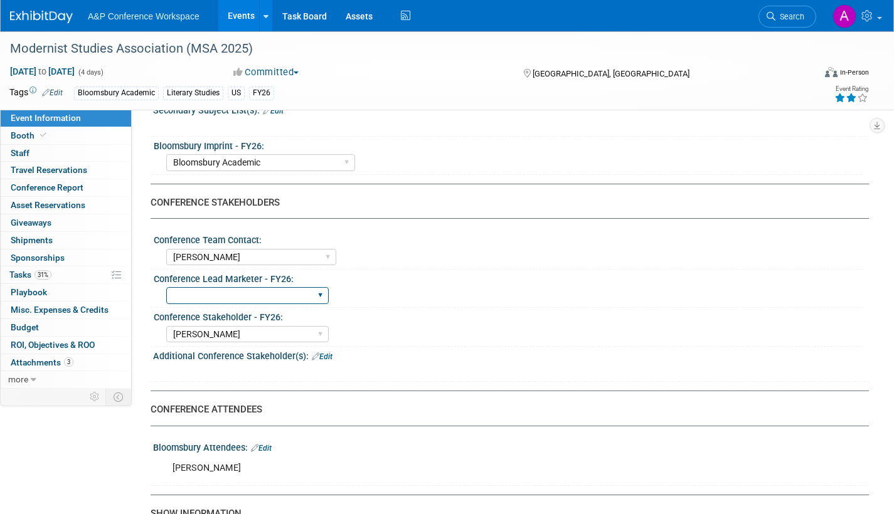
click at [275, 298] on select "[PERSON_NAME] [PERSON_NAME] [PERSON_NAME] [PERSON_NAME] [PERSON_NAME] [PERSON_N…" at bounding box center [247, 295] width 163 height 17
click at [24, 275] on span "Tasks 31%" at bounding box center [30, 275] width 42 height 10
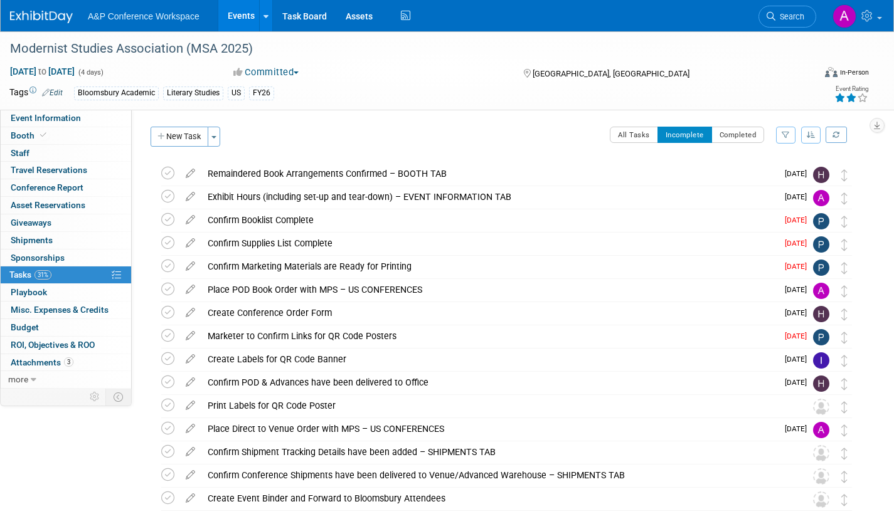
drag, startPoint x: 59, startPoint y: 120, endPoint x: 137, endPoint y: 142, distance: 81.4
click at [60, 120] on span "Event Information" at bounding box center [46, 118] width 70 height 10
select select "Annual"
select select "Level 2"
select select "In-Person Booth"
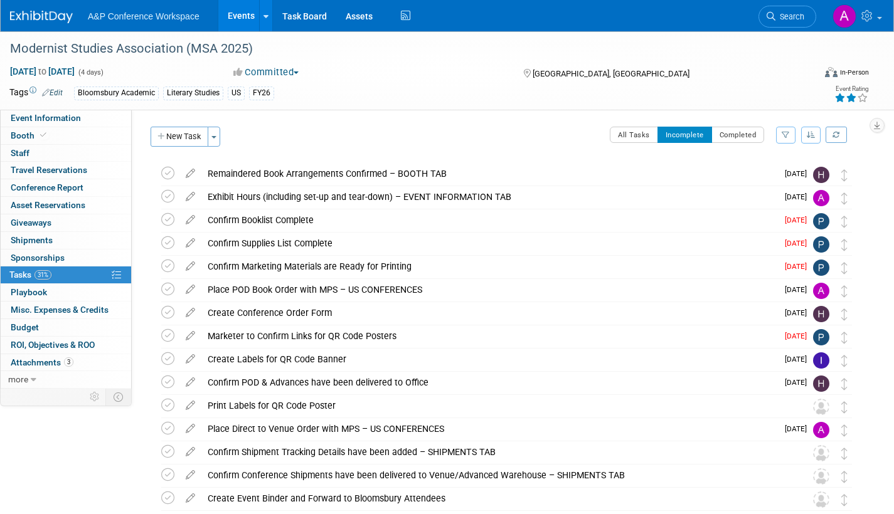
select select "Literary Studies"
select select "Bloomsbury Academic"
select select "[PERSON_NAME]"
select select "Brand/Subject Presence​"
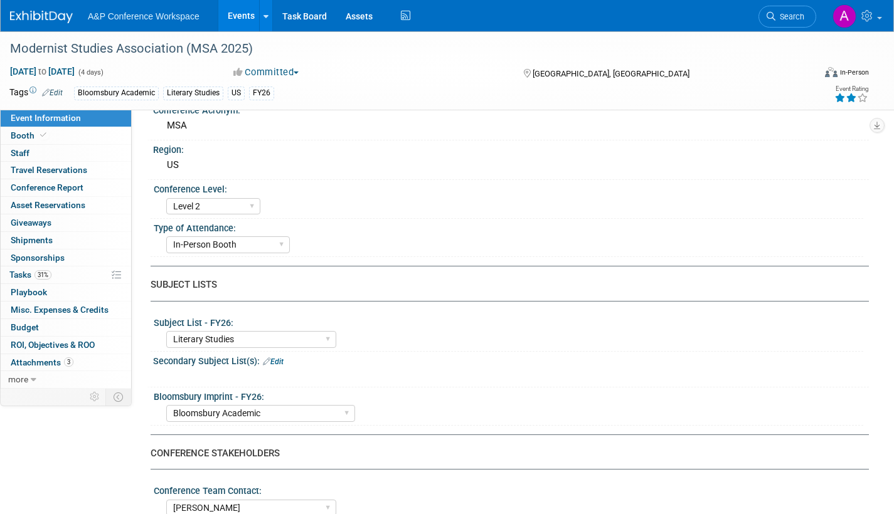
scroll to position [502, 0]
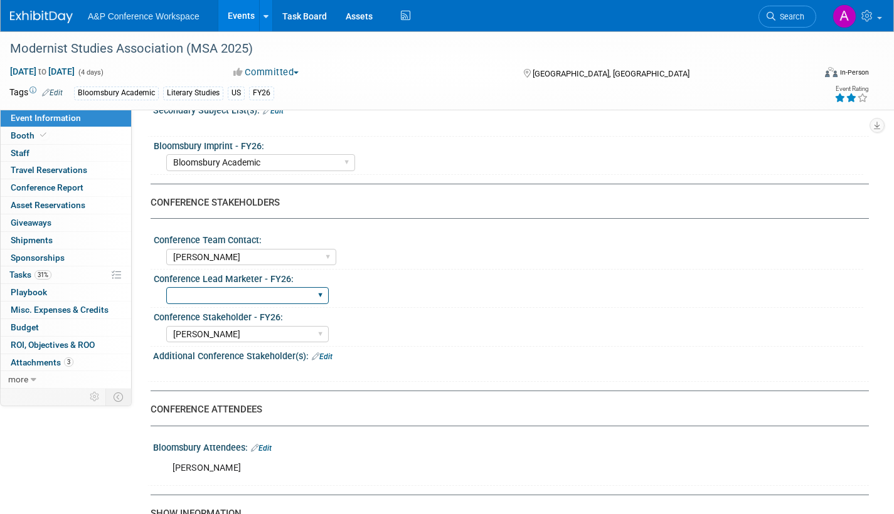
click at [235, 298] on select "[PERSON_NAME] [PERSON_NAME] [PERSON_NAME] [PERSON_NAME] [PERSON_NAME] [PERSON_N…" at bounding box center [247, 295] width 163 height 17
select select "[PERSON_NAME]"
click at [166, 287] on select "[PERSON_NAME] [PERSON_NAME] [PERSON_NAME] [PERSON_NAME] [PERSON_NAME] [PERSON_N…" at bounding box center [247, 295] width 163 height 17
click at [481, 303] on div "[PERSON_NAME] [PERSON_NAME] [PERSON_NAME] [PERSON_NAME] [PERSON_NAME] [PERSON_N…" at bounding box center [514, 294] width 697 height 20
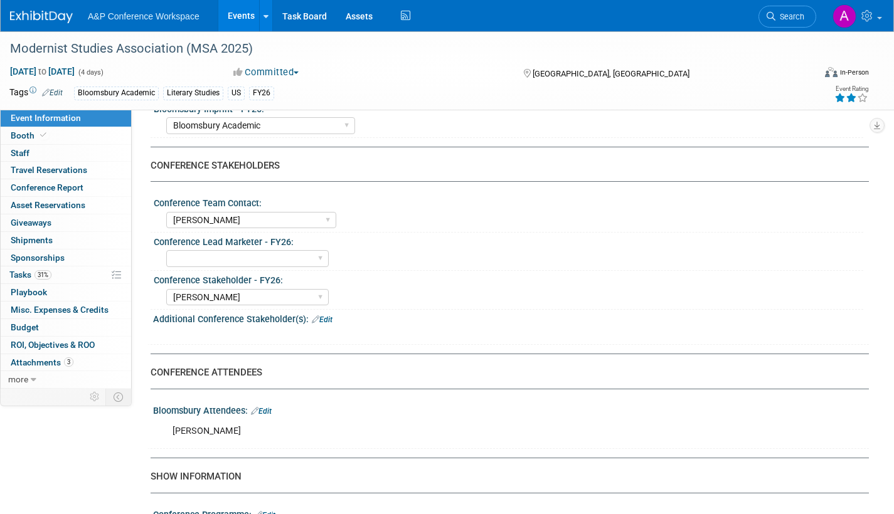
scroll to position [314, 0]
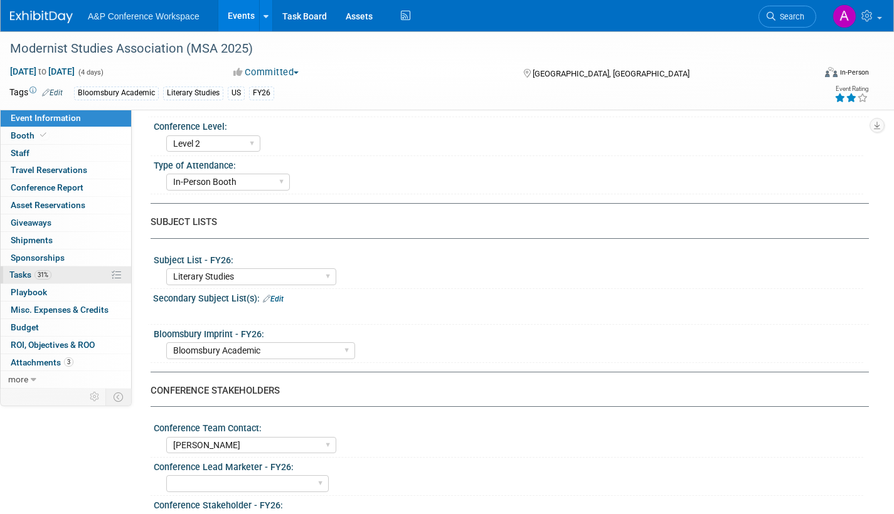
click at [14, 275] on span "Tasks 31%" at bounding box center [30, 275] width 42 height 10
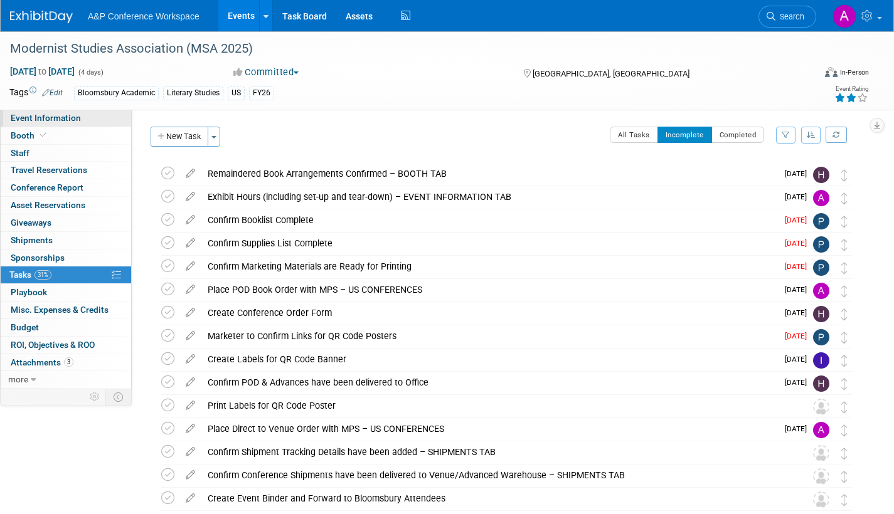
click at [50, 117] on span "Event Information" at bounding box center [46, 118] width 70 height 10
select select "Annual"
select select "Level 2"
select select "In-Person Booth"
select select "Literary Studies"
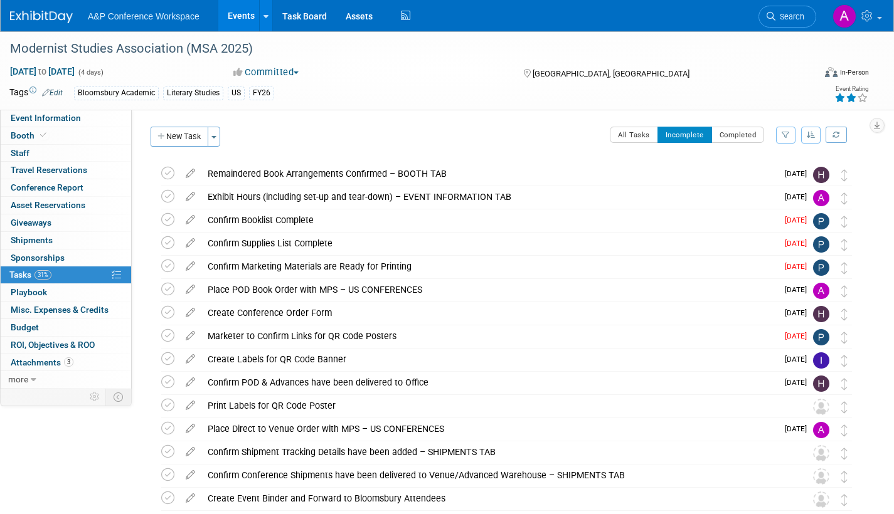
select select "Bloomsbury Academic"
select select "[PERSON_NAME]"
select select "Brand/Subject Presence​"
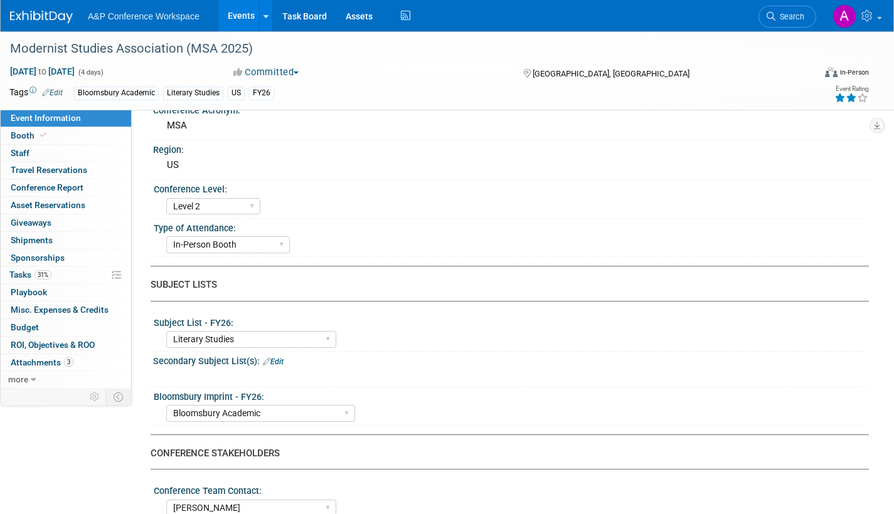
scroll to position [376, 0]
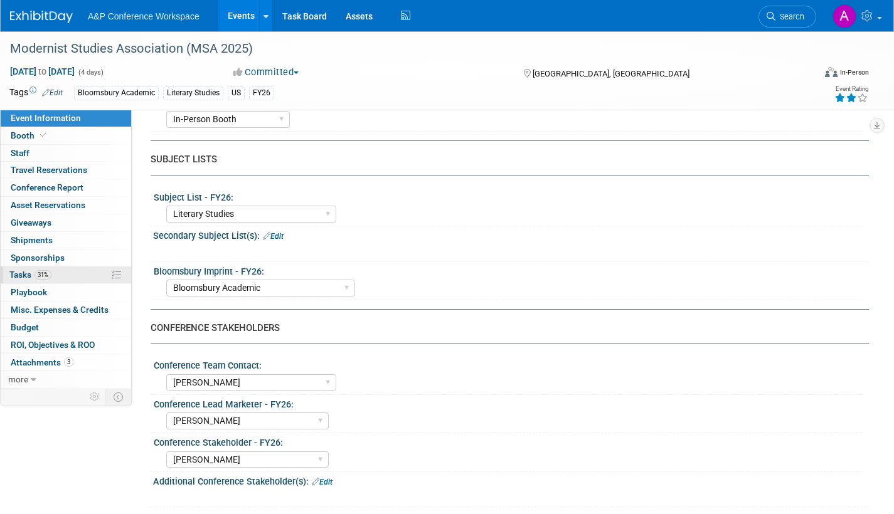
click at [23, 277] on span "Tasks 31%" at bounding box center [30, 275] width 42 height 10
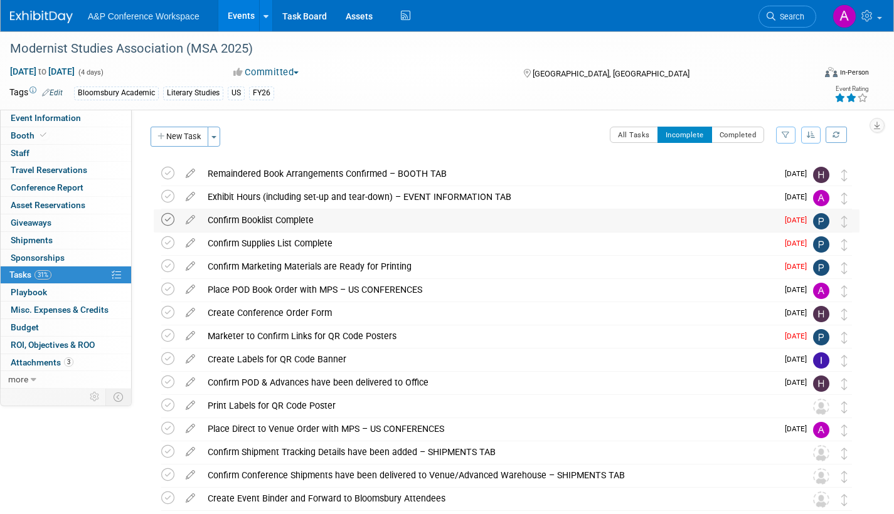
click at [166, 222] on icon at bounding box center [167, 219] width 13 height 13
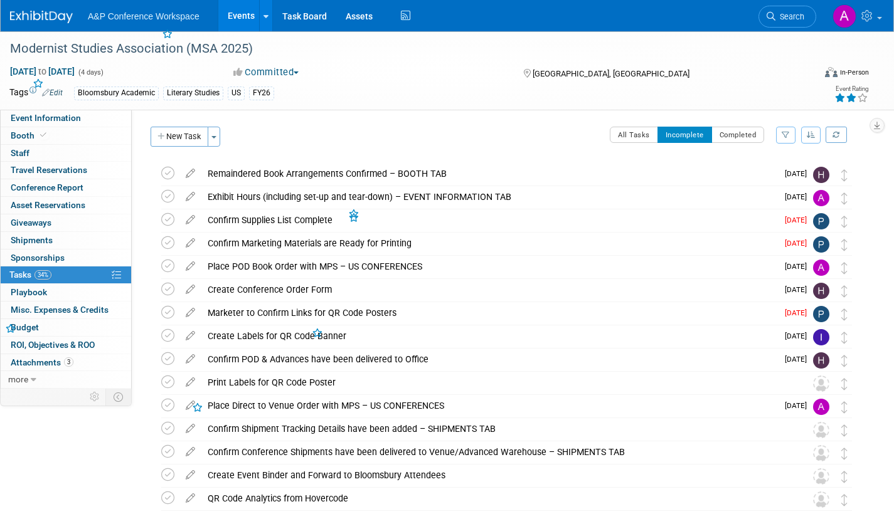
click at [166, 222] on icon at bounding box center [167, 219] width 13 height 13
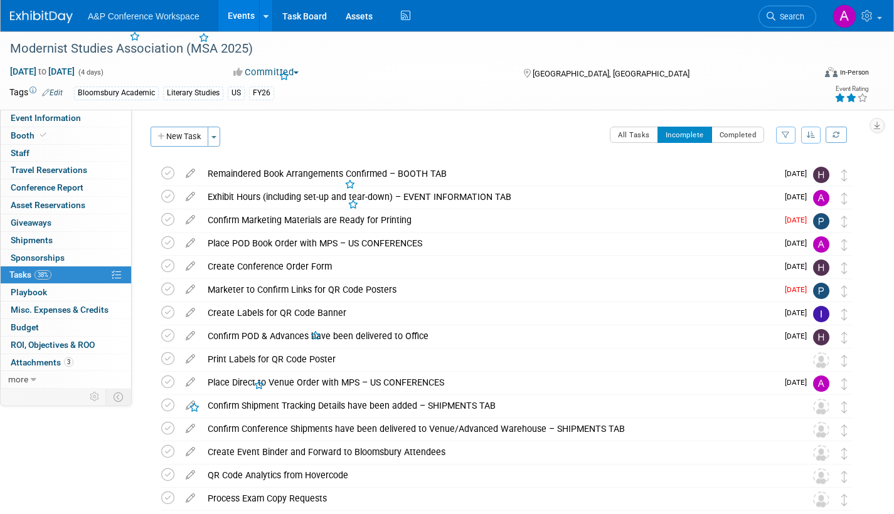
click at [166, 222] on icon at bounding box center [167, 219] width 13 height 13
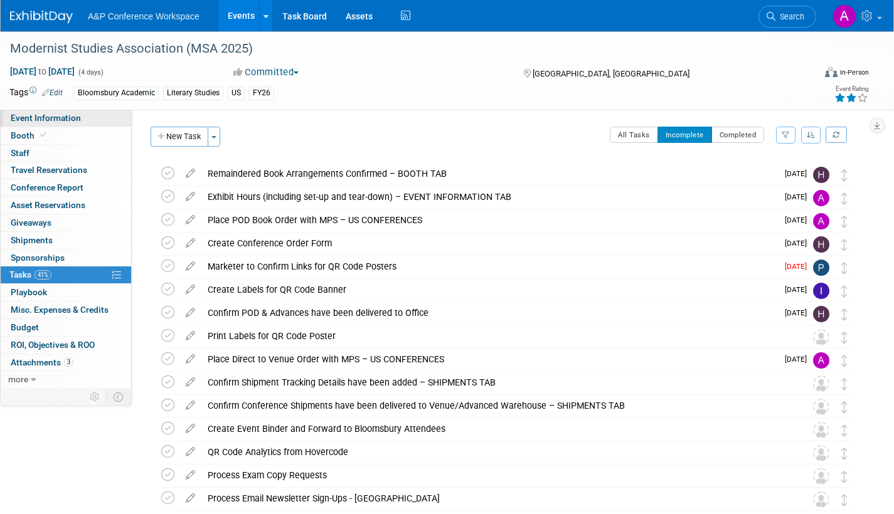
click at [51, 119] on span "Event Information" at bounding box center [46, 118] width 70 height 10
select select "Annual"
select select "Level 2"
select select "In-Person Booth"
select select "Literary Studies"
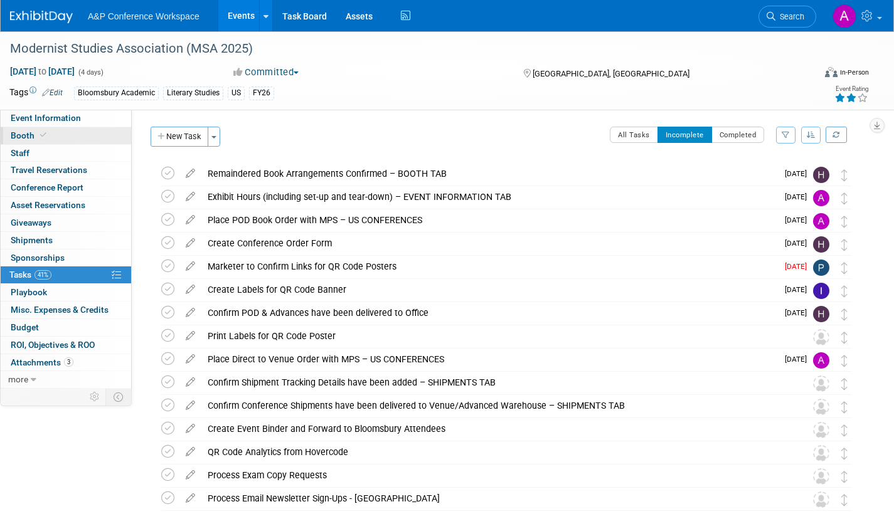
select select "Bloomsbury Academic"
select select "[PERSON_NAME]"
select select "Brand/Subject Presence​"
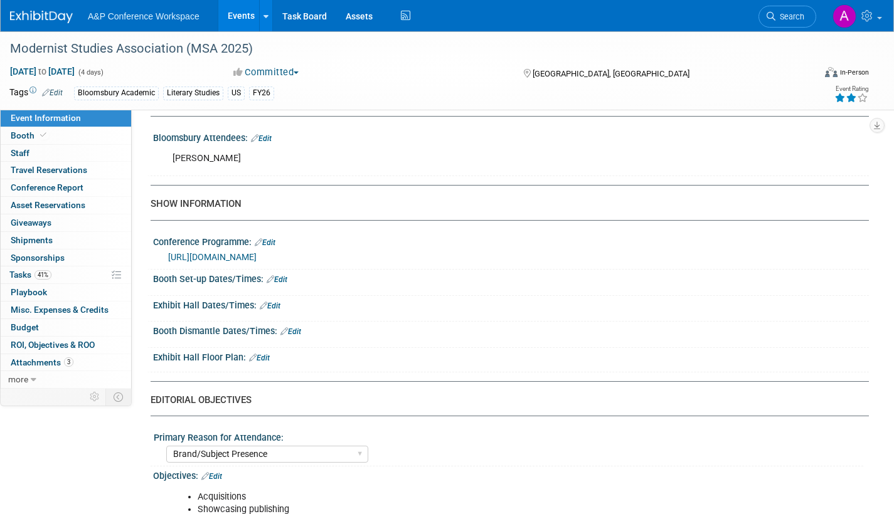
scroll to position [816, 0]
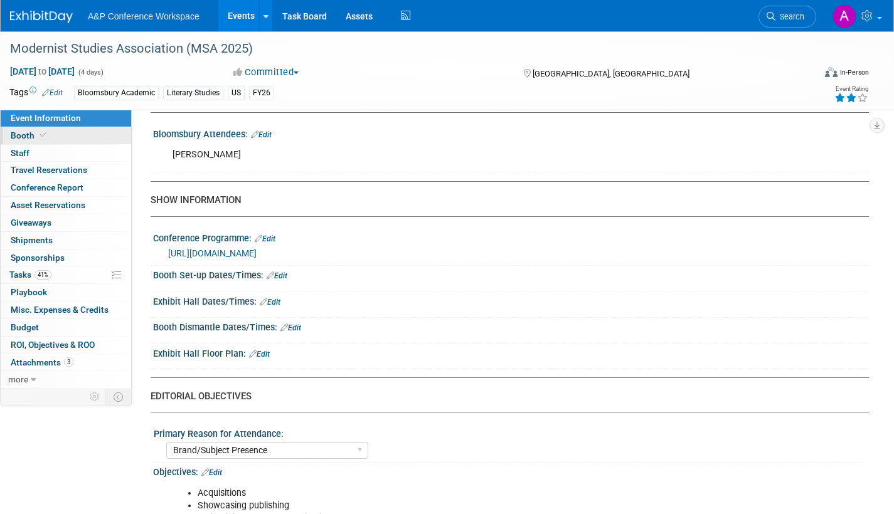
click at [24, 130] on link "Booth" at bounding box center [66, 135] width 131 height 17
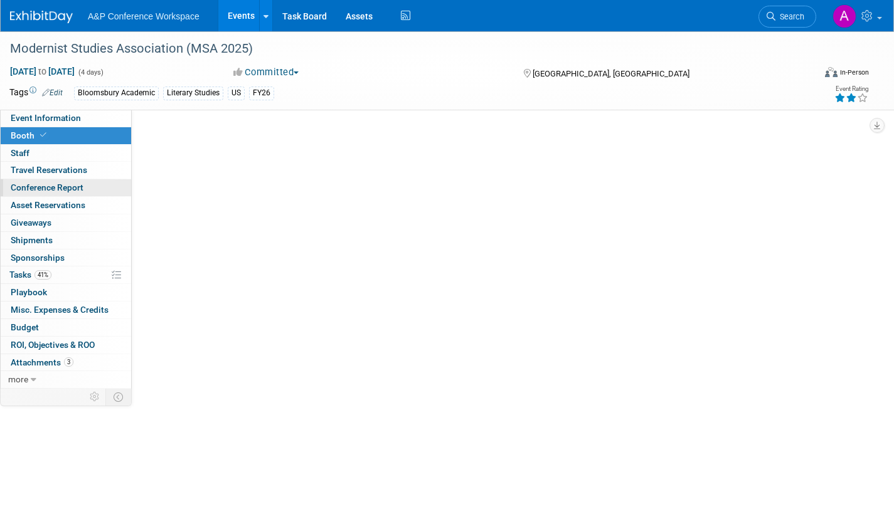
scroll to position [0, 0]
select select "CUAP"
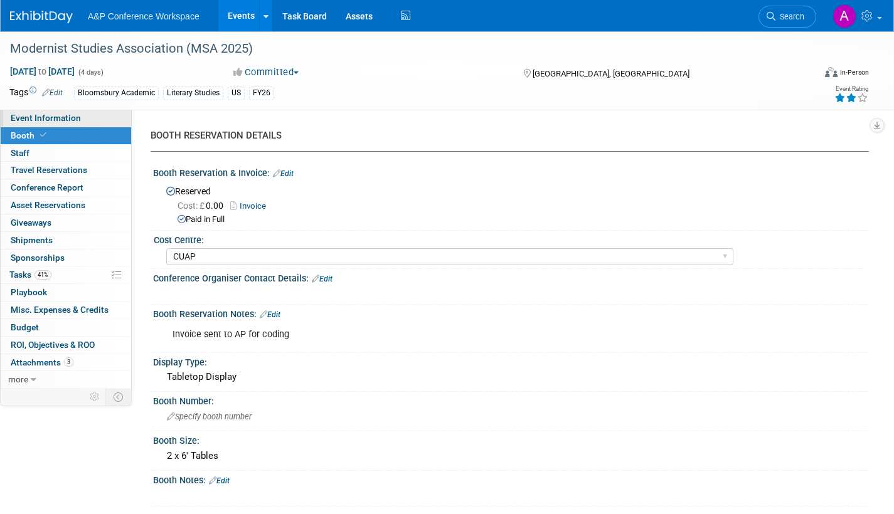
click at [58, 115] on span "Event Information" at bounding box center [46, 118] width 70 height 10
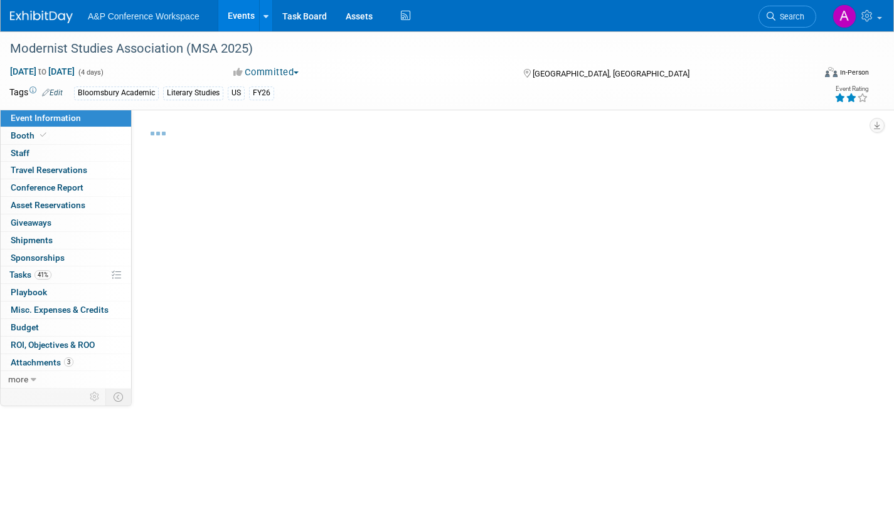
select select "Annual"
select select "Level 2"
select select "In-Person Booth"
select select "Literary Studies"
select select "Bloomsbury Academic"
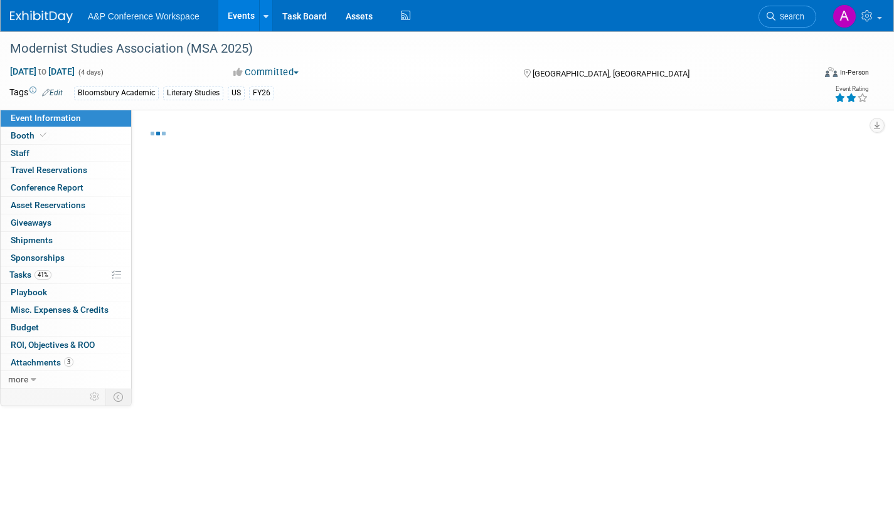
select select "[PERSON_NAME]"
select select "Brand/Subject Presence​"
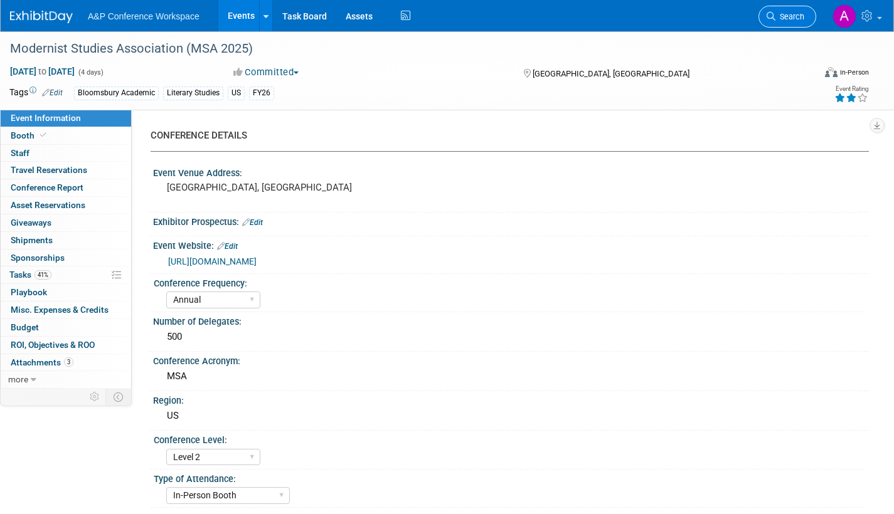
click at [791, 24] on link "Search" at bounding box center [788, 17] width 58 height 22
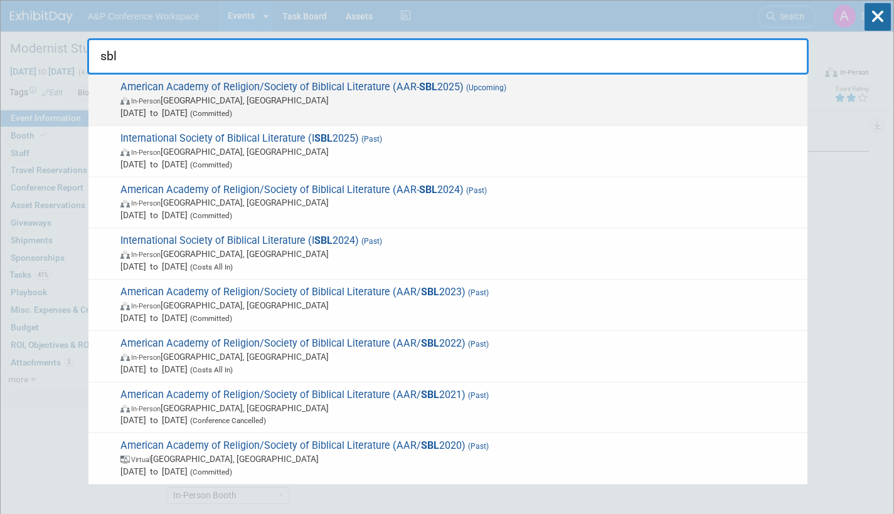
type input "sbl"
click at [364, 94] on span "In-Person [GEOGRAPHIC_DATA], [GEOGRAPHIC_DATA]" at bounding box center [460, 100] width 681 height 13
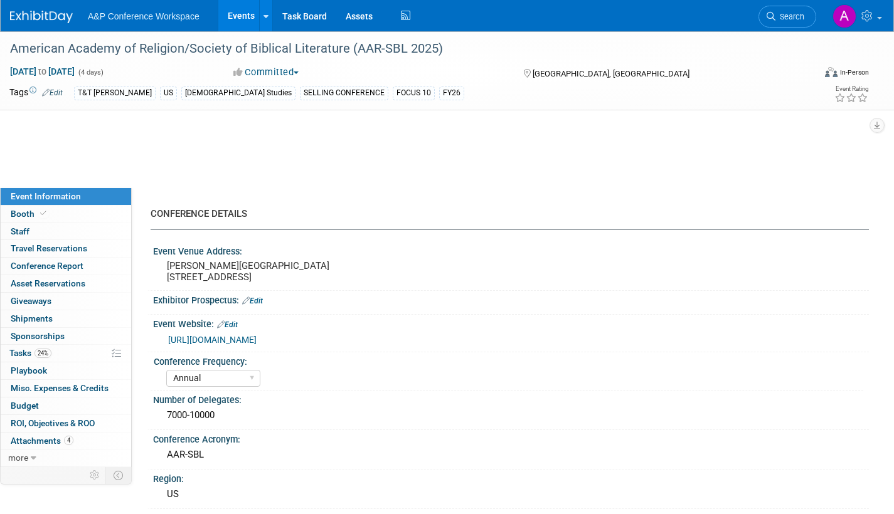
select select "Annual"
select select "Level 1"
select select "In-Person Booth"
select select "[DEMOGRAPHIC_DATA] Studies"
select select "T&T [PERSON_NAME]"
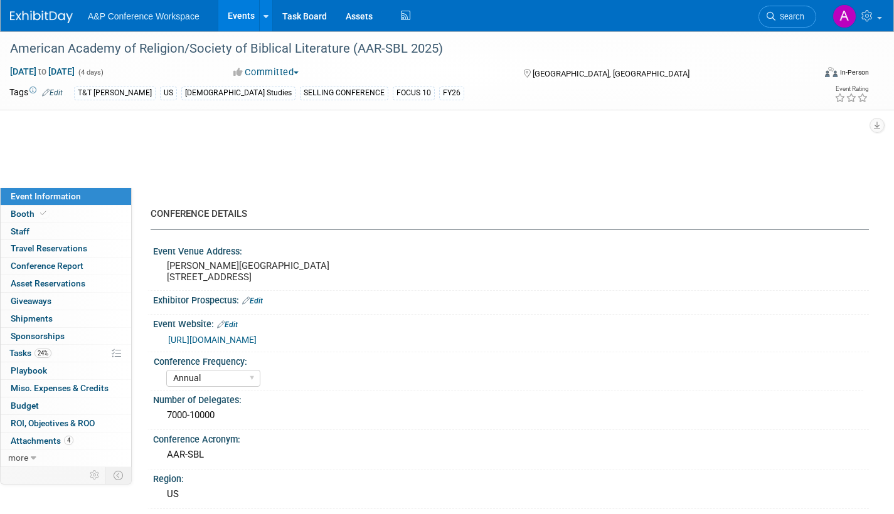
select select "[PERSON_NAME]"
select select "Networking/Commissioning"
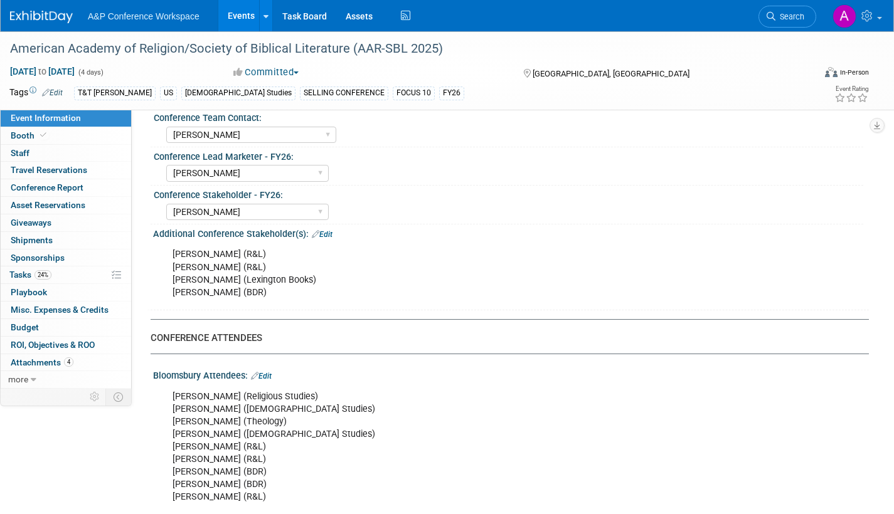
scroll to position [627, 0]
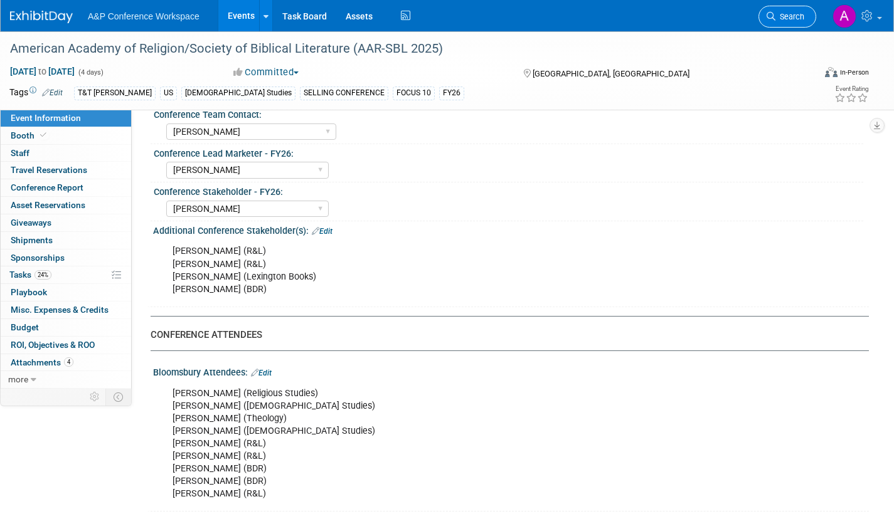
click at [783, 8] on link "Search" at bounding box center [788, 17] width 58 height 22
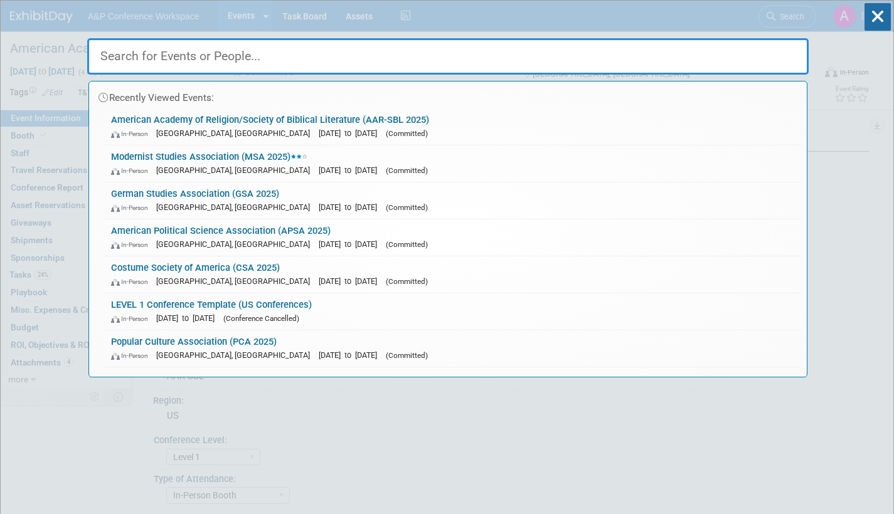
click at [351, 159] on link "Modernist Studies Association (MSA 2025) In-Person [GEOGRAPHIC_DATA], [GEOGRAPH…" at bounding box center [453, 164] width 696 height 36
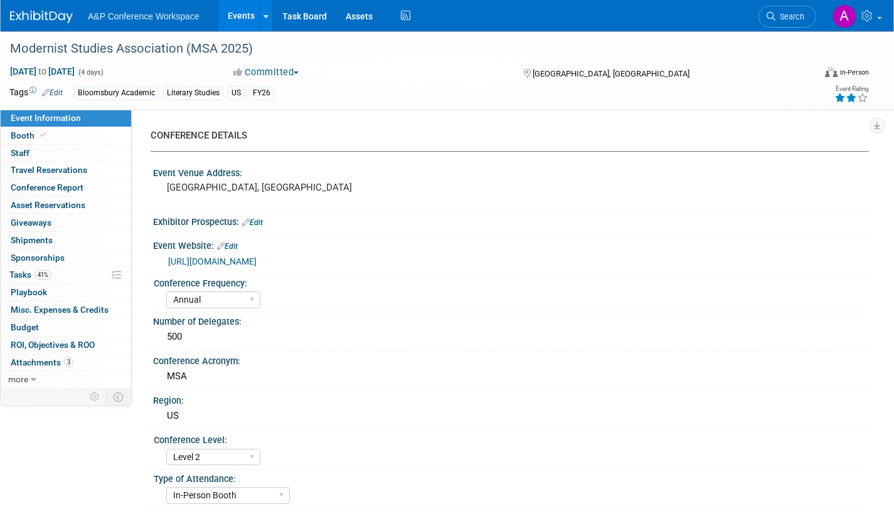
select select "Annual"
select select "Level 2"
select select "In-Person Booth"
select select "Literary Studies"
select select "Bloomsbury Academic"
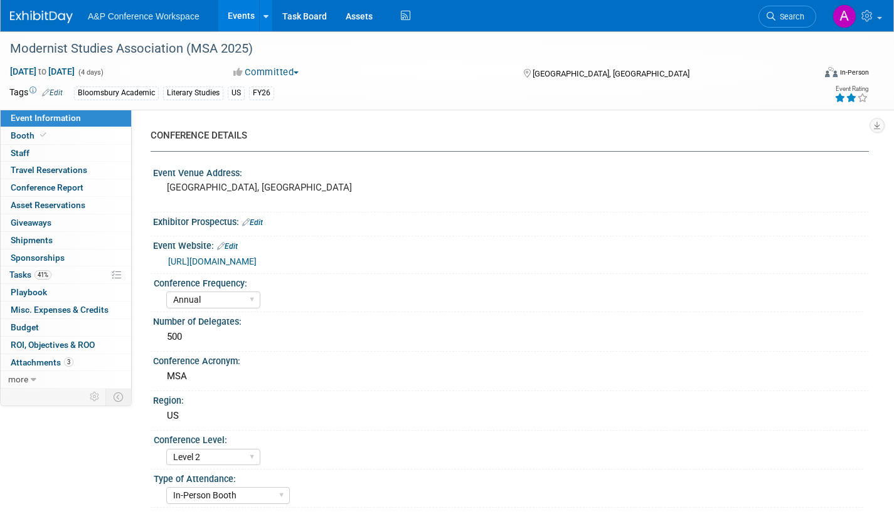
select select "[PERSON_NAME]"
select select "Brand/Subject Presence​"
click at [17, 277] on span "Tasks 41%" at bounding box center [30, 275] width 42 height 10
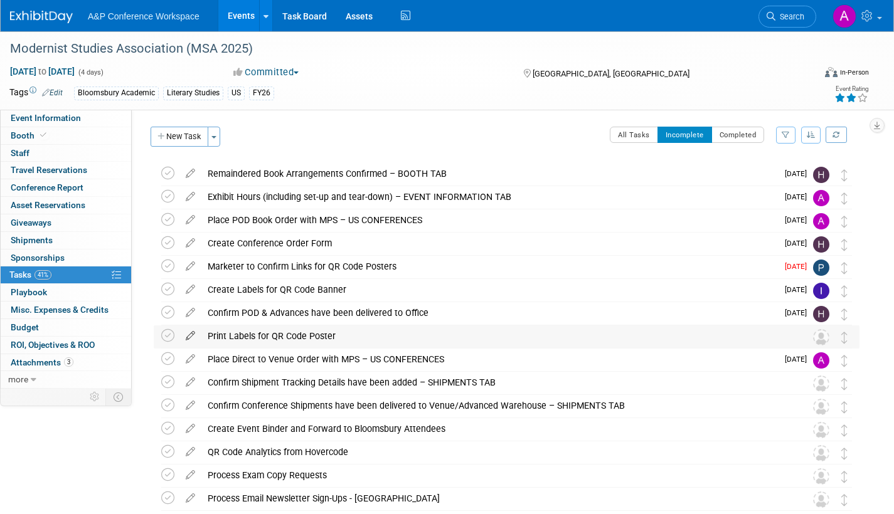
click at [189, 336] on icon at bounding box center [190, 334] width 22 height 16
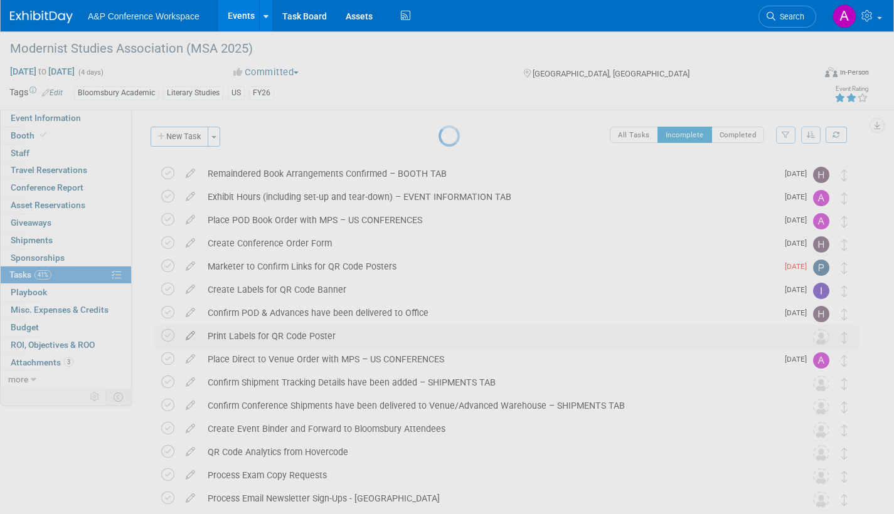
select select "7"
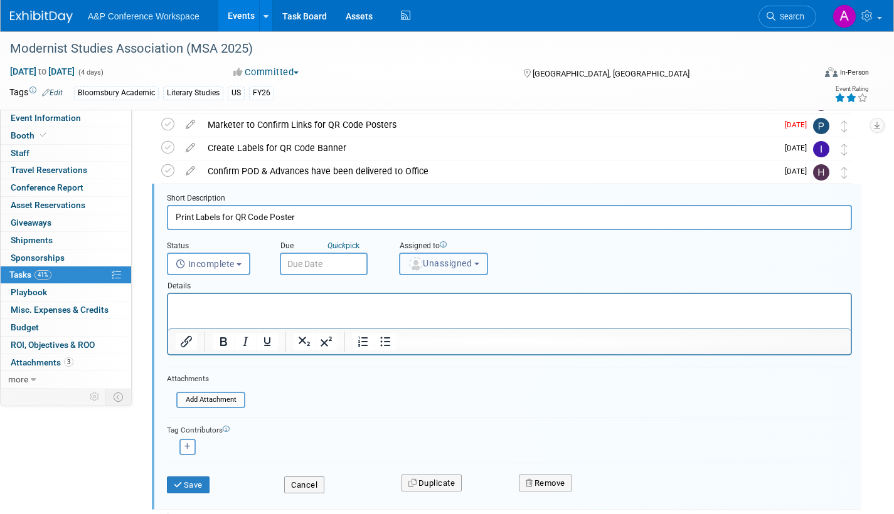
click at [419, 272] on button "Unassigned" at bounding box center [443, 264] width 89 height 23
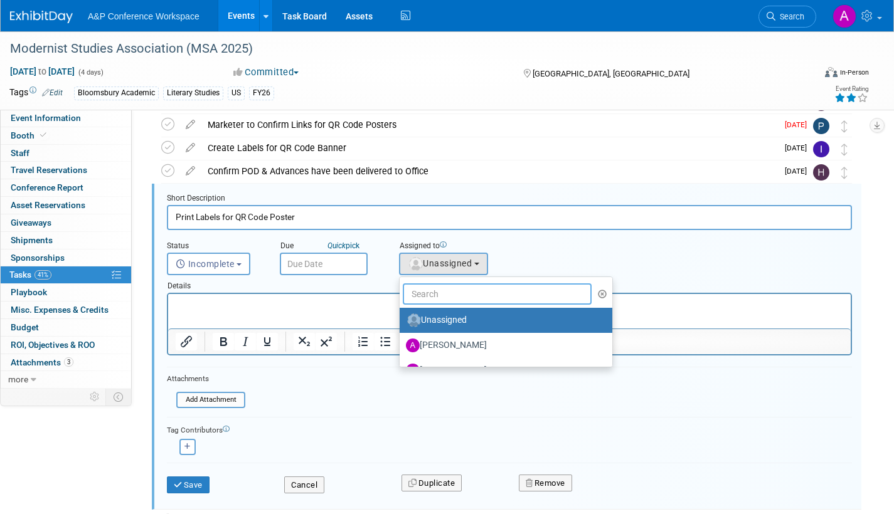
click at [422, 299] on input "text" at bounding box center [497, 294] width 189 height 21
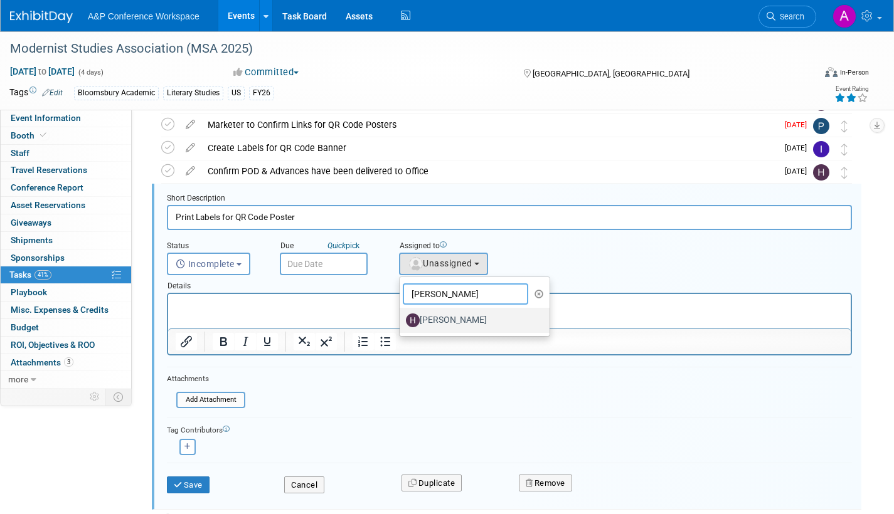
type input "[PERSON_NAME]"
click at [436, 323] on label "[PERSON_NAME]" at bounding box center [471, 321] width 131 height 20
click at [402, 323] on input "[PERSON_NAME]" at bounding box center [397, 319] width 8 height 8
select select "f47d5110-dff9-4952-99f5-c640fdae2d00"
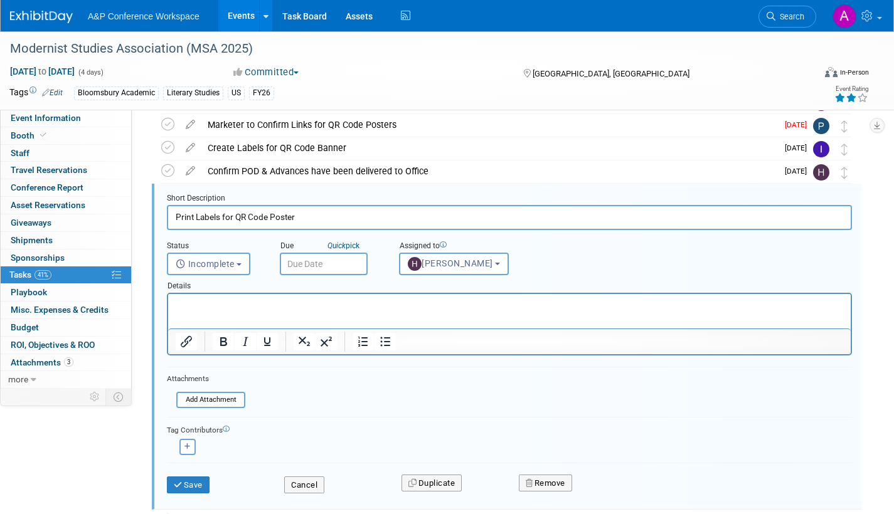
click at [338, 257] on input "text" at bounding box center [324, 264] width 88 height 23
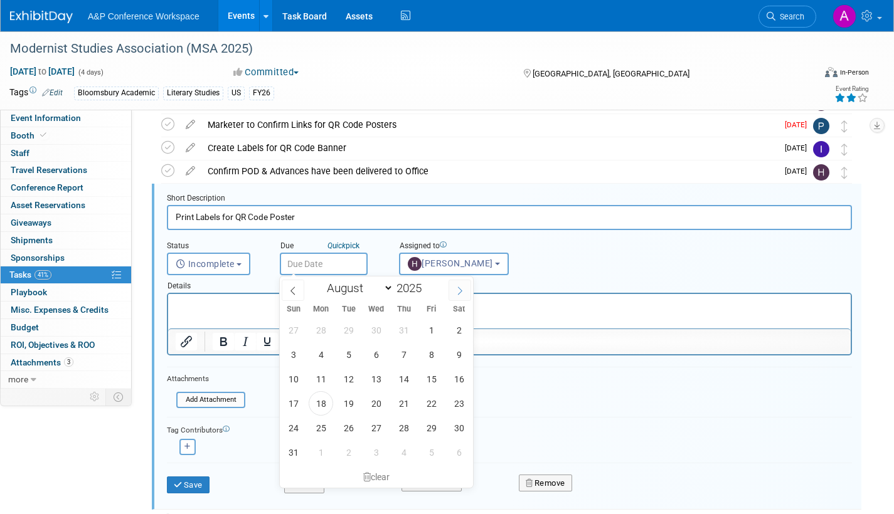
click at [459, 287] on icon at bounding box center [460, 291] width 9 height 9
select select "9"
click at [322, 352] on span "6" at bounding box center [321, 355] width 24 height 24
type input "[DATE]"
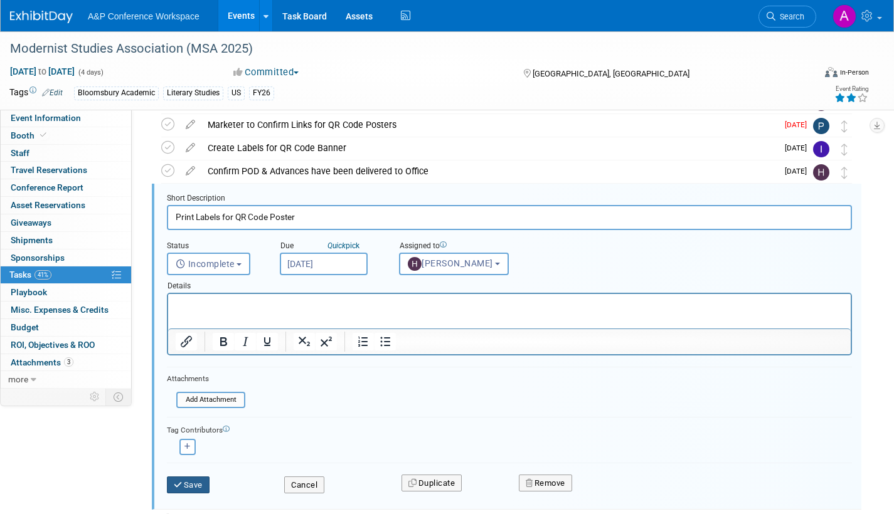
click at [199, 480] on button "Save" at bounding box center [188, 486] width 43 height 18
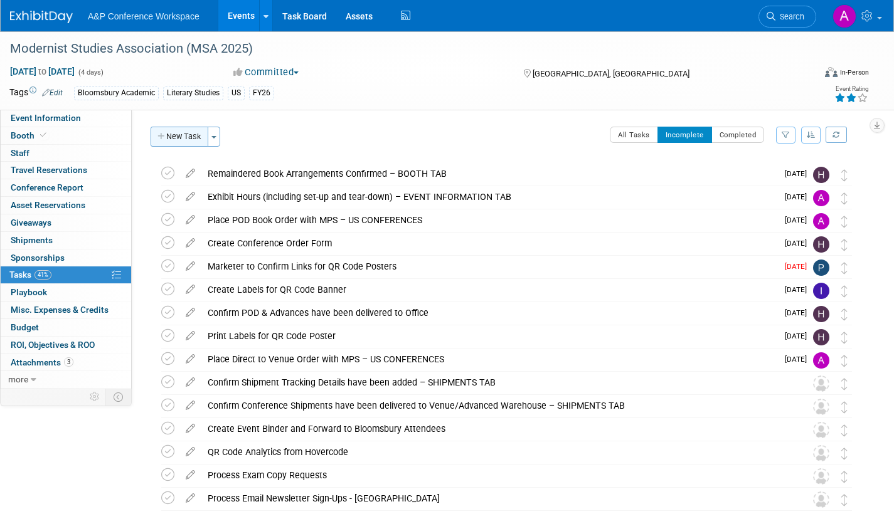
click at [184, 137] on button "New Task" at bounding box center [180, 137] width 58 height 20
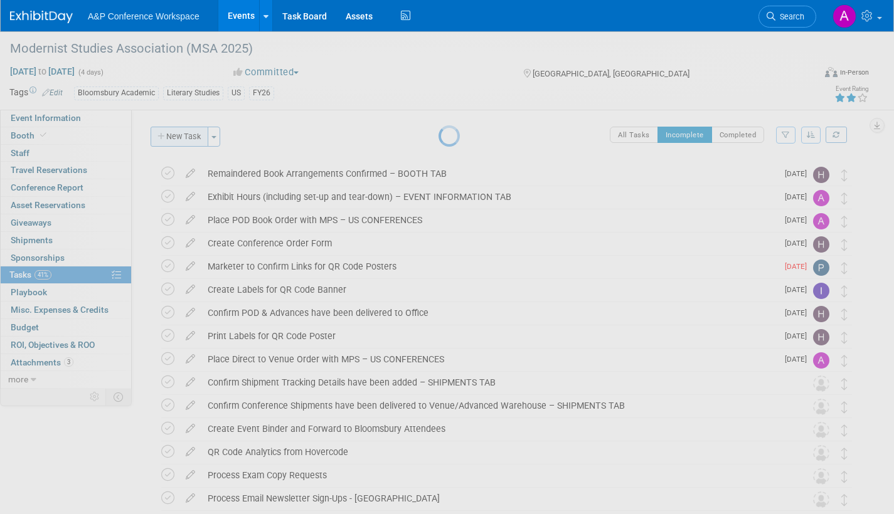
select select "7"
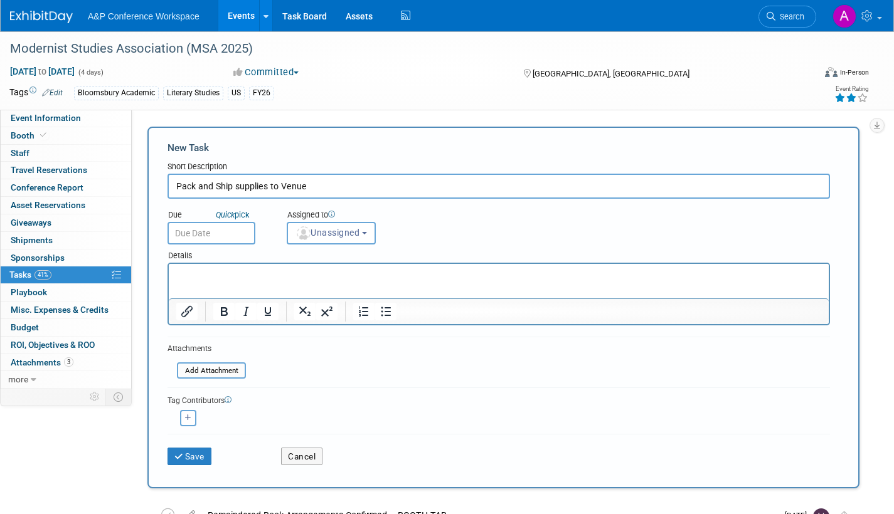
type input "Pack and Ship supplies to Venue"
click at [218, 232] on input "text" at bounding box center [212, 233] width 88 height 23
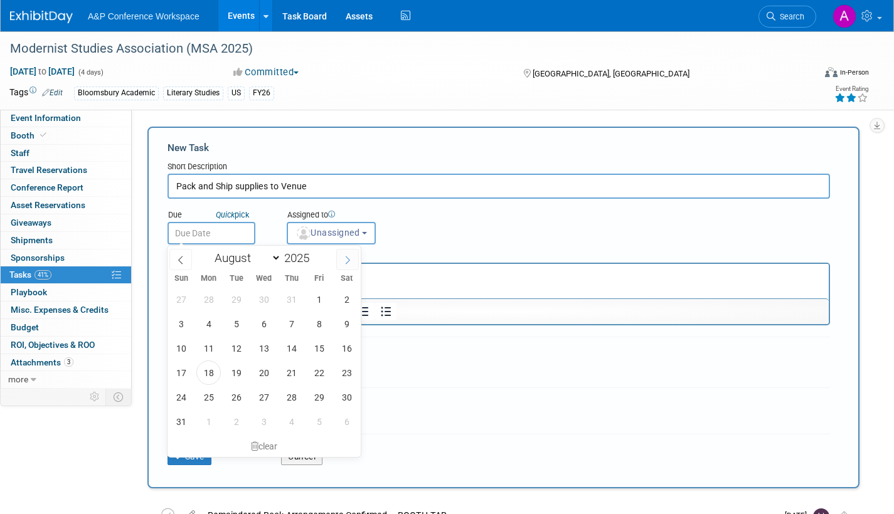
click at [348, 259] on icon at bounding box center [347, 260] width 9 height 9
click at [347, 259] on icon at bounding box center [347, 260] width 9 height 9
select select "9"
drag, startPoint x: 207, startPoint y: 328, endPoint x: 85, endPoint y: 31, distance: 320.8
click at [207, 328] on span "6" at bounding box center [208, 324] width 24 height 24
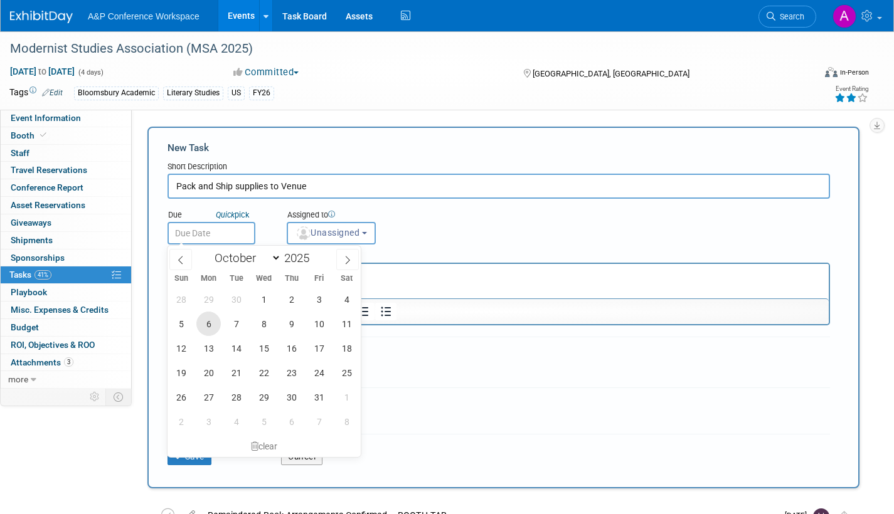
type input "[DATE]"
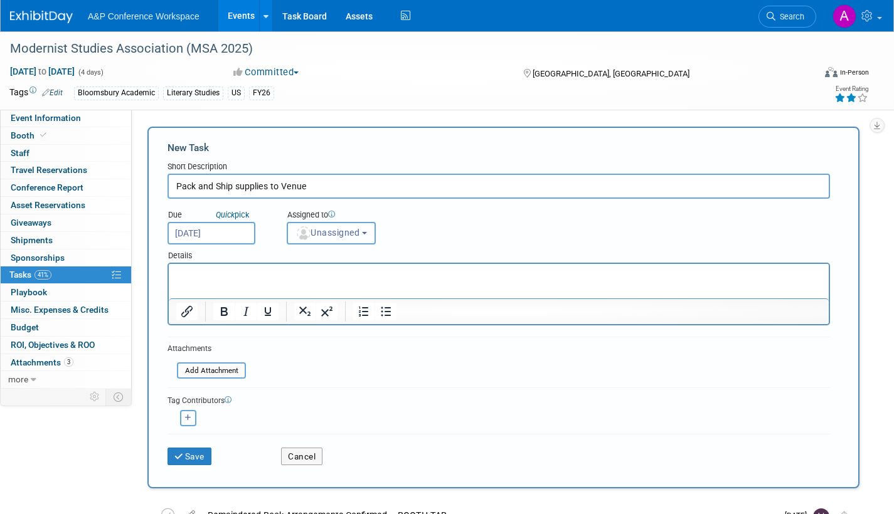
click at [332, 237] on span "Unassigned" at bounding box center [328, 233] width 64 height 10
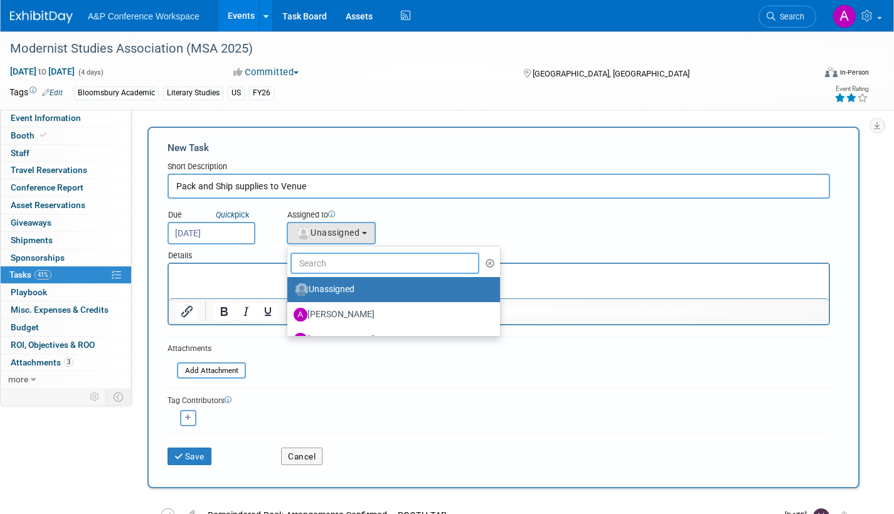
click at [333, 263] on input "text" at bounding box center [385, 263] width 189 height 21
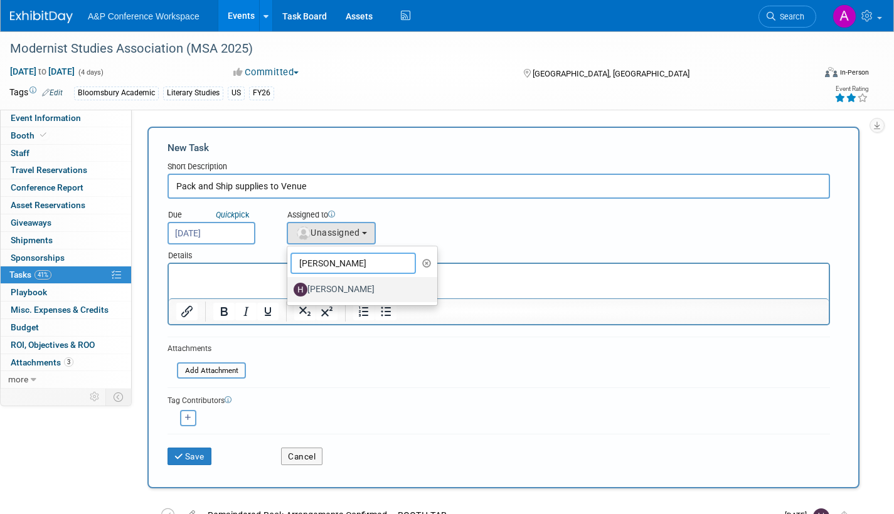
type input "[PERSON_NAME]"
click at [333, 289] on label "[PERSON_NAME]" at bounding box center [359, 290] width 131 height 20
click at [289, 289] on input "[PERSON_NAME]" at bounding box center [285, 288] width 8 height 8
select select "f47d5110-dff9-4952-99f5-c640fdae2d00"
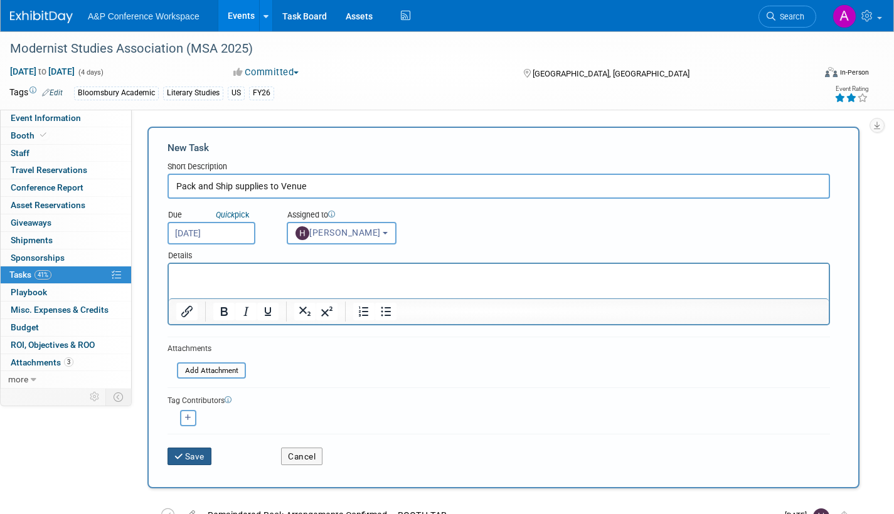
click at [205, 460] on button "Save" at bounding box center [190, 457] width 44 height 18
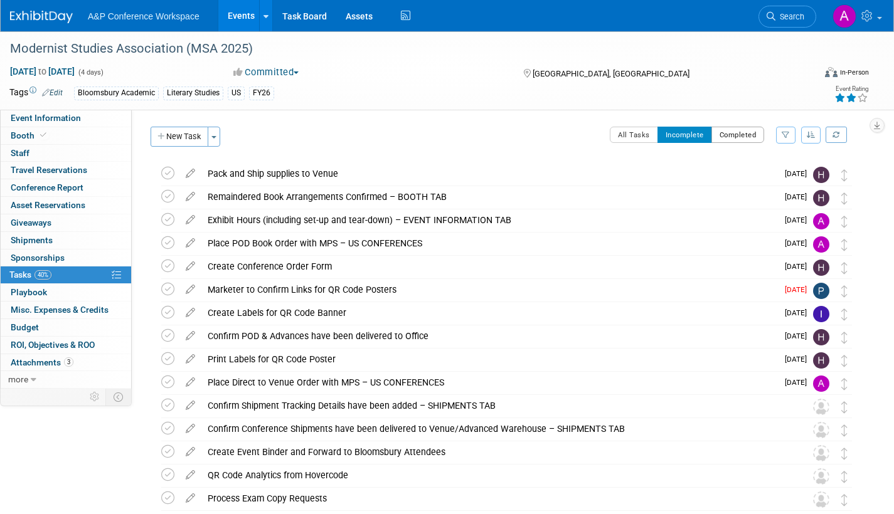
click at [744, 131] on button "Completed" at bounding box center [738, 135] width 53 height 16
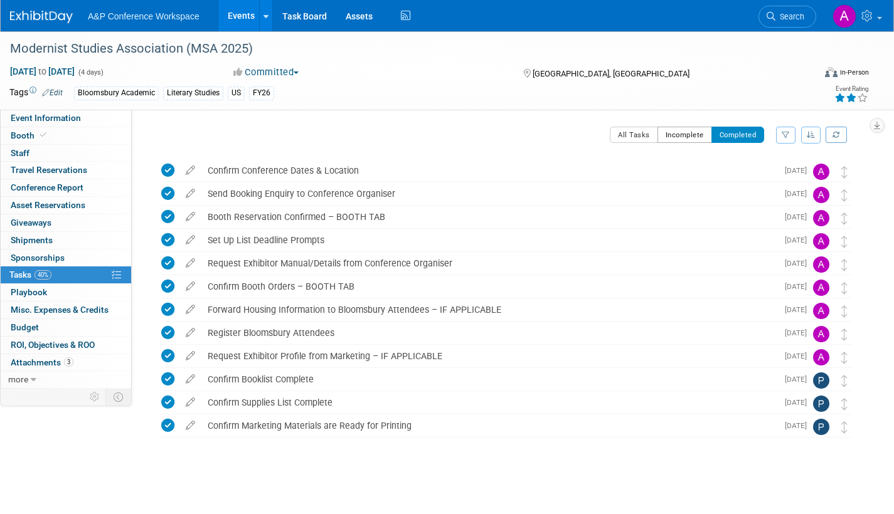
click at [671, 131] on button "Incomplete" at bounding box center [685, 135] width 55 height 16
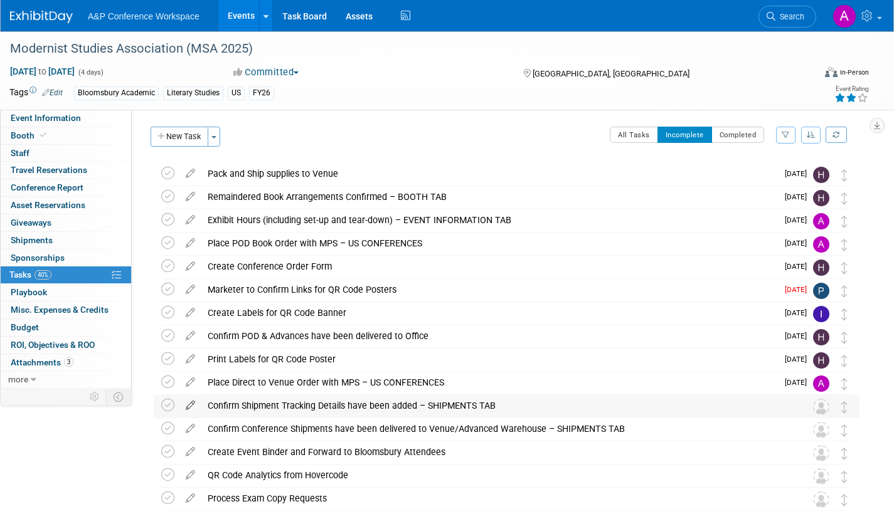
click at [188, 403] on icon at bounding box center [190, 403] width 22 height 16
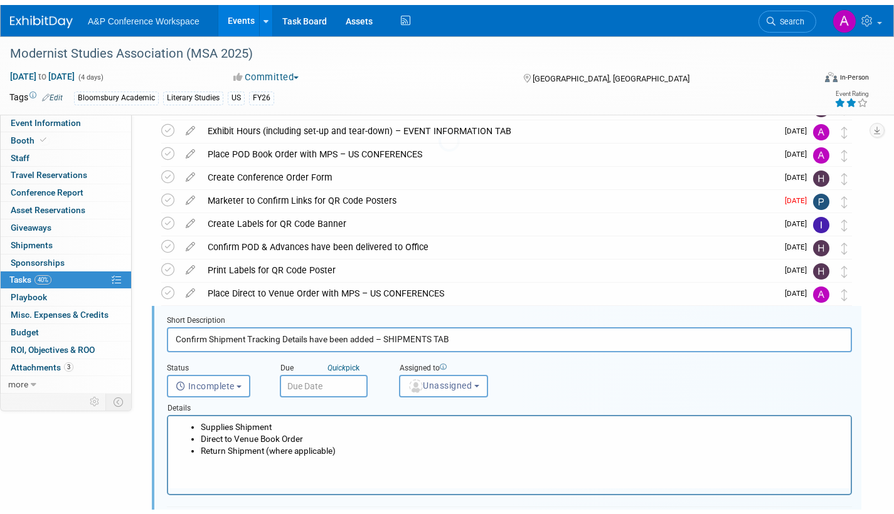
scroll to position [211, 0]
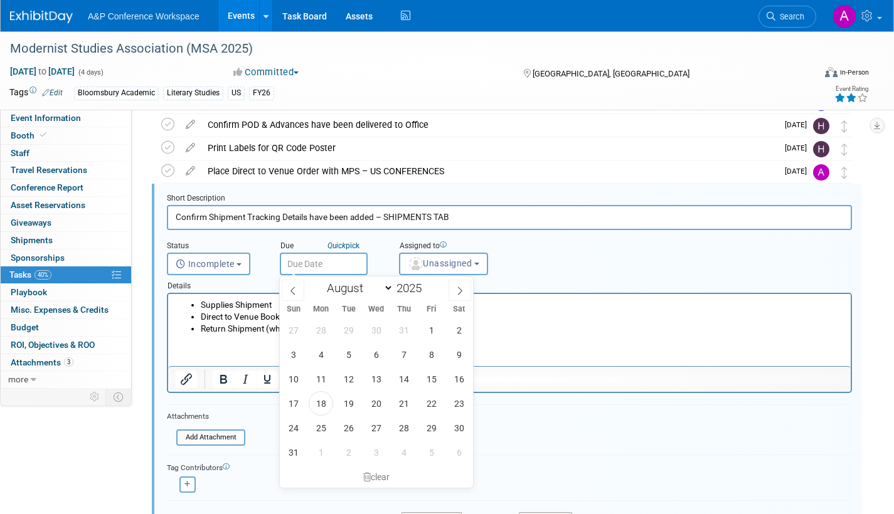
click at [321, 265] on input "text" at bounding box center [324, 264] width 88 height 23
click at [458, 289] on icon at bounding box center [460, 291] width 9 height 9
select select "9"
click at [321, 354] on span "6" at bounding box center [321, 355] width 24 height 24
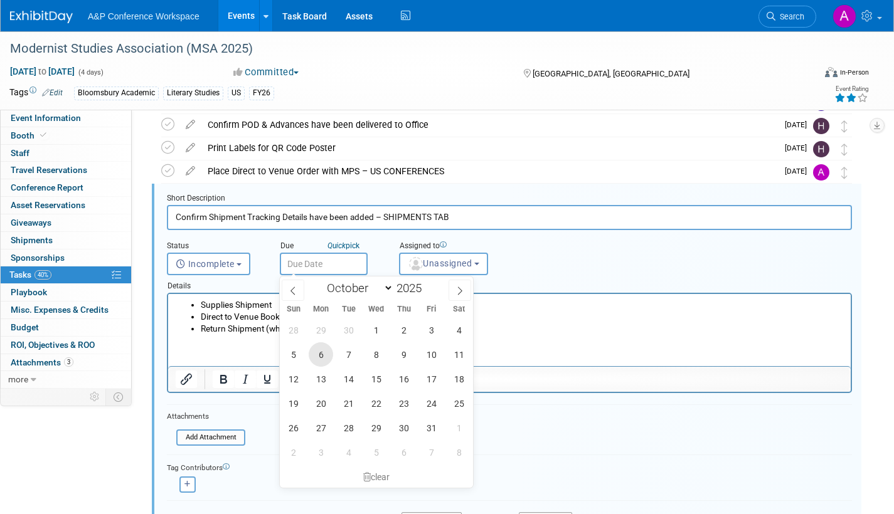
type input "[DATE]"
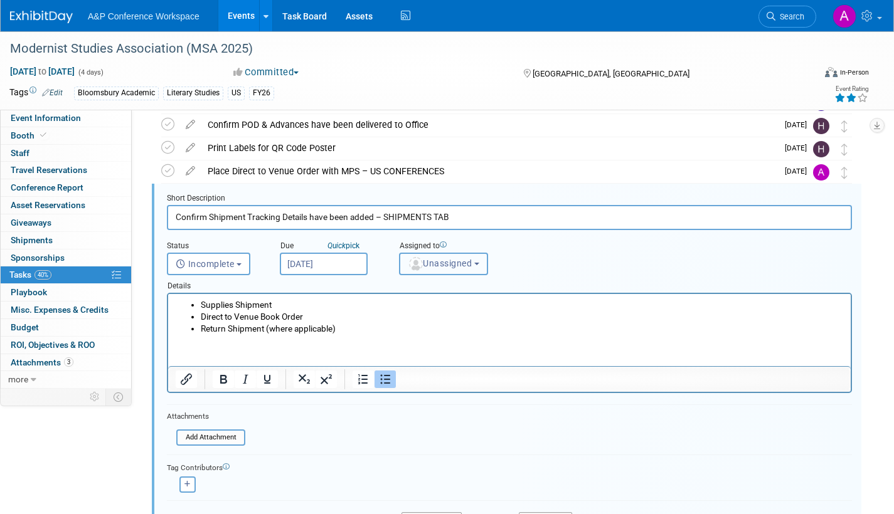
click at [437, 266] on span "Unassigned" at bounding box center [440, 264] width 64 height 10
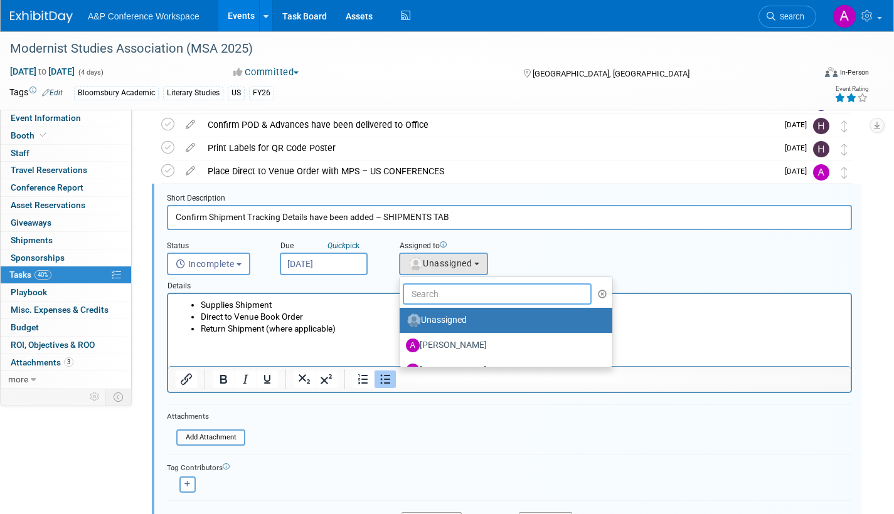
click at [431, 296] on input "text" at bounding box center [497, 294] width 189 height 21
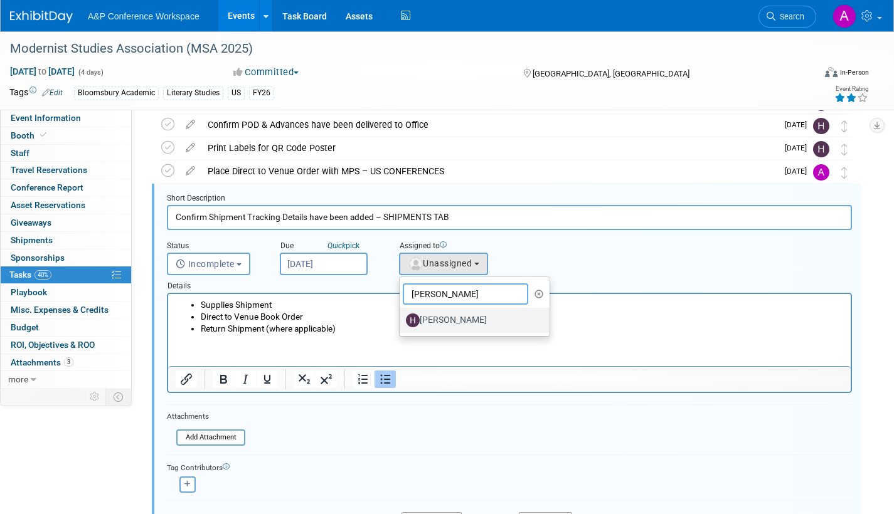
type input "[PERSON_NAME]"
click at [445, 323] on label "[PERSON_NAME]" at bounding box center [471, 321] width 131 height 20
click at [402, 323] on input "[PERSON_NAME]" at bounding box center [397, 319] width 8 height 8
select select "f47d5110-dff9-4952-99f5-c640fdae2d00"
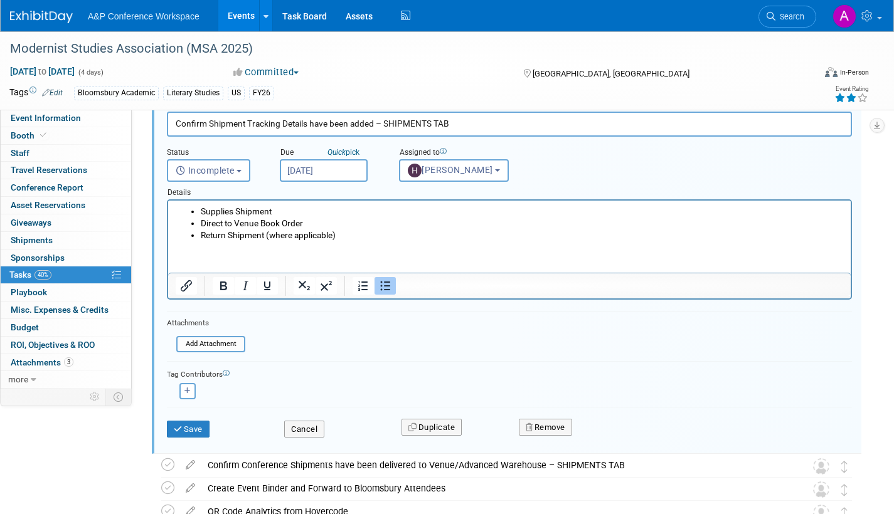
scroll to position [462, 0]
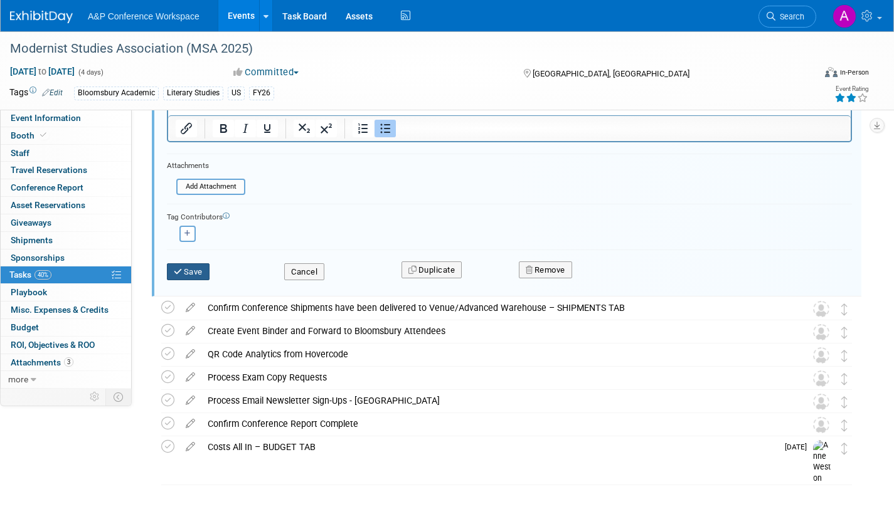
click at [198, 267] on button "Save" at bounding box center [188, 273] width 43 height 18
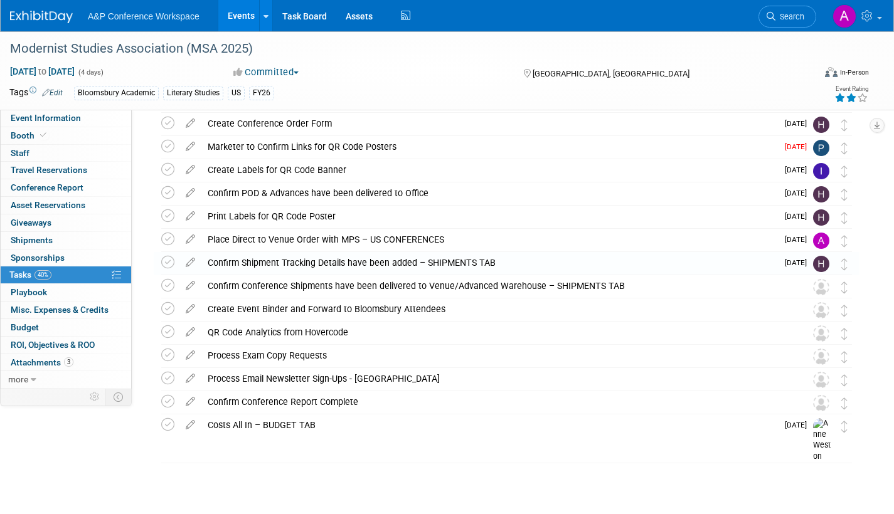
scroll to position [143, 0]
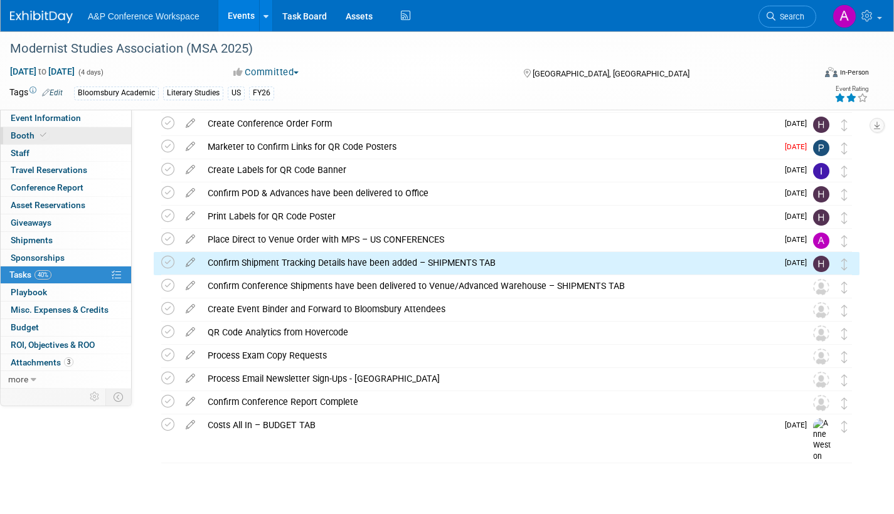
drag, startPoint x: 74, startPoint y: 112, endPoint x: 97, endPoint y: 139, distance: 35.2
click at [74, 113] on link "Event Information" at bounding box center [66, 118] width 131 height 17
select select "Annual"
select select "Level 2"
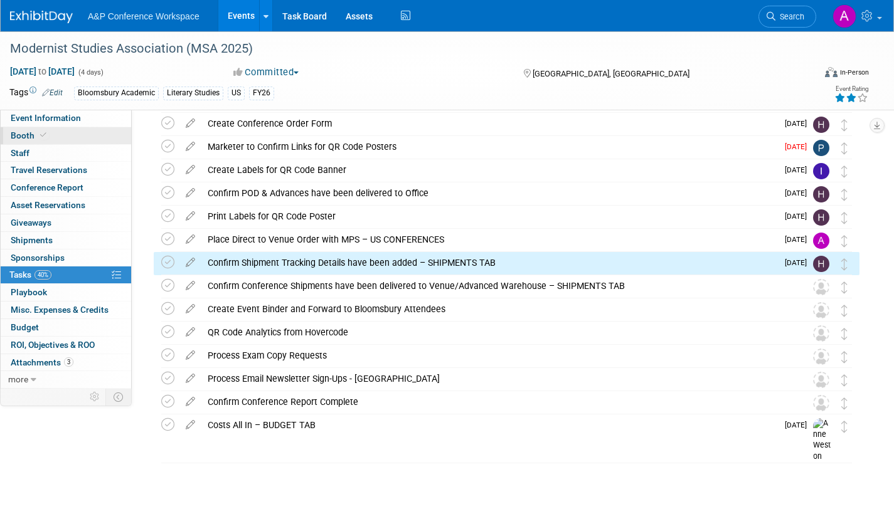
select select "In-Person Booth"
select select "Literary Studies"
select select "Bloomsbury Academic"
select select "[PERSON_NAME]"
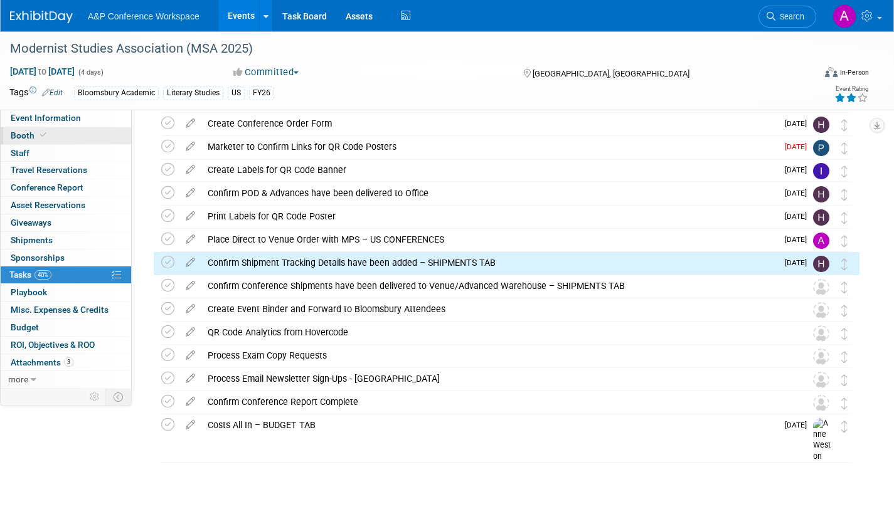
select select "[PERSON_NAME]"
select select "Brand/Subject Presence​"
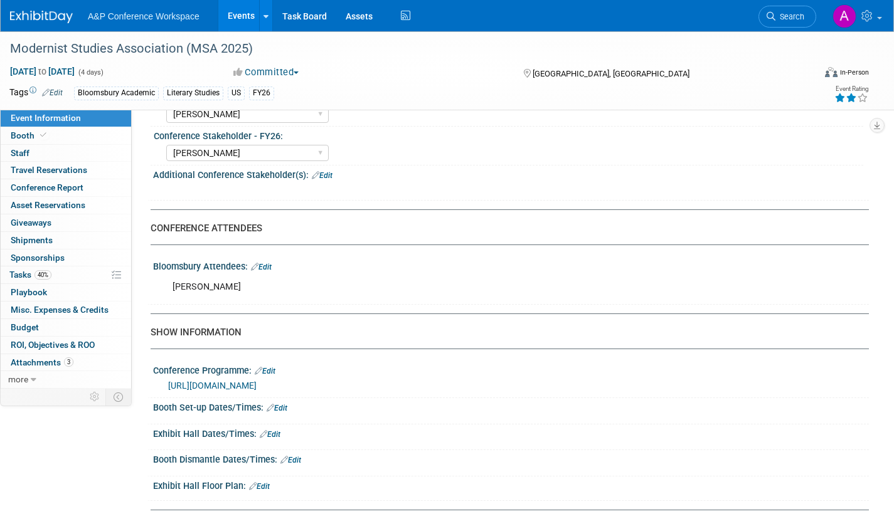
scroll to position [690, 0]
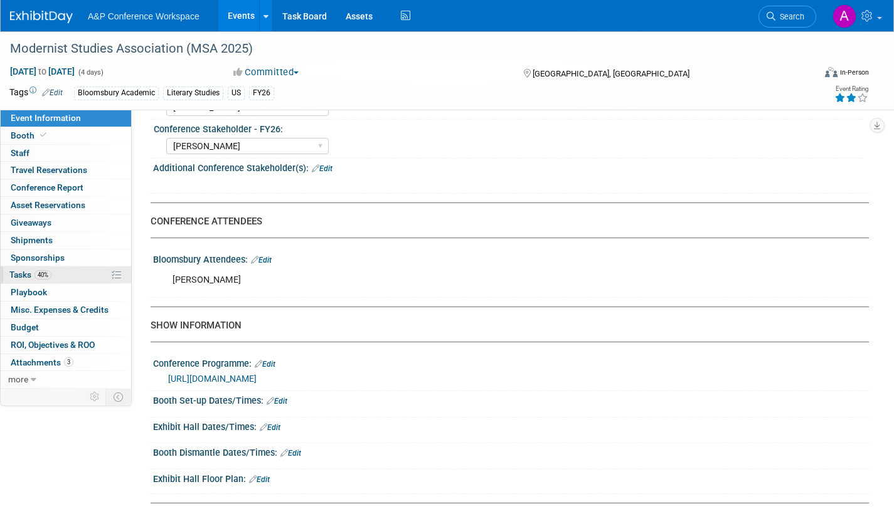
click at [14, 276] on span "Tasks 40%" at bounding box center [30, 275] width 42 height 10
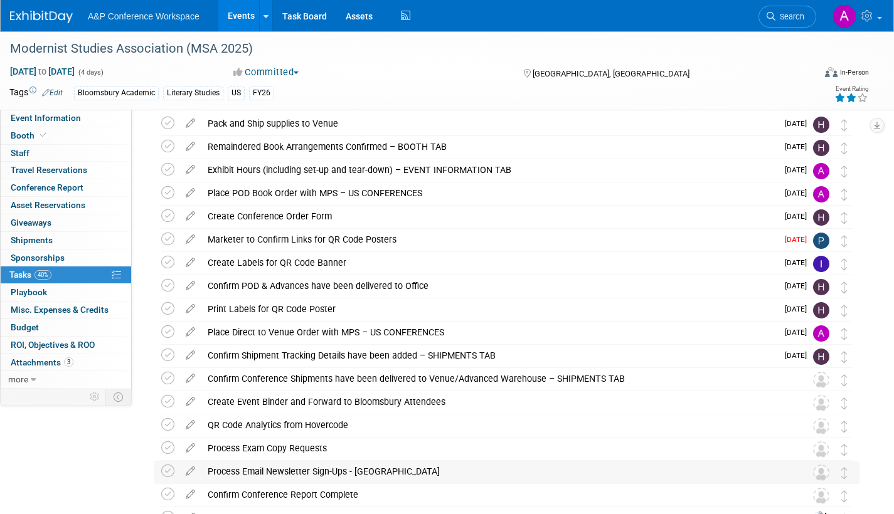
scroll to position [143, 0]
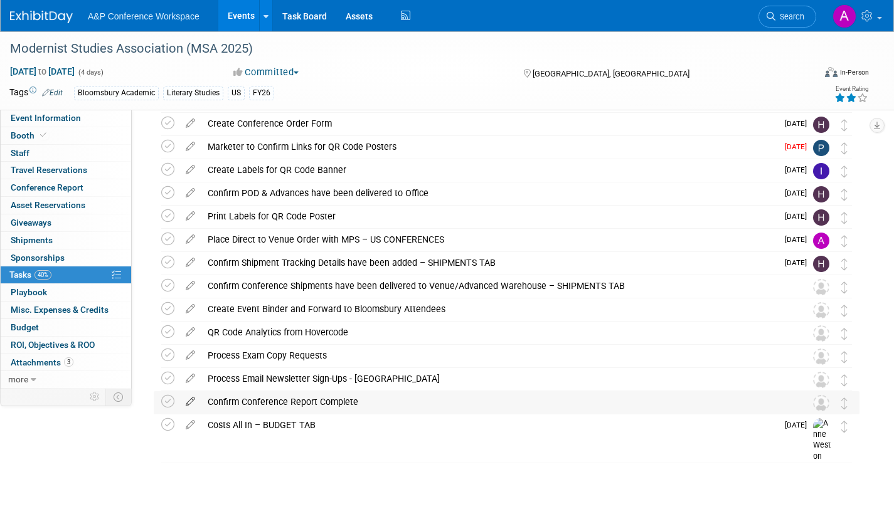
click at [190, 402] on icon at bounding box center [190, 400] width 22 height 16
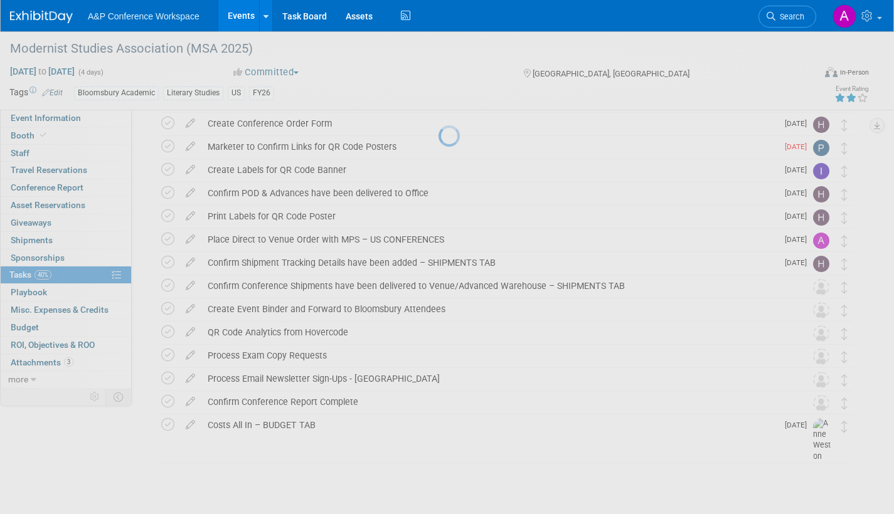
select select "7"
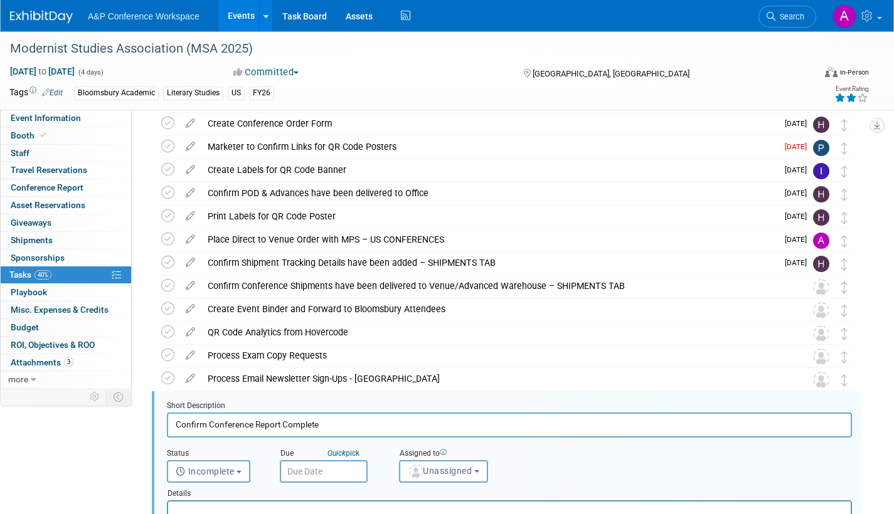
scroll to position [0, 0]
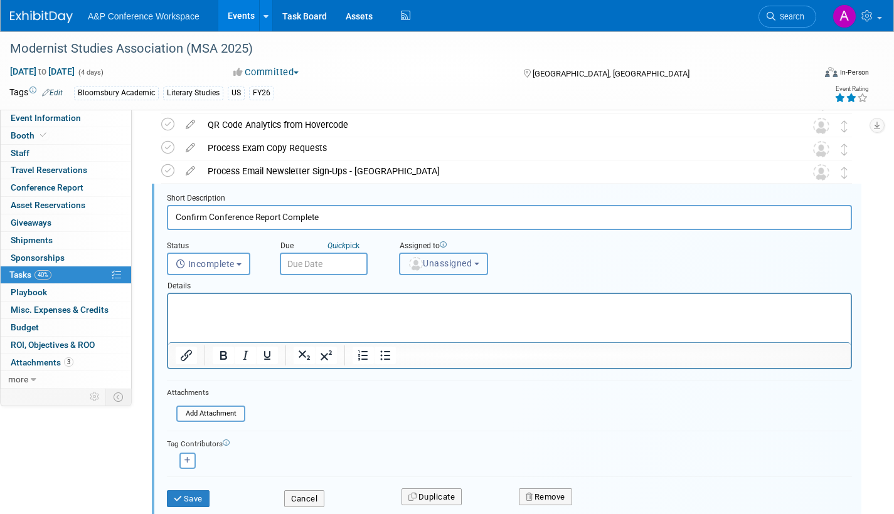
click at [449, 266] on span "Unassigned" at bounding box center [440, 264] width 64 height 10
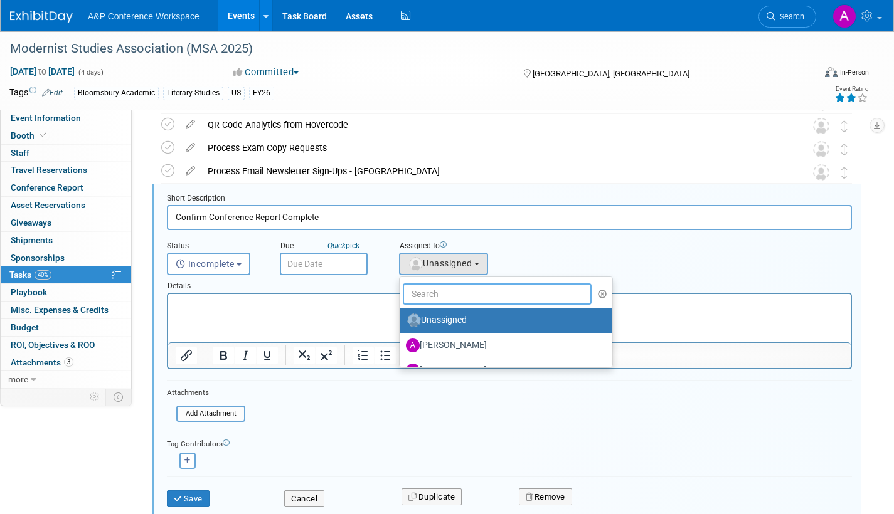
click at [442, 292] on input "text" at bounding box center [497, 294] width 189 height 21
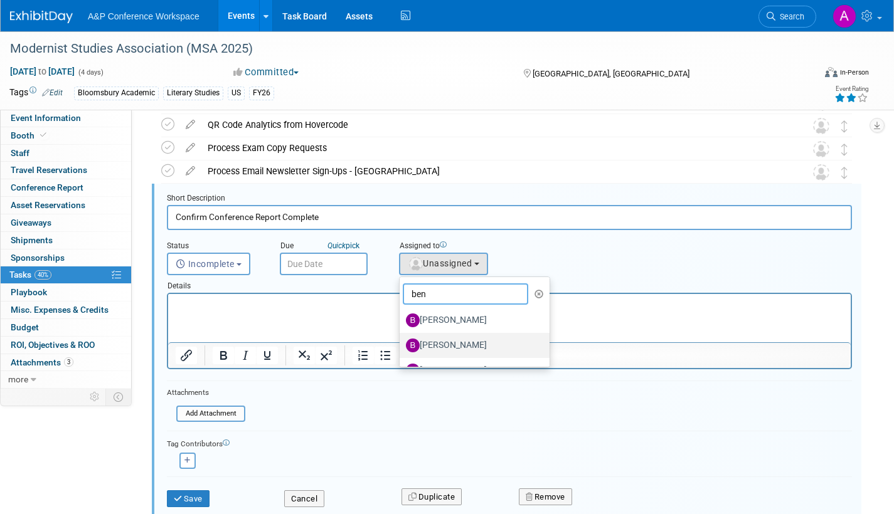
type input "ben"
click at [469, 342] on label "[PERSON_NAME]" at bounding box center [471, 346] width 131 height 20
click at [402, 342] on input "[PERSON_NAME]" at bounding box center [397, 344] width 8 height 8
select select "175b695c-3a76-4465-bfc6-1c1e435d0eae"
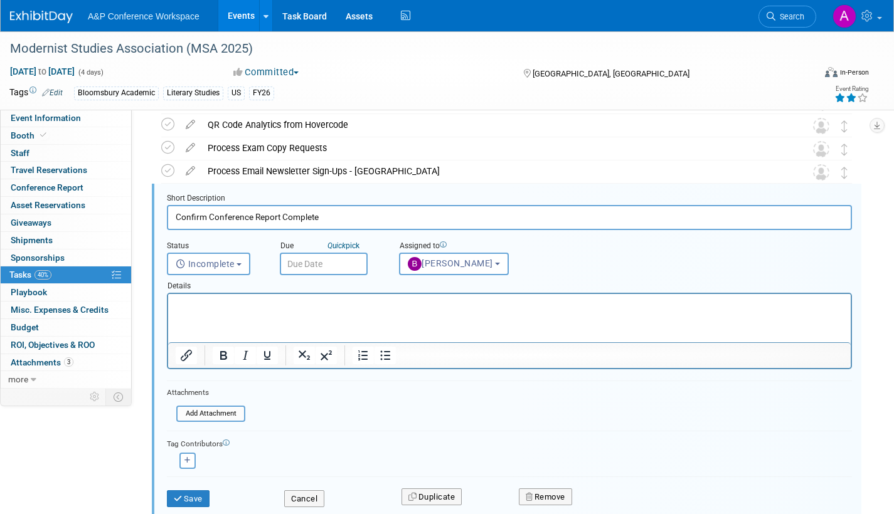
click at [352, 267] on input "text" at bounding box center [324, 264] width 88 height 23
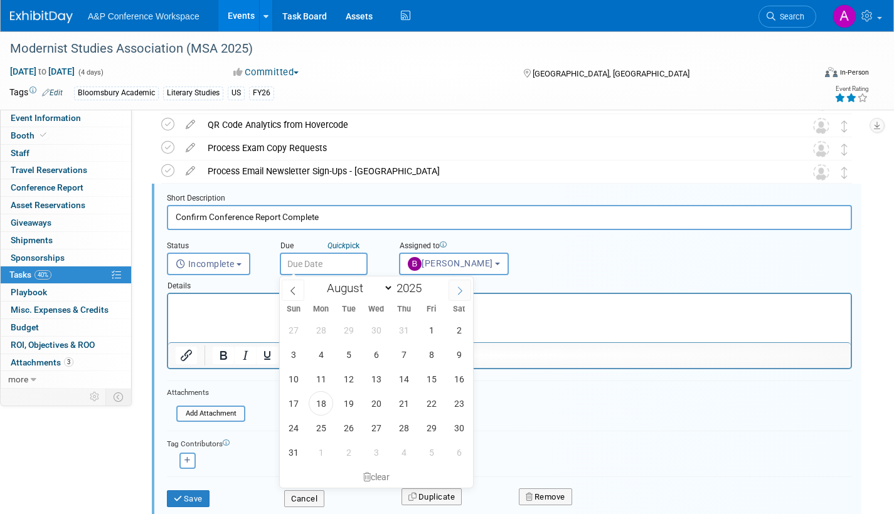
click at [465, 288] on span at bounding box center [460, 290] width 23 height 21
select select "9"
click at [319, 406] on span "20" at bounding box center [321, 404] width 24 height 24
type input "[DATE]"
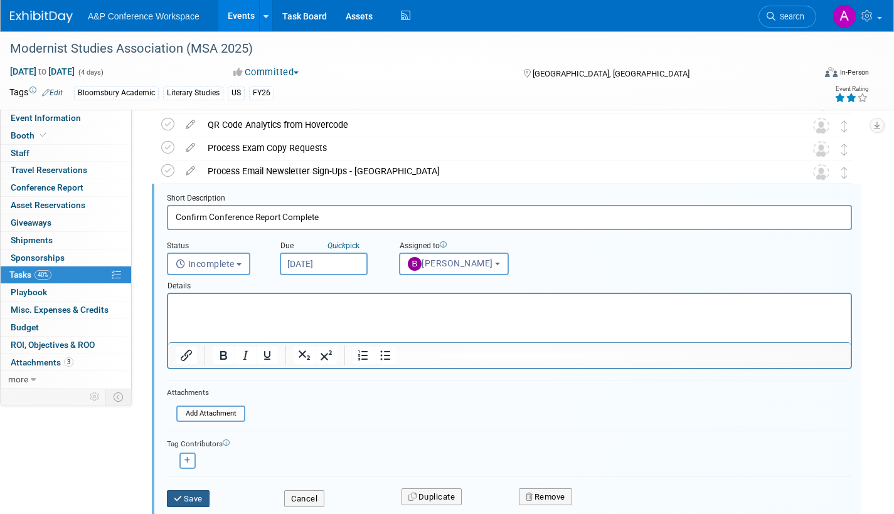
click at [203, 500] on button "Save" at bounding box center [188, 500] width 43 height 18
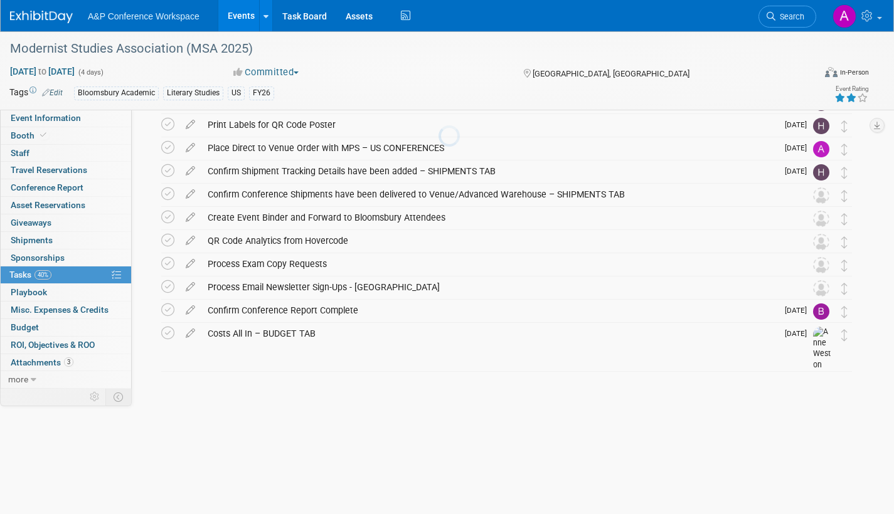
scroll to position [143, 0]
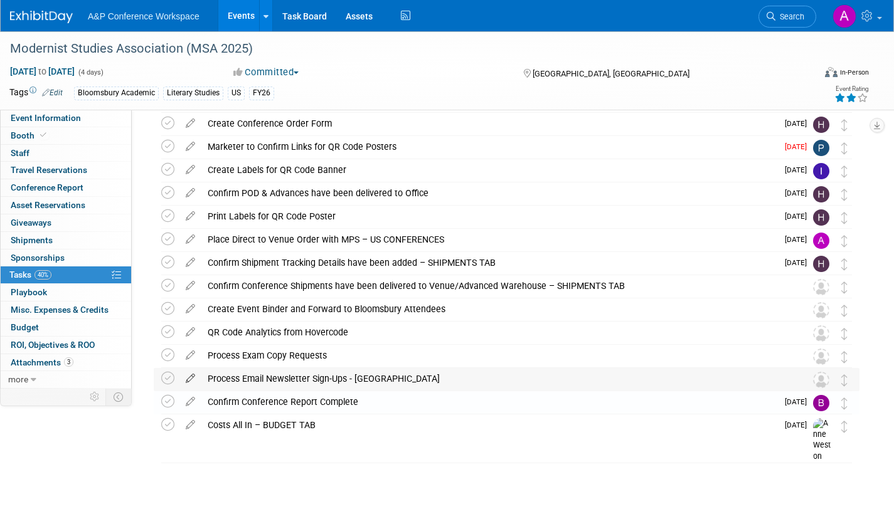
click at [192, 375] on icon at bounding box center [190, 376] width 22 height 16
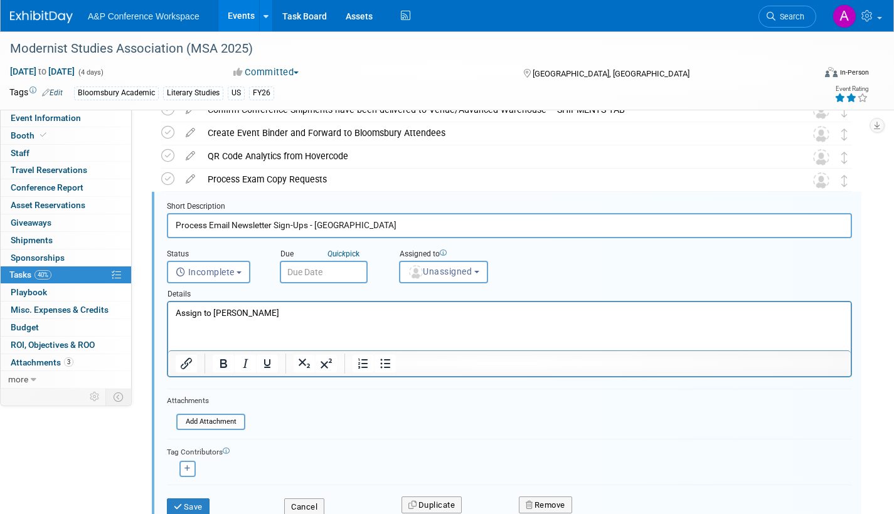
scroll to position [328, 0]
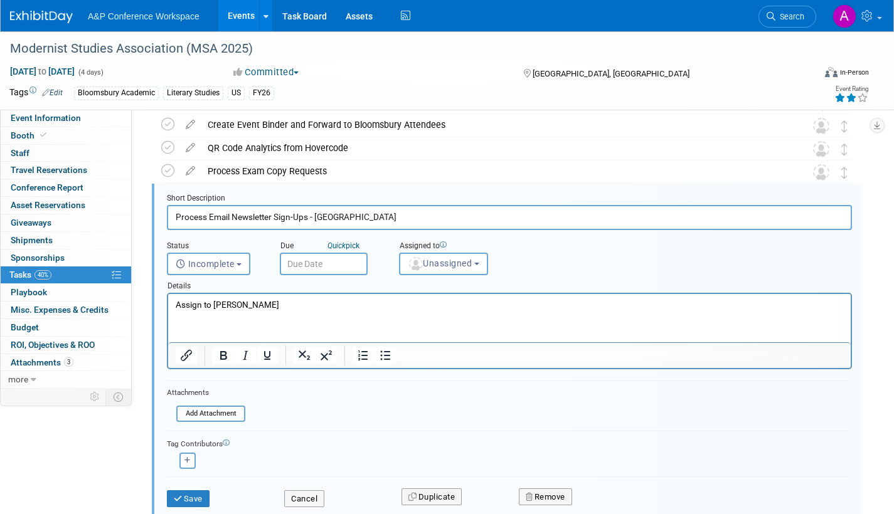
click at [281, 307] on p "Assign to [PERSON_NAME]" at bounding box center [510, 305] width 668 height 12
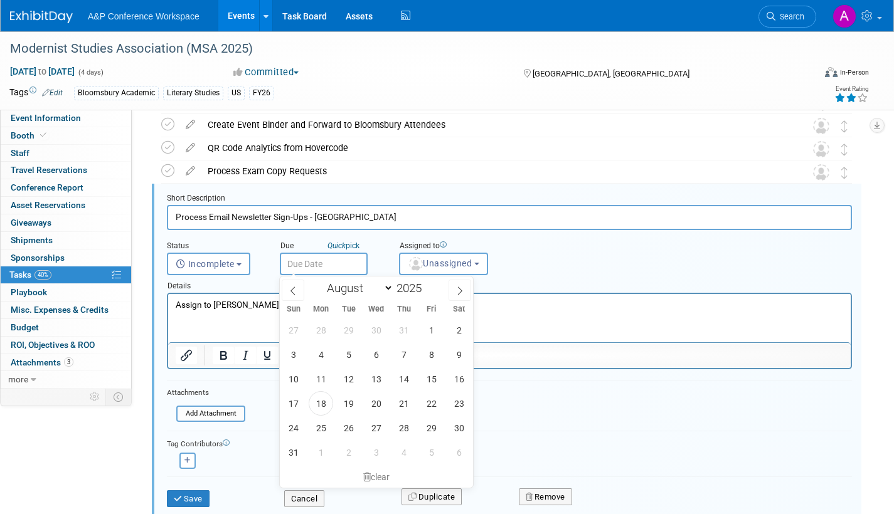
click at [330, 266] on input "text" at bounding box center [324, 264] width 88 height 23
click at [462, 293] on icon at bounding box center [460, 291] width 9 height 9
select select "9"
drag, startPoint x: 318, startPoint y: 427, endPoint x: 376, endPoint y: 398, distance: 64.8
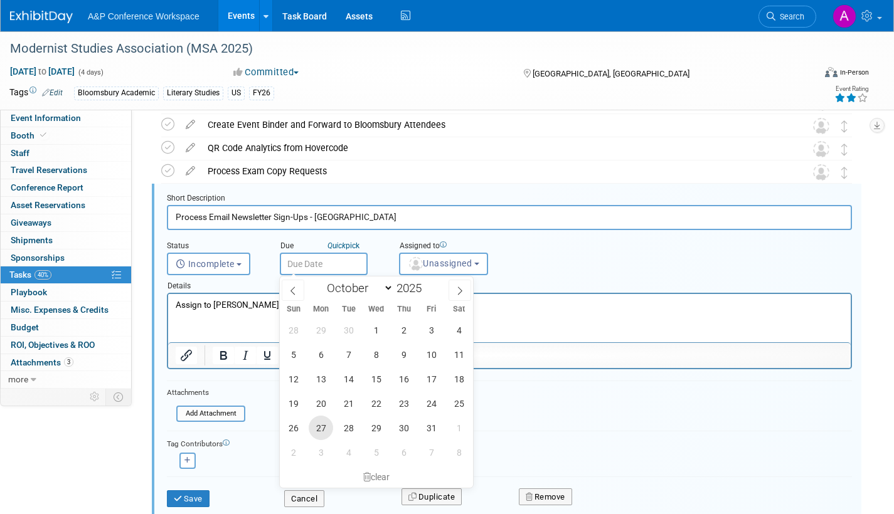
click at [321, 424] on span "27" at bounding box center [321, 428] width 24 height 24
type input "[DATE]"
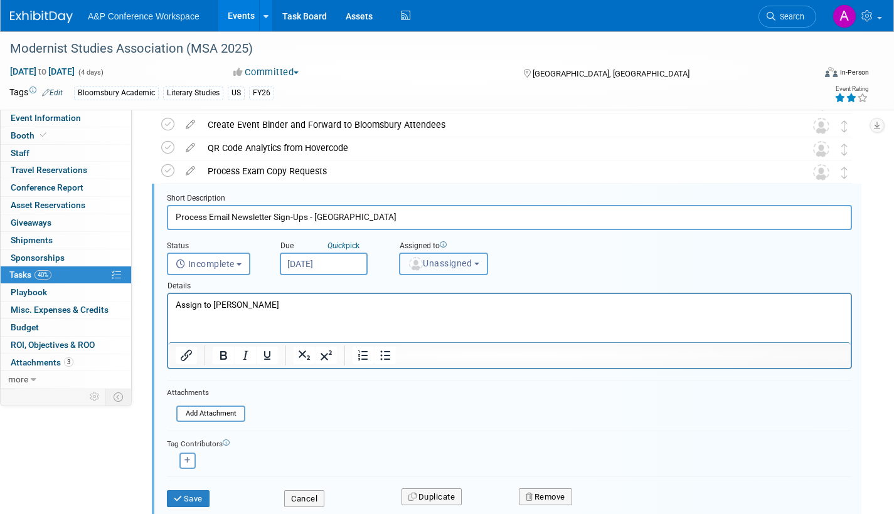
drag, startPoint x: 437, startPoint y: 267, endPoint x: 443, endPoint y: 274, distance: 9.4
click at [438, 266] on span "Unassigned" at bounding box center [440, 264] width 64 height 10
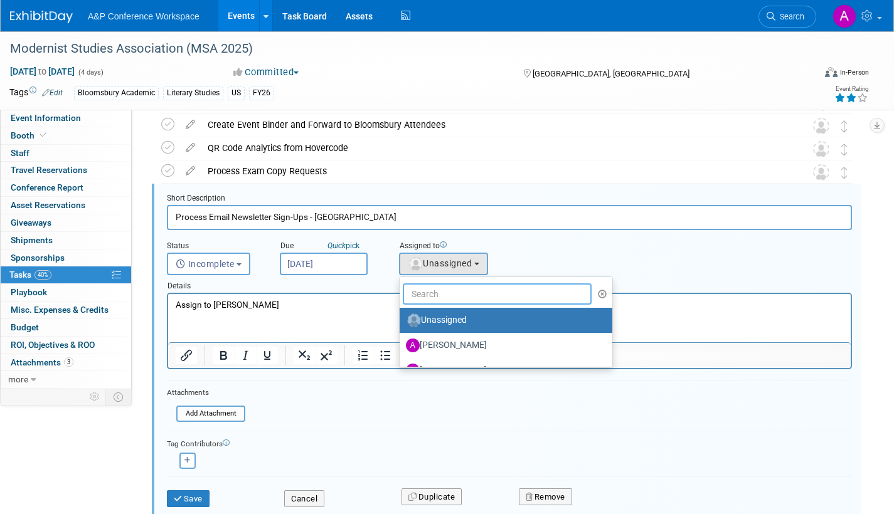
click at [439, 291] on input "text" at bounding box center [497, 294] width 189 height 21
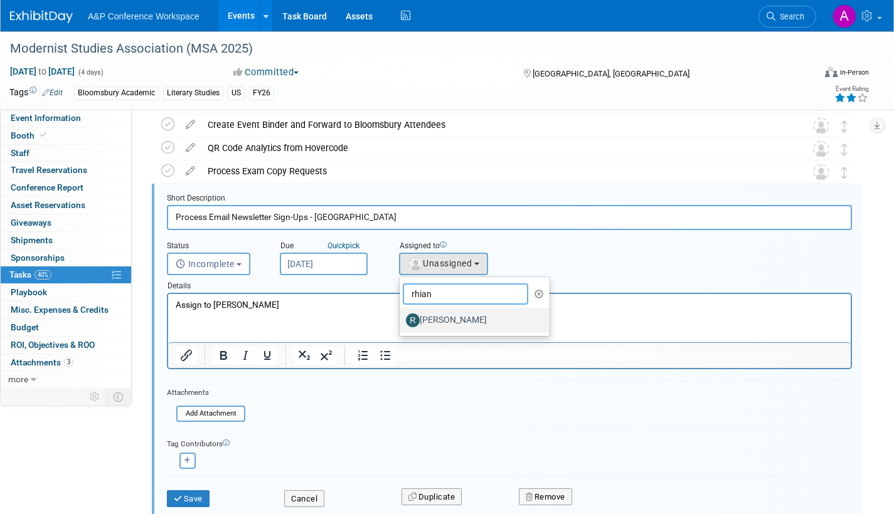
type input "rhian"
click at [469, 319] on label "[PERSON_NAME]" at bounding box center [471, 321] width 131 height 20
click at [402, 319] on input "[PERSON_NAME]" at bounding box center [397, 319] width 8 height 8
select select "dec52f5b-c540-4d49-98a2-0391d72d2273"
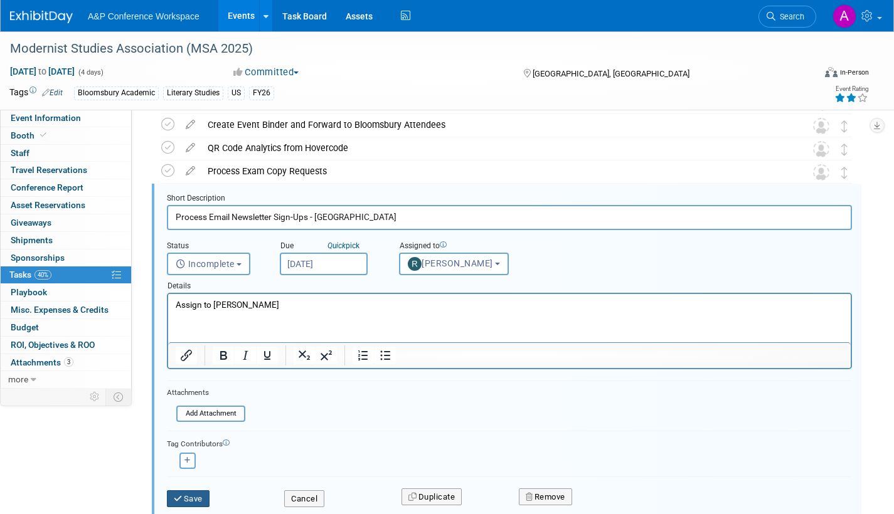
click at [196, 493] on button "Save" at bounding box center [188, 500] width 43 height 18
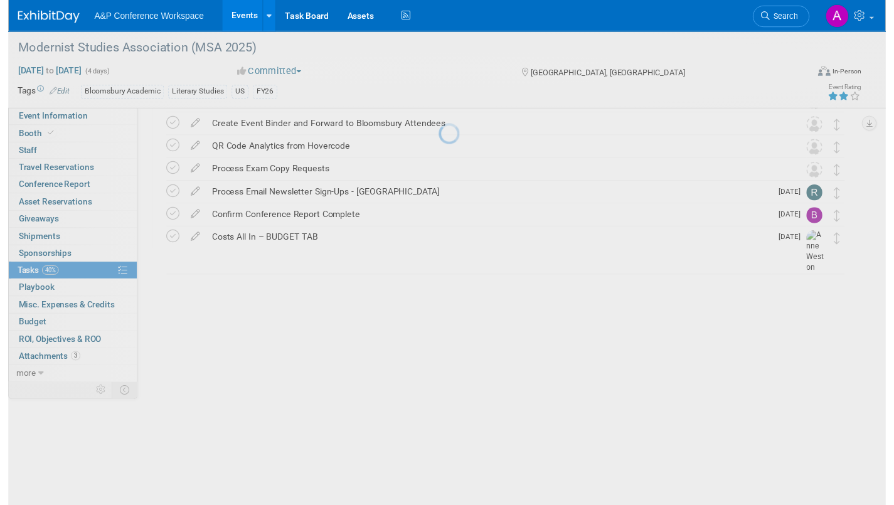
scroll to position [143, 0]
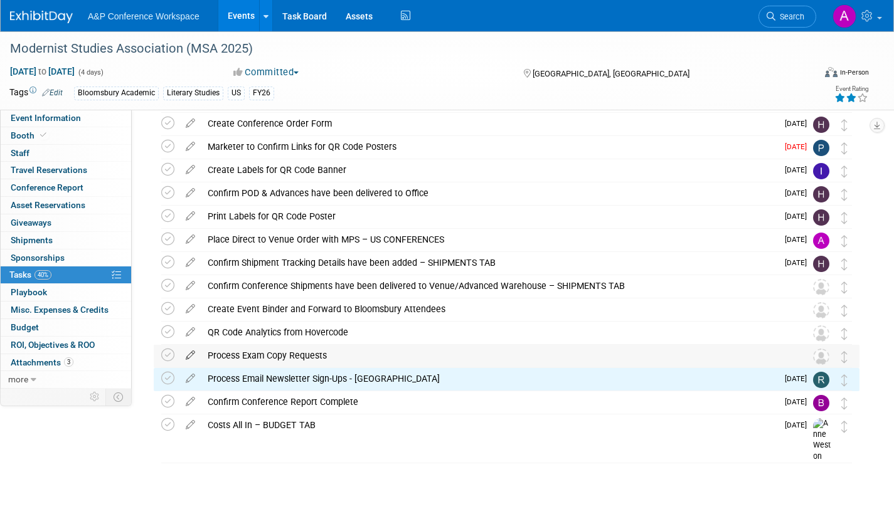
click at [192, 349] on icon at bounding box center [190, 353] width 22 height 16
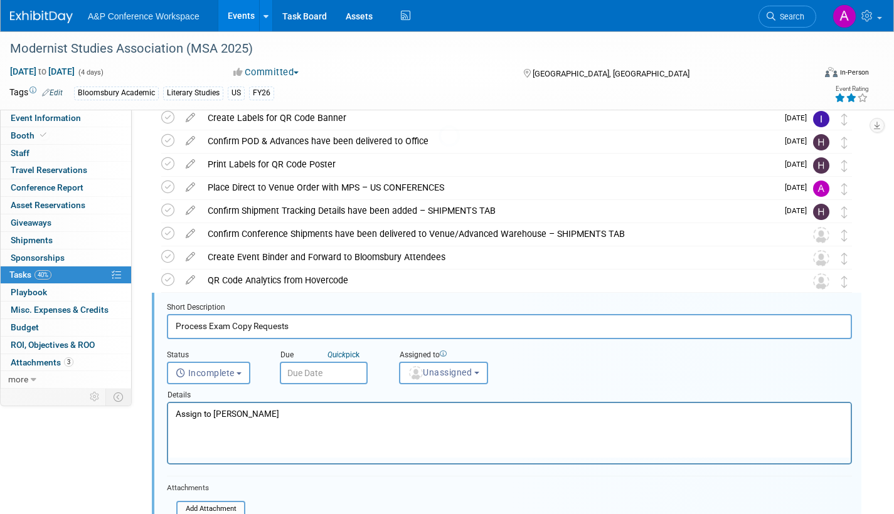
scroll to position [304, 0]
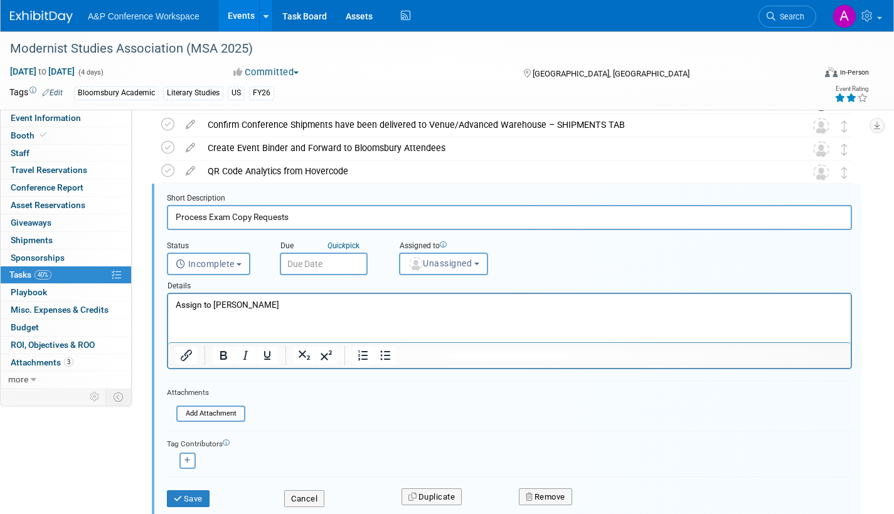
click at [338, 260] on input "text" at bounding box center [324, 264] width 88 height 23
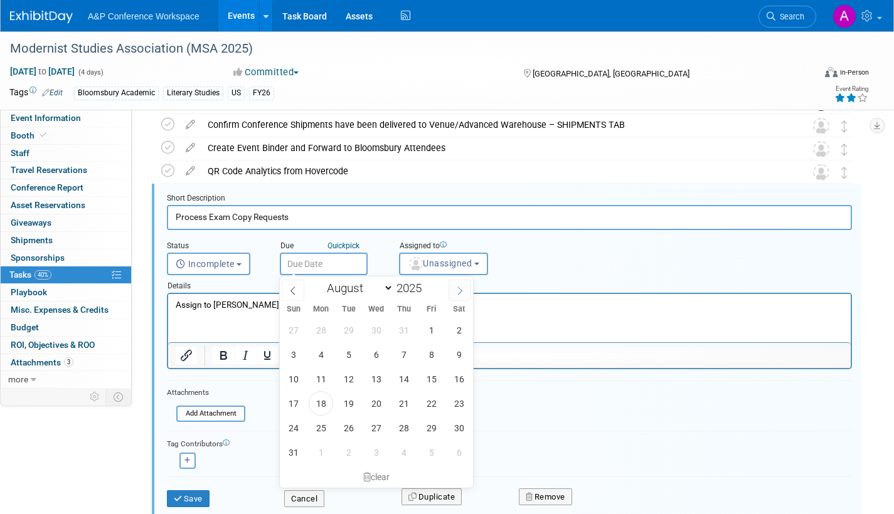
click at [456, 291] on icon at bounding box center [460, 291] width 9 height 9
select select "9"
drag, startPoint x: 319, startPoint y: 430, endPoint x: 326, endPoint y: 425, distance: 9.4
click at [321, 428] on span "27" at bounding box center [321, 428] width 24 height 24
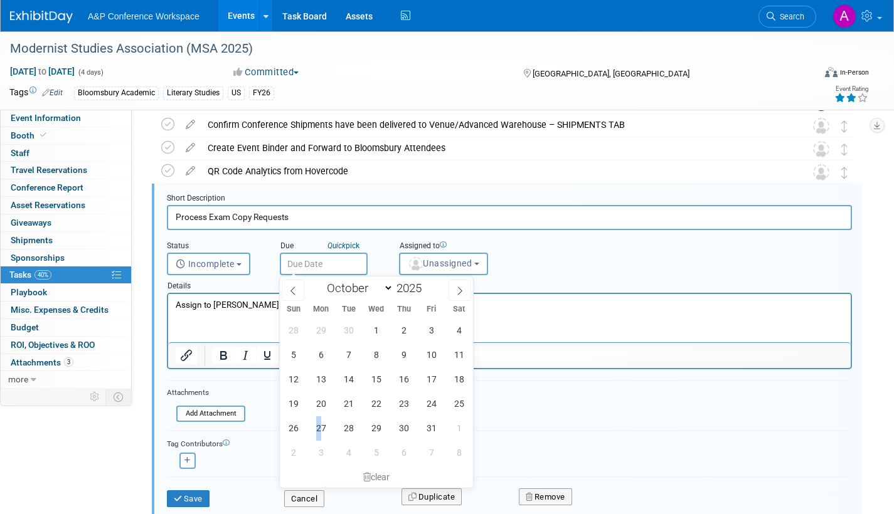
type input "[DATE]"
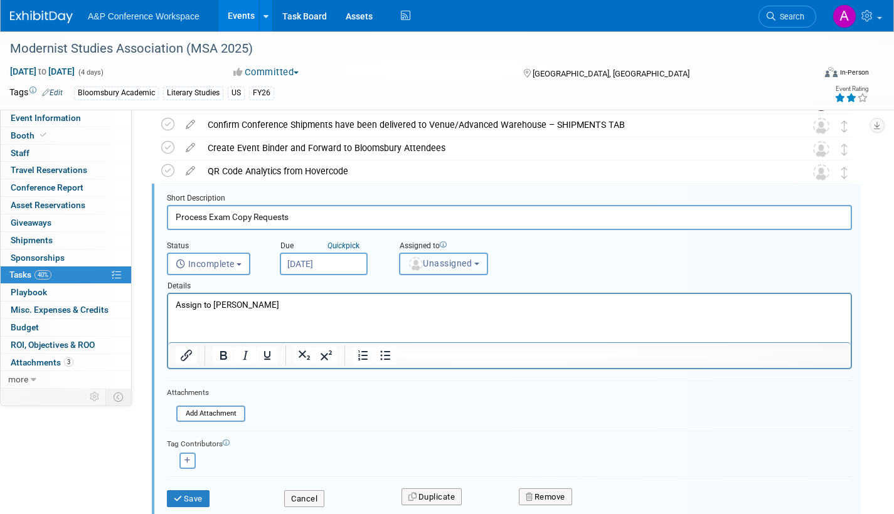
click at [448, 265] on span "Unassigned" at bounding box center [440, 264] width 64 height 10
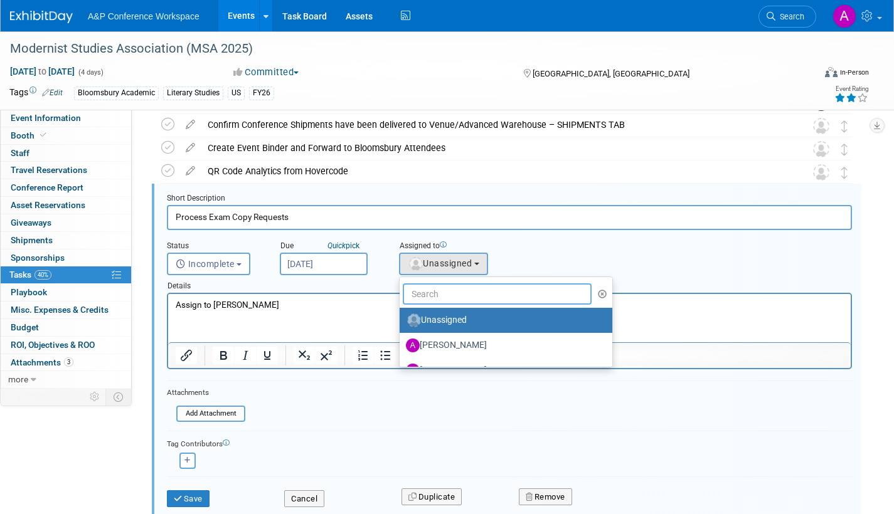
click at [445, 295] on input "text" at bounding box center [497, 294] width 189 height 21
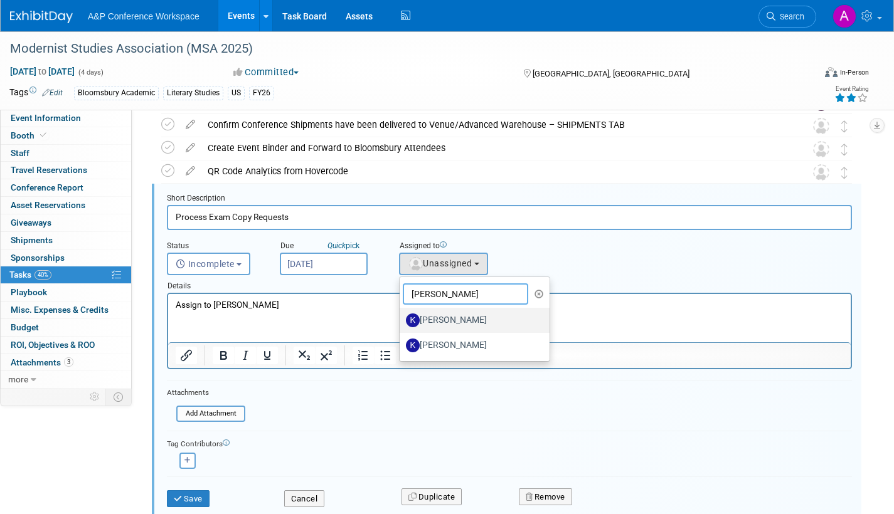
type input "[PERSON_NAME]"
click at [447, 317] on label "[PERSON_NAME]" at bounding box center [471, 321] width 131 height 20
click at [402, 317] on input "[PERSON_NAME]" at bounding box center [397, 319] width 8 height 8
select select "42da1453-af37-4144-8267-4d5776ac68ff"
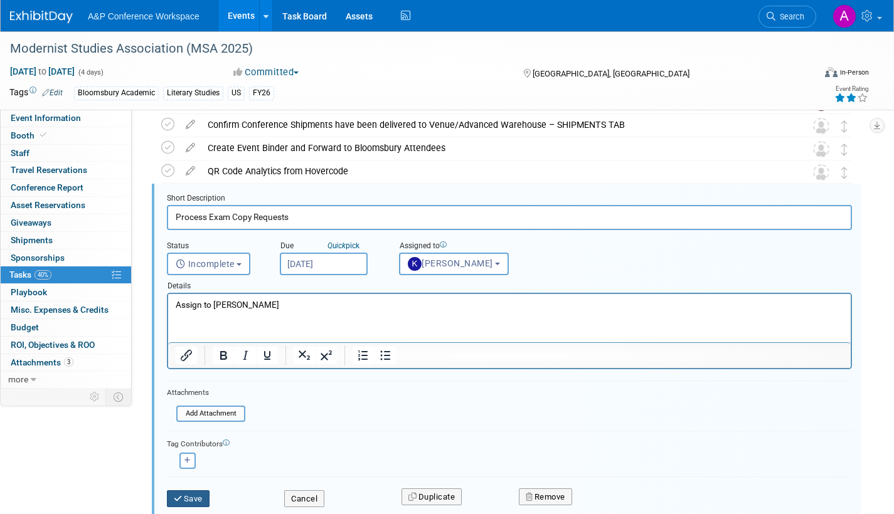
click at [200, 493] on button "Save" at bounding box center [188, 500] width 43 height 18
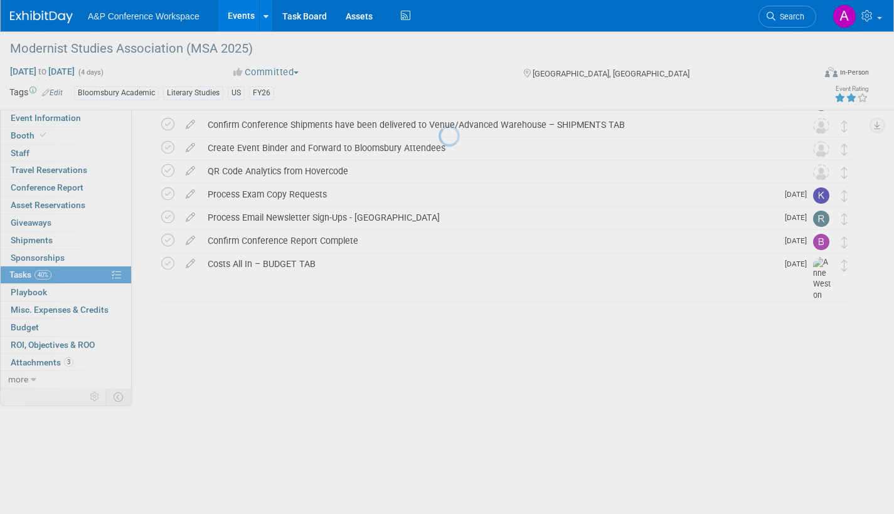
scroll to position [143, 0]
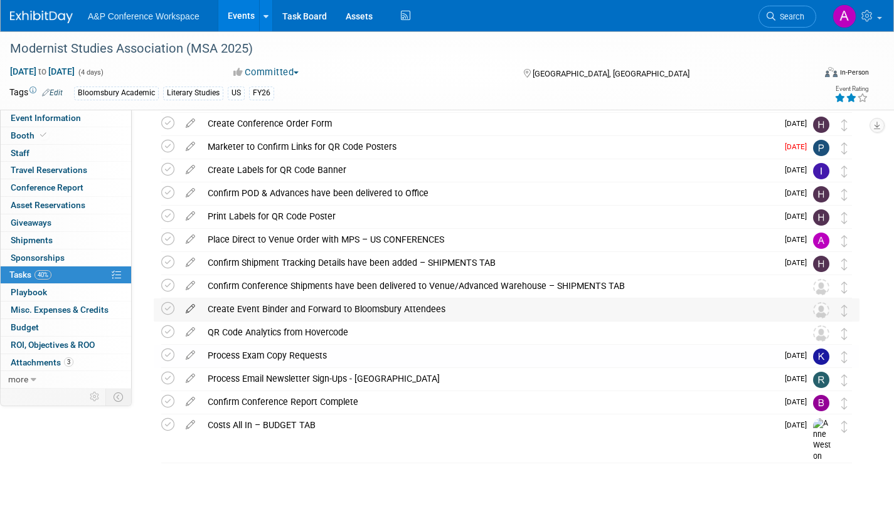
click at [185, 306] on icon at bounding box center [190, 307] width 22 height 16
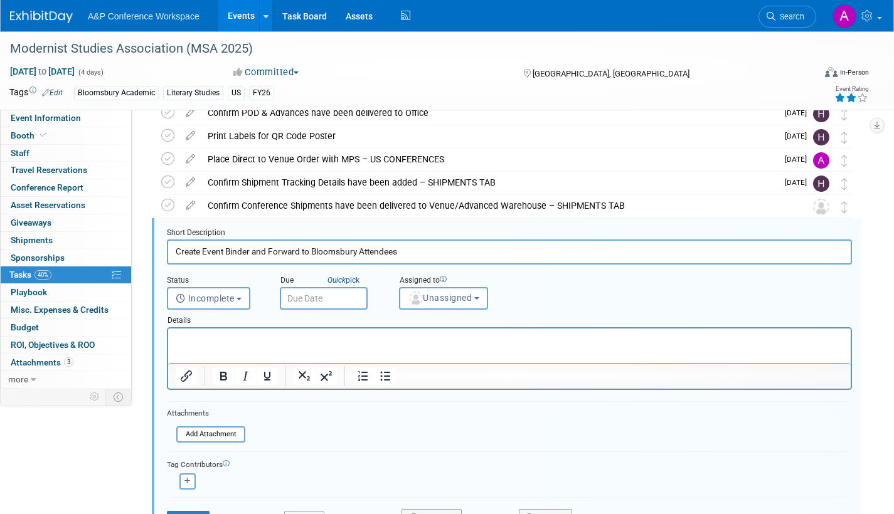
scroll to position [258, 0]
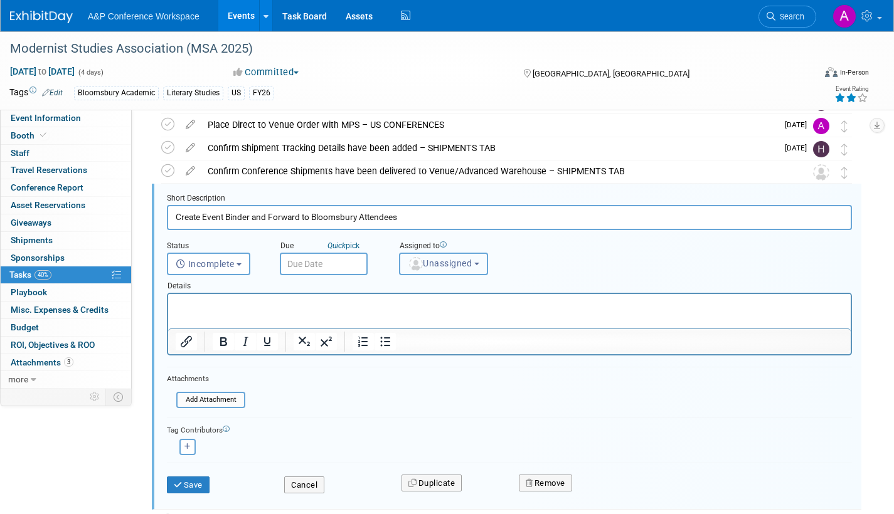
click at [426, 268] on span "Unassigned" at bounding box center [440, 264] width 64 height 10
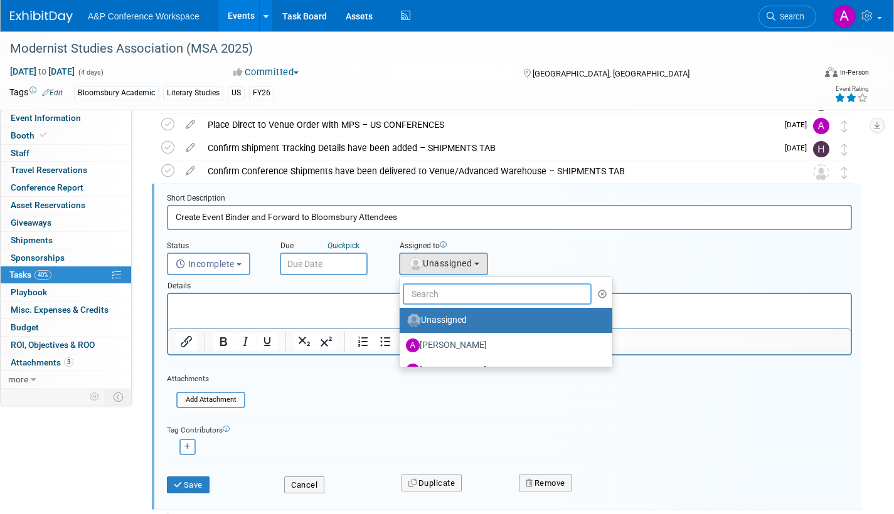
click at [427, 295] on input "text" at bounding box center [497, 294] width 189 height 21
type input "me"
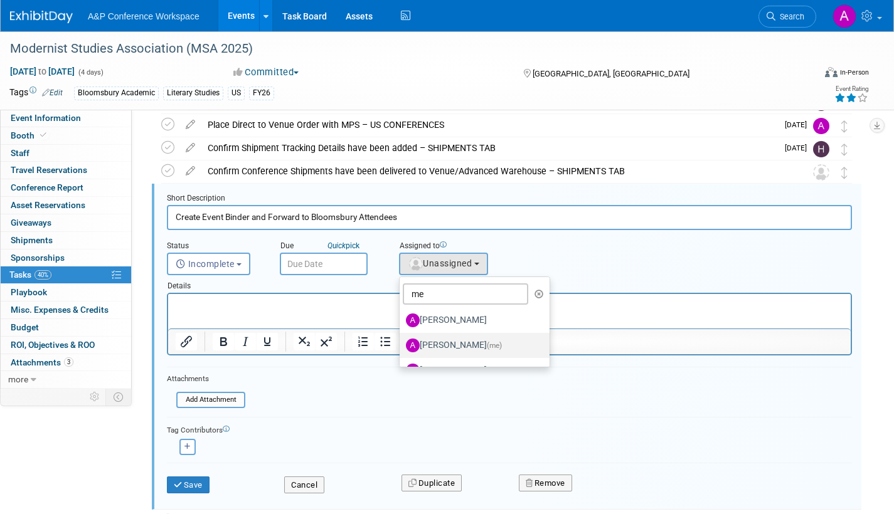
click at [456, 344] on label "[PERSON_NAME] (me)" at bounding box center [471, 346] width 131 height 20
click at [402, 344] on input "[PERSON_NAME] (me)" at bounding box center [397, 344] width 8 height 8
select select "3fc68575-f872-4db6-8d2a-11755123f12c"
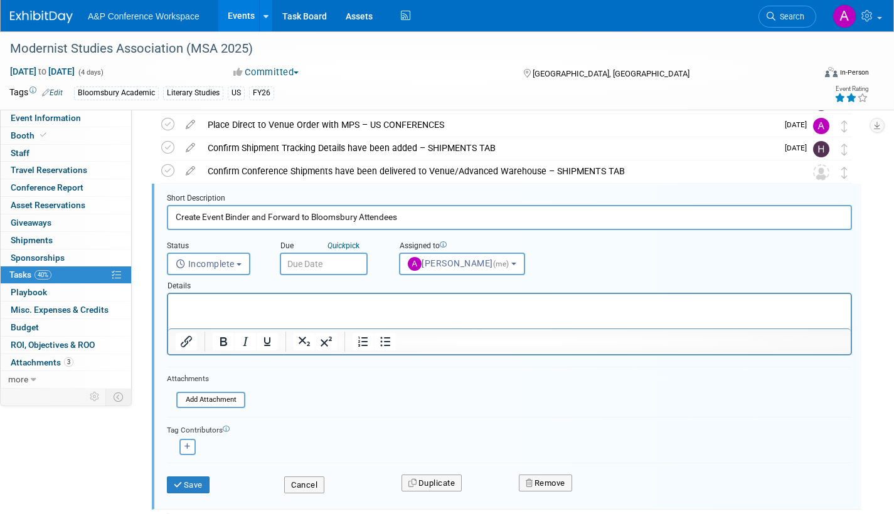
click at [347, 265] on input "text" at bounding box center [324, 264] width 88 height 23
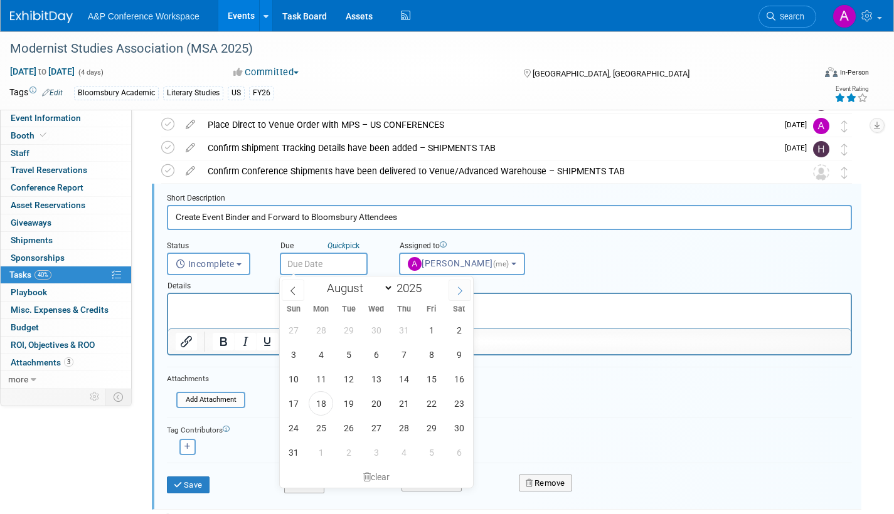
click at [456, 289] on icon at bounding box center [460, 291] width 9 height 9
select select "9"
click at [317, 358] on span "6" at bounding box center [321, 355] width 24 height 24
type input "[DATE]"
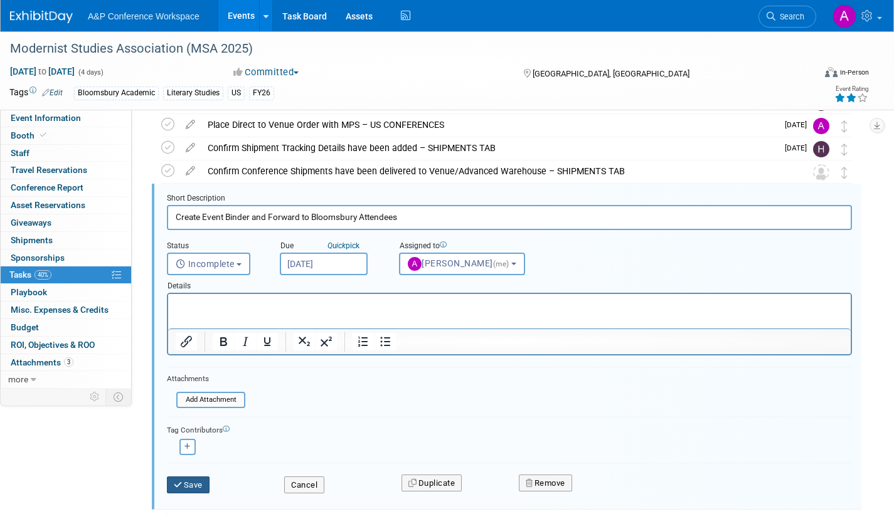
click at [192, 481] on button "Save" at bounding box center [188, 486] width 43 height 18
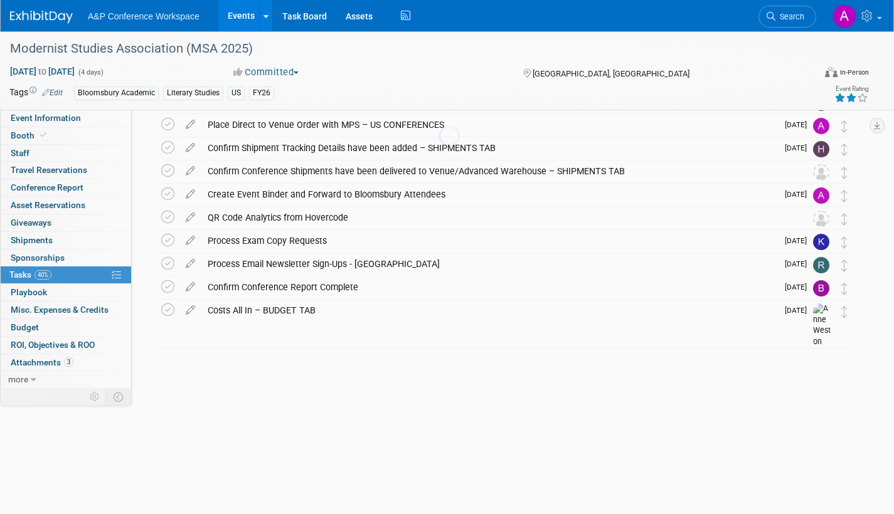
scroll to position [143, 0]
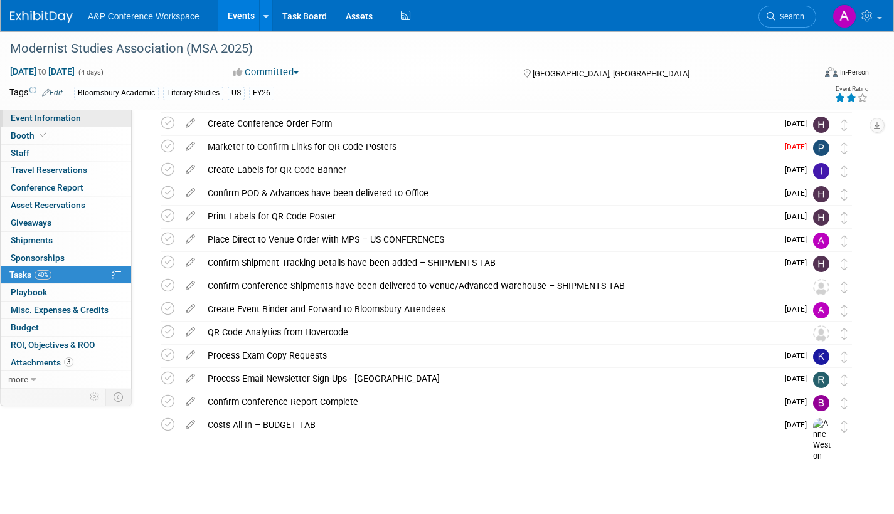
click at [92, 112] on link "Event Information" at bounding box center [66, 118] width 131 height 17
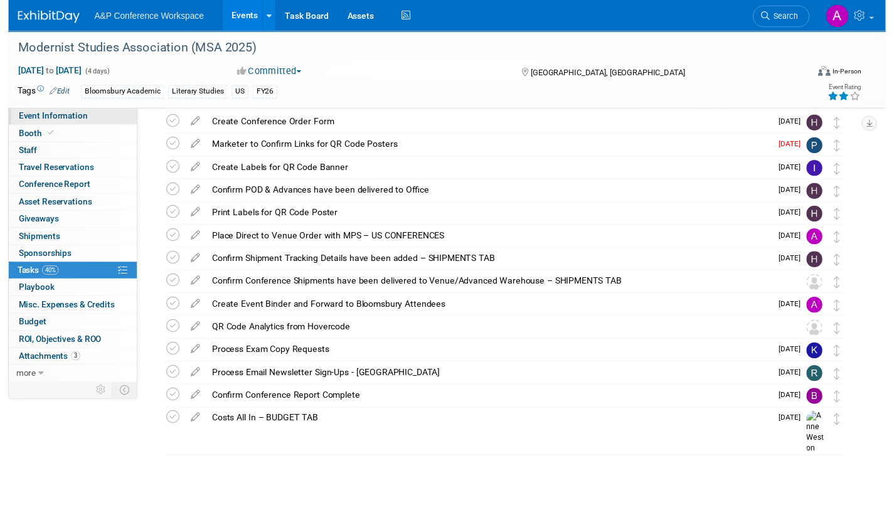
scroll to position [0, 0]
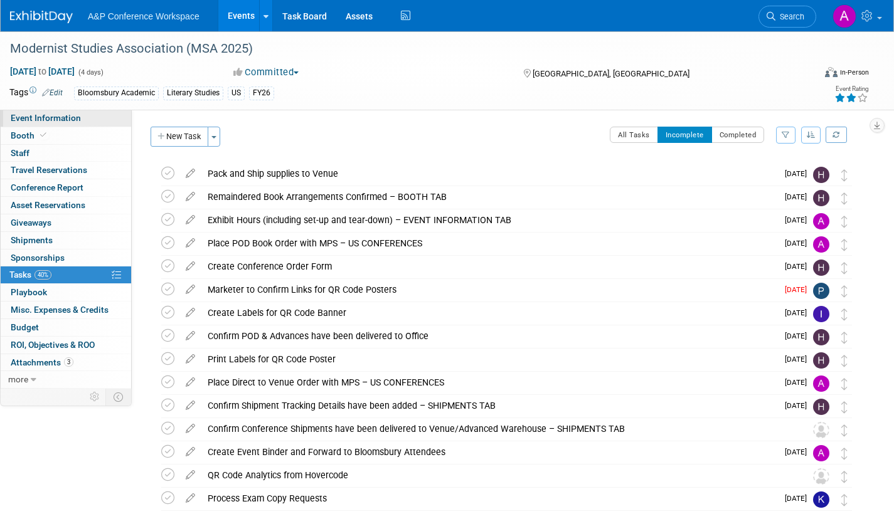
select select "Annual"
select select "Level 2"
select select "In-Person Booth"
select select "Literary Studies"
select select "Bloomsbury Academic"
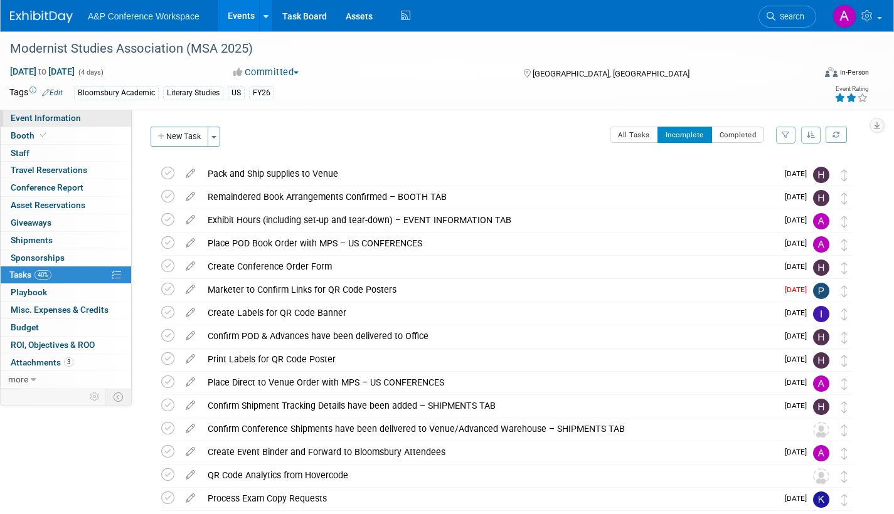
select select "[PERSON_NAME]"
select select "Brand/Subject Presence​"
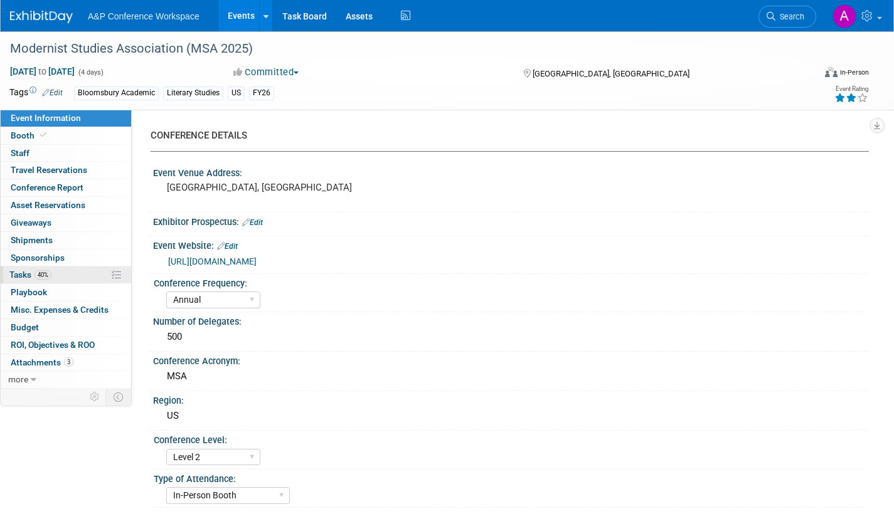
click at [26, 275] on span "Tasks 40%" at bounding box center [30, 275] width 42 height 10
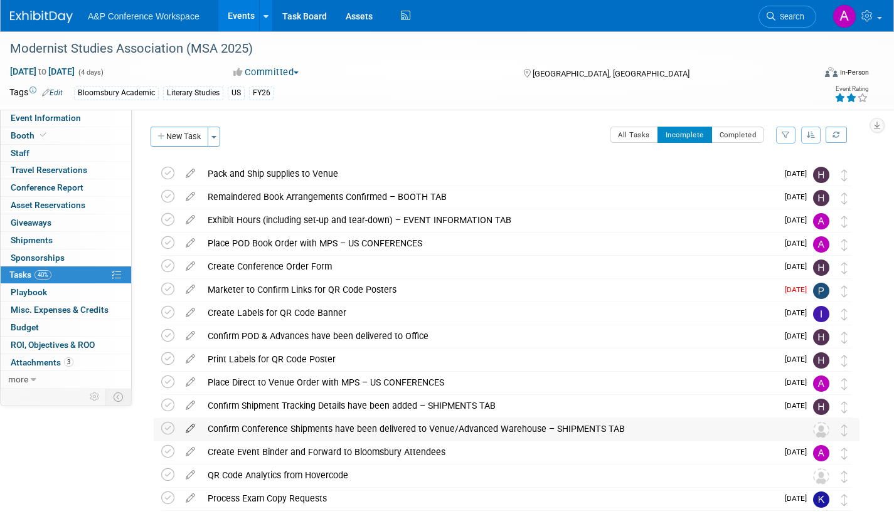
click at [192, 425] on icon at bounding box center [190, 427] width 22 height 16
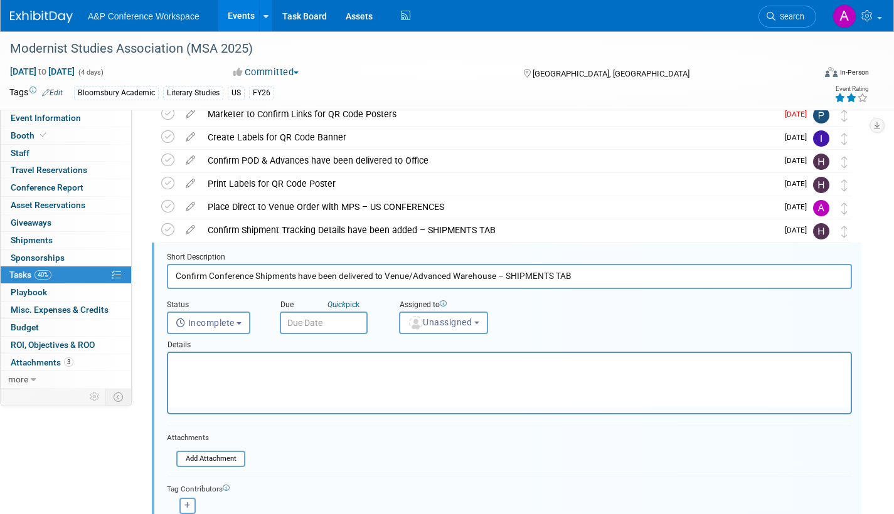
scroll to position [235, 0]
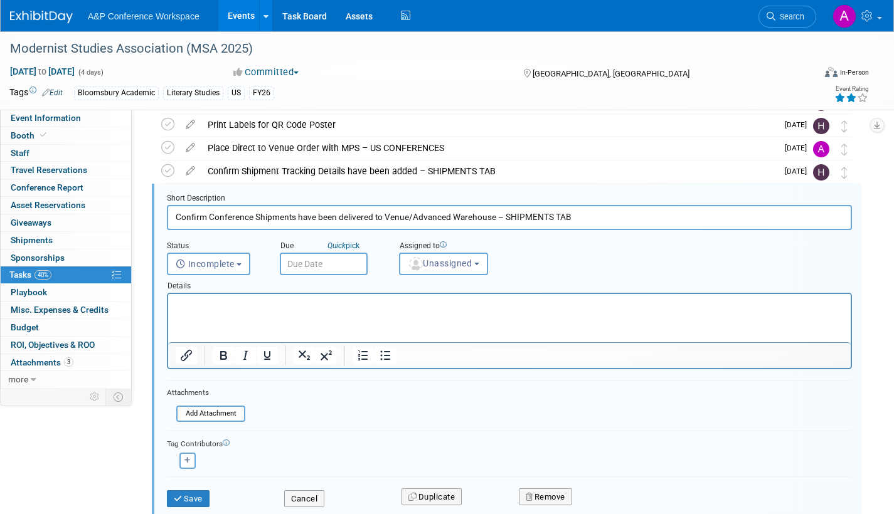
click at [350, 262] on input "text" at bounding box center [324, 264] width 88 height 23
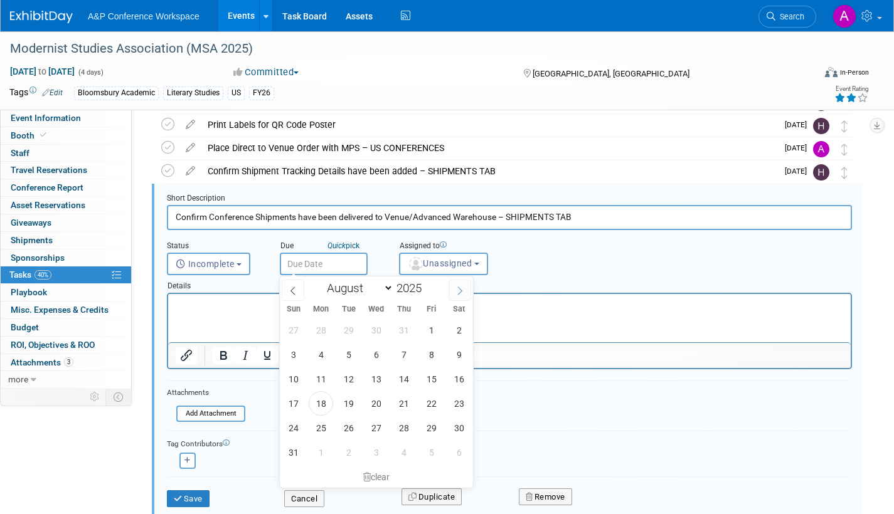
click at [461, 287] on icon at bounding box center [460, 291] width 9 height 9
select select "9"
click at [376, 355] on span "8" at bounding box center [376, 355] width 24 height 24
type input "[DATE]"
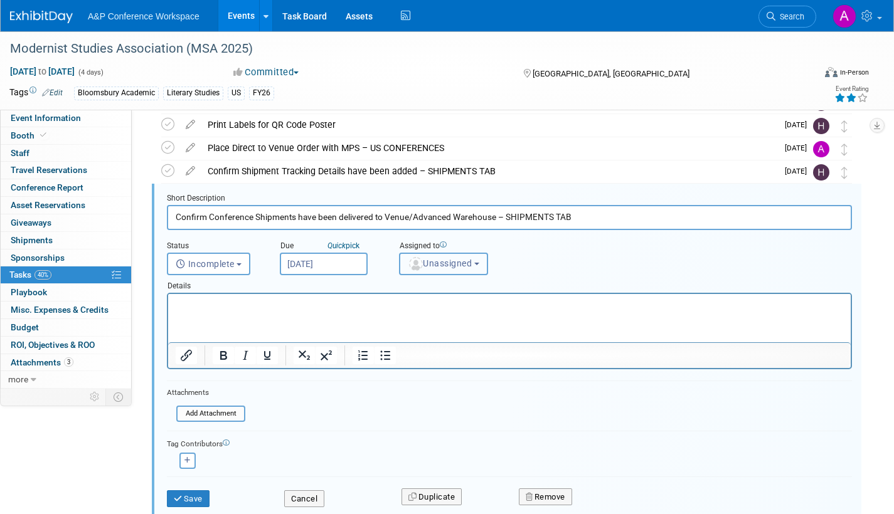
click at [454, 268] on span "Unassigned" at bounding box center [440, 264] width 64 height 10
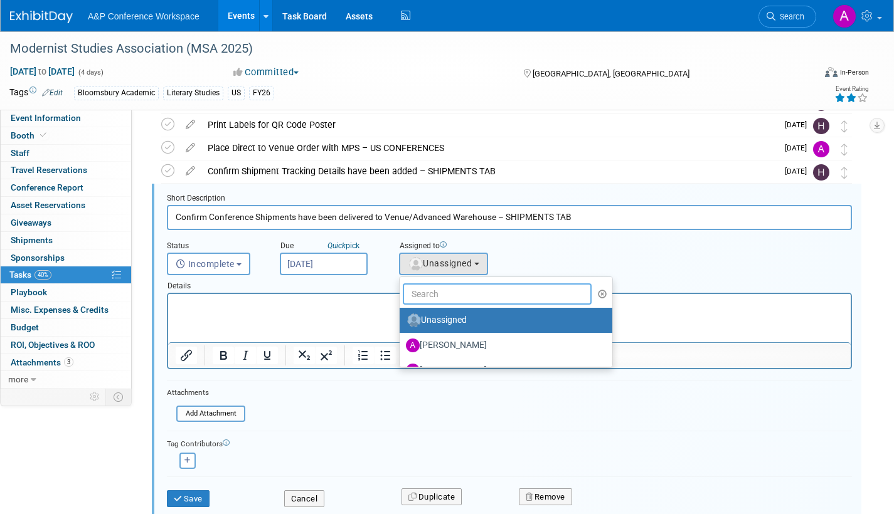
click at [446, 301] on input "text" at bounding box center [497, 294] width 189 height 21
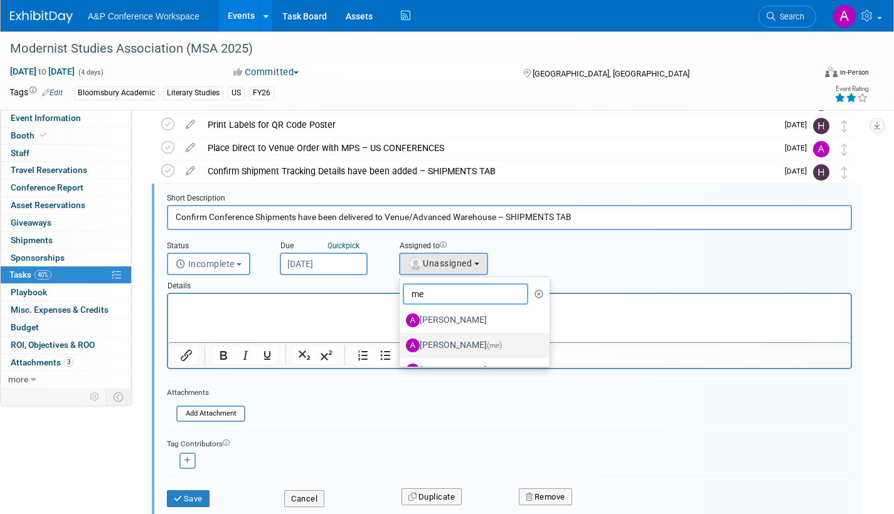
type input "me"
click at [446, 341] on label "[PERSON_NAME] (me)" at bounding box center [471, 346] width 131 height 20
click at [402, 341] on input "[PERSON_NAME] (me)" at bounding box center [397, 344] width 8 height 8
select select "3fc68575-f872-4db6-8d2a-11755123f12c"
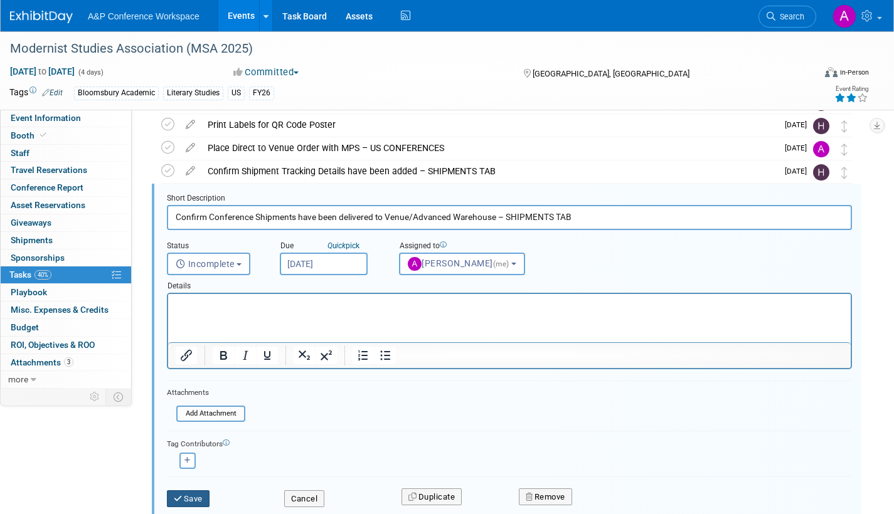
drag, startPoint x: 192, startPoint y: 493, endPoint x: 271, endPoint y: 468, distance: 82.9
click at [191, 494] on button "Save" at bounding box center [188, 500] width 43 height 18
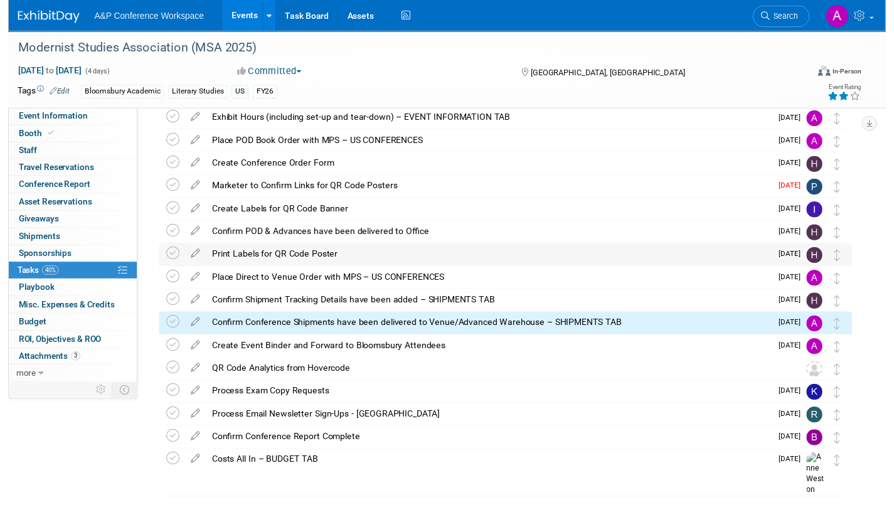
scroll to position [18, 0]
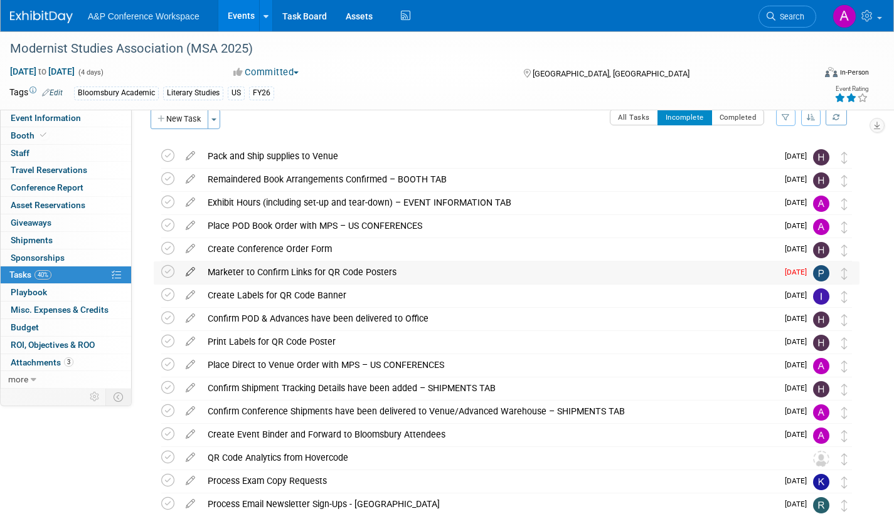
click at [186, 269] on icon at bounding box center [190, 270] width 22 height 16
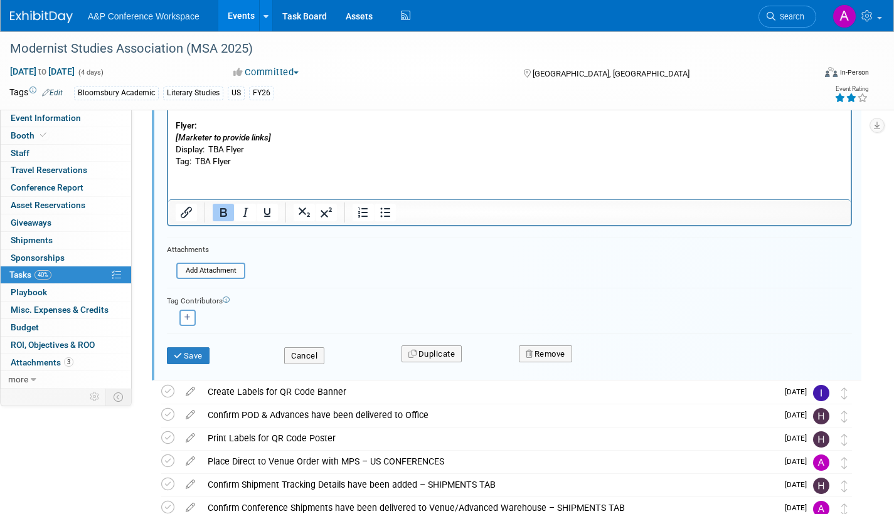
scroll to position [472, 0]
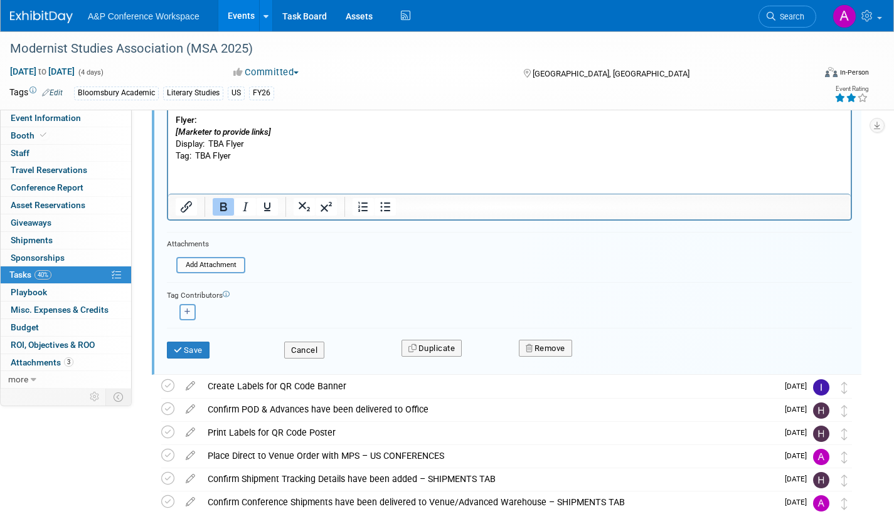
click at [188, 311] on icon "button" at bounding box center [187, 312] width 6 height 7
select select
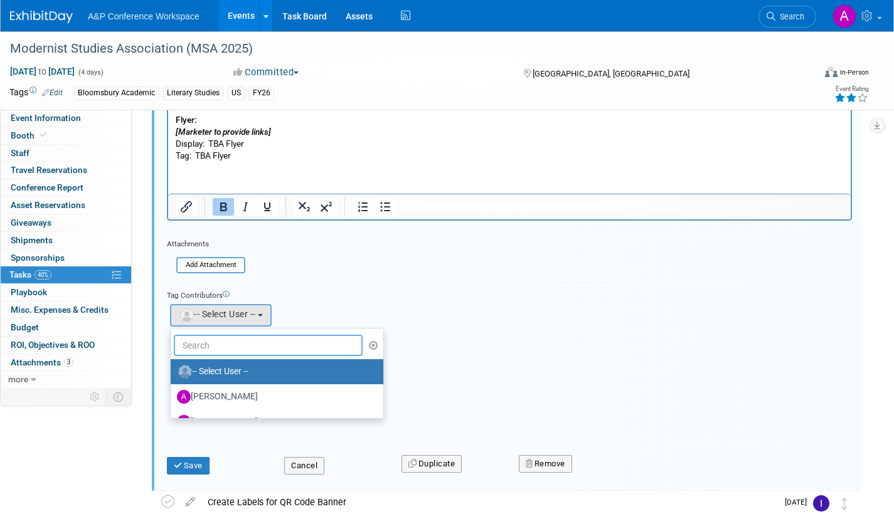
click at [248, 343] on input "text" at bounding box center [268, 345] width 189 height 21
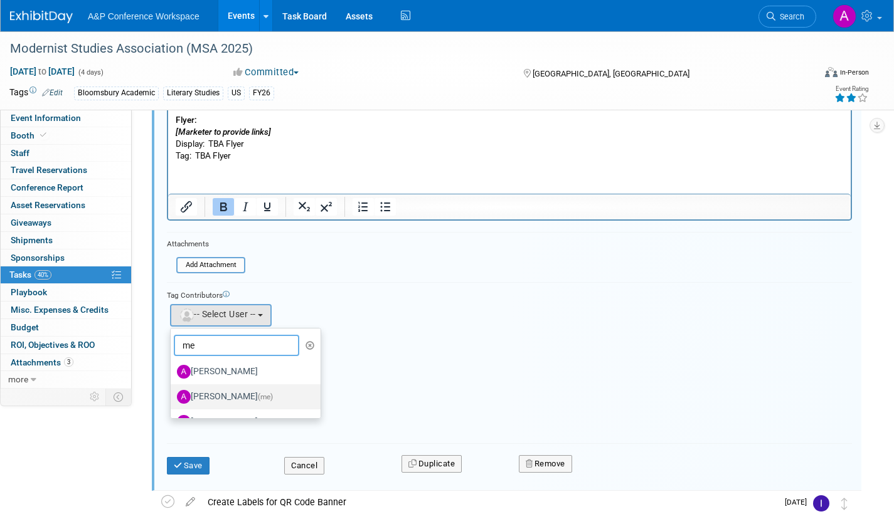
type input "me"
click at [244, 399] on label "[PERSON_NAME] (me)" at bounding box center [242, 397] width 131 height 20
click at [173, 399] on input "[PERSON_NAME] (me)" at bounding box center [168, 396] width 8 height 8
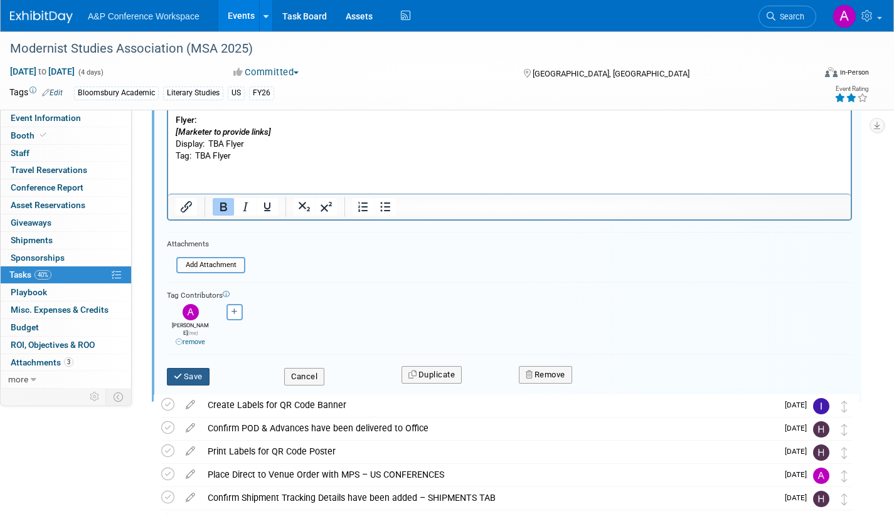
click at [183, 373] on icon "submit" at bounding box center [179, 377] width 10 height 8
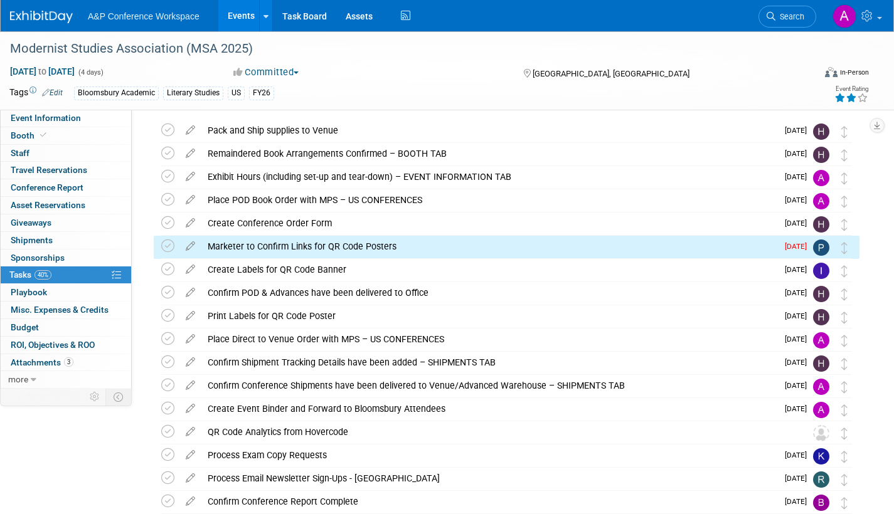
scroll to position [0, 0]
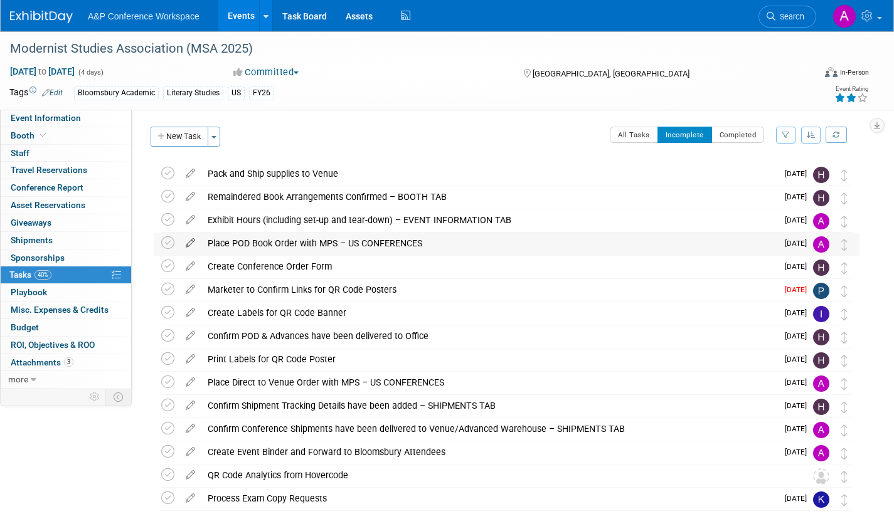
click at [188, 239] on icon at bounding box center [190, 241] width 22 height 16
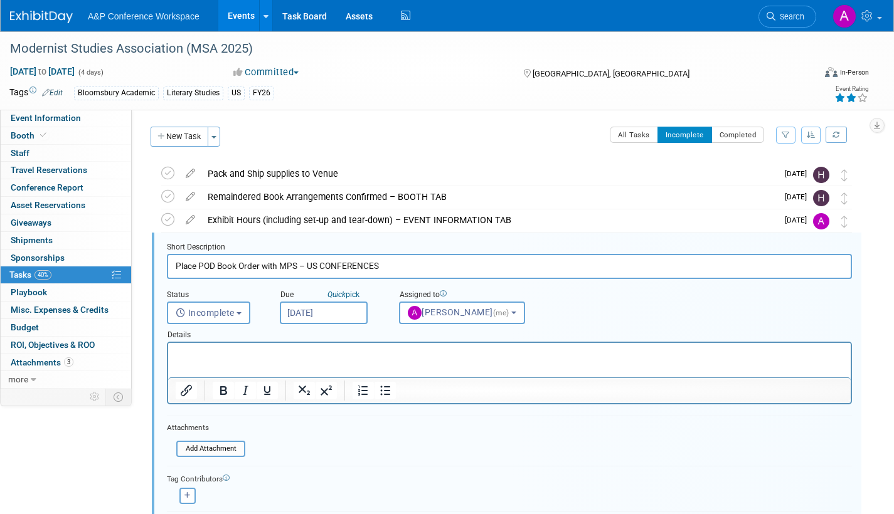
scroll to position [49, 0]
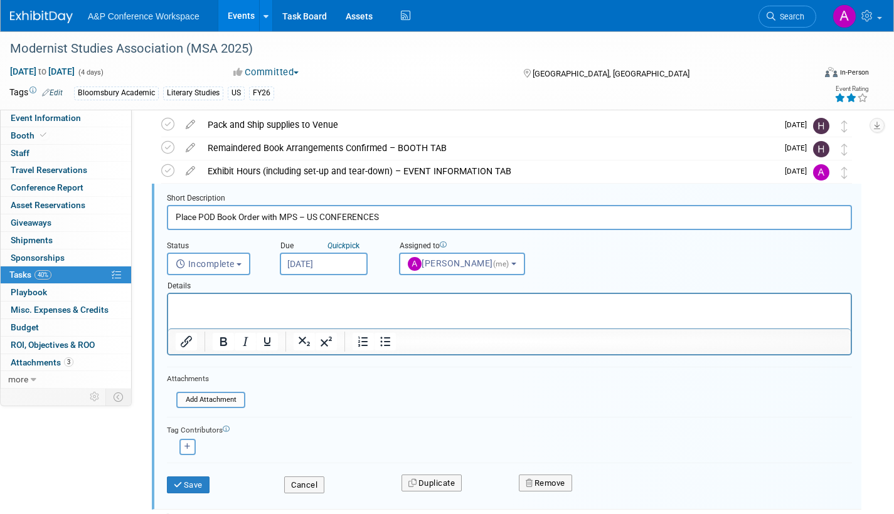
click at [351, 265] on input "[DATE]" at bounding box center [324, 264] width 88 height 23
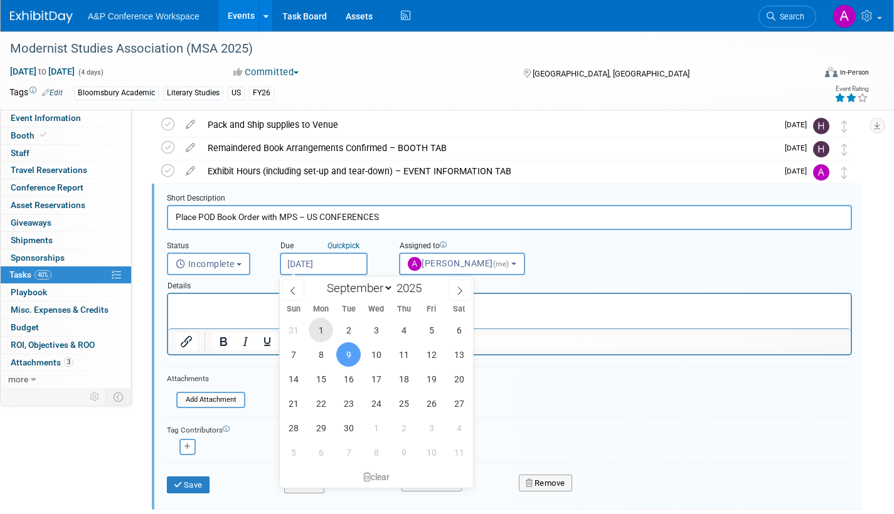
click at [316, 328] on span "1" at bounding box center [321, 330] width 24 height 24
type input "[DATE]"
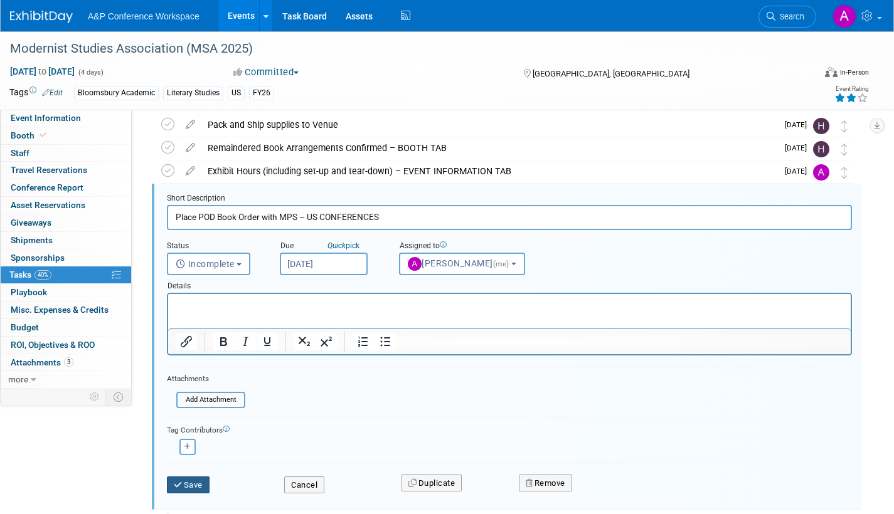
click at [187, 486] on button "Save" at bounding box center [188, 486] width 43 height 18
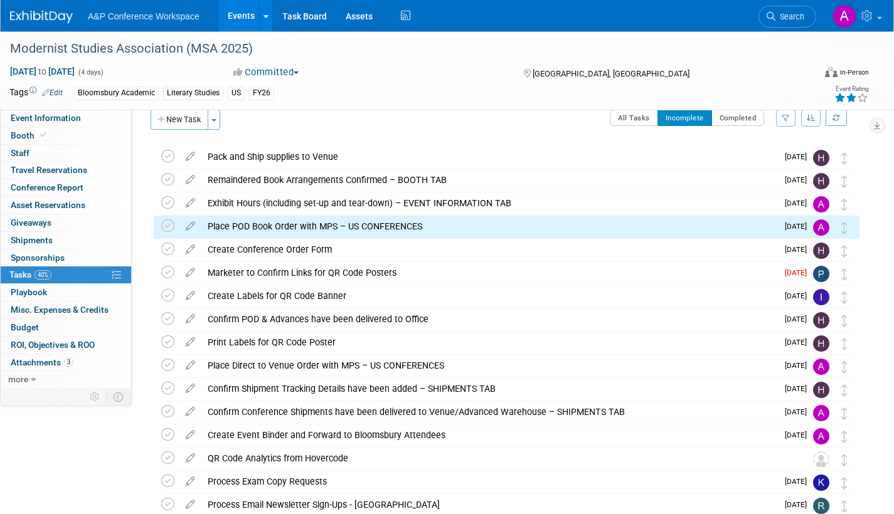
scroll to position [0, 0]
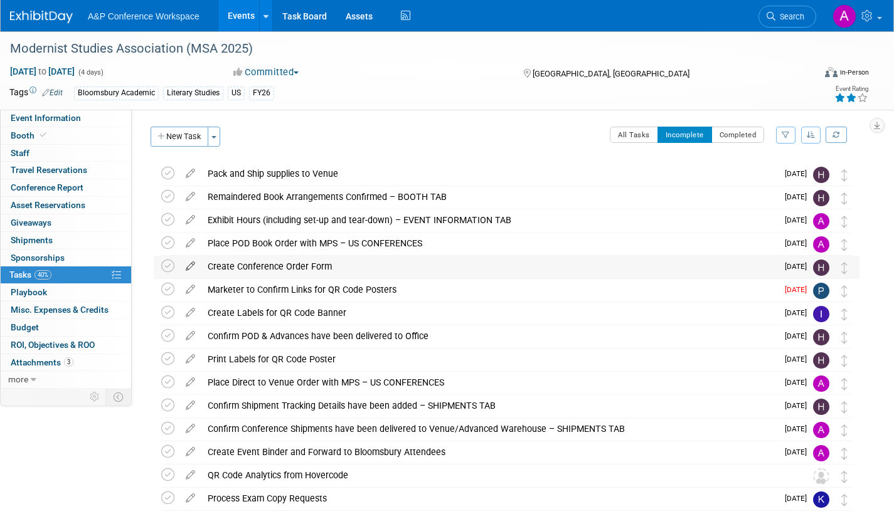
click at [191, 262] on icon at bounding box center [190, 264] width 22 height 16
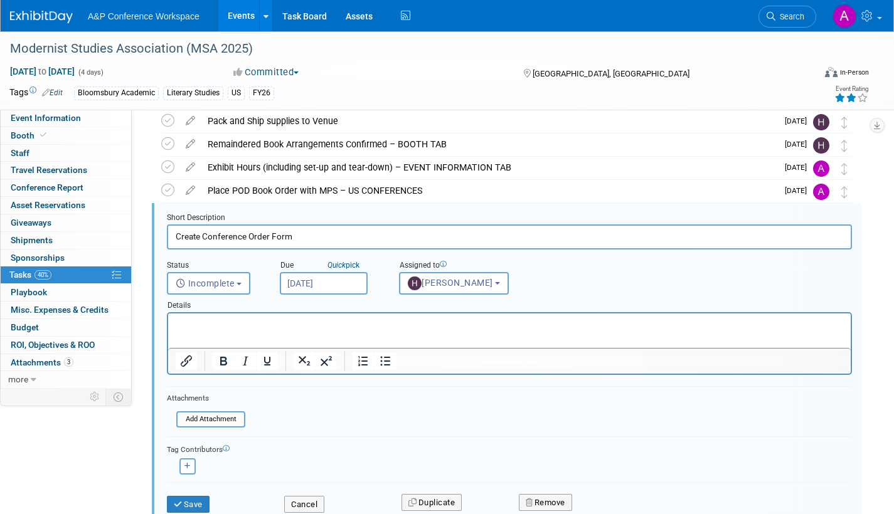
scroll to position [72, 0]
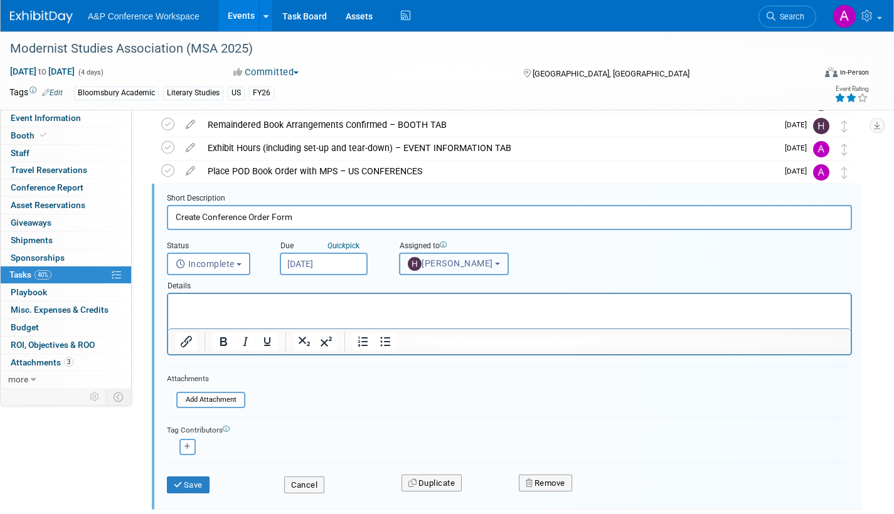
click at [451, 267] on span "[PERSON_NAME]" at bounding box center [450, 264] width 85 height 10
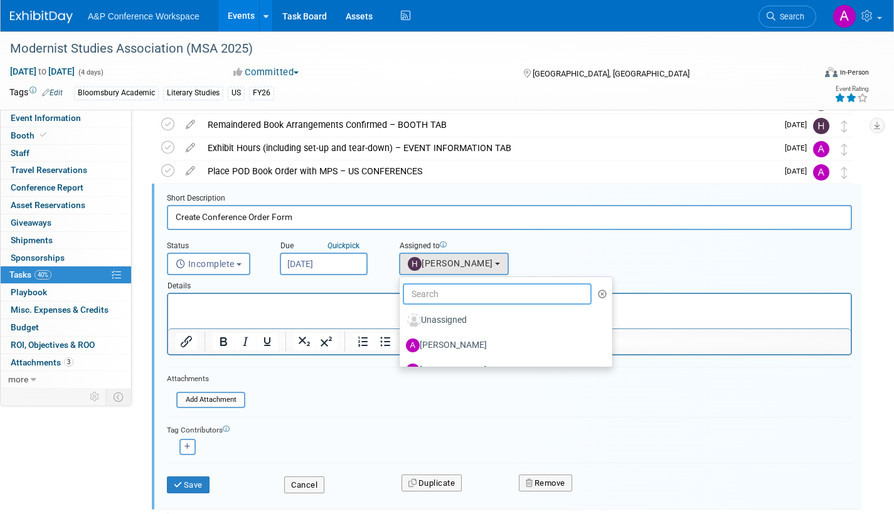
click at [448, 291] on input "text" at bounding box center [497, 294] width 189 height 21
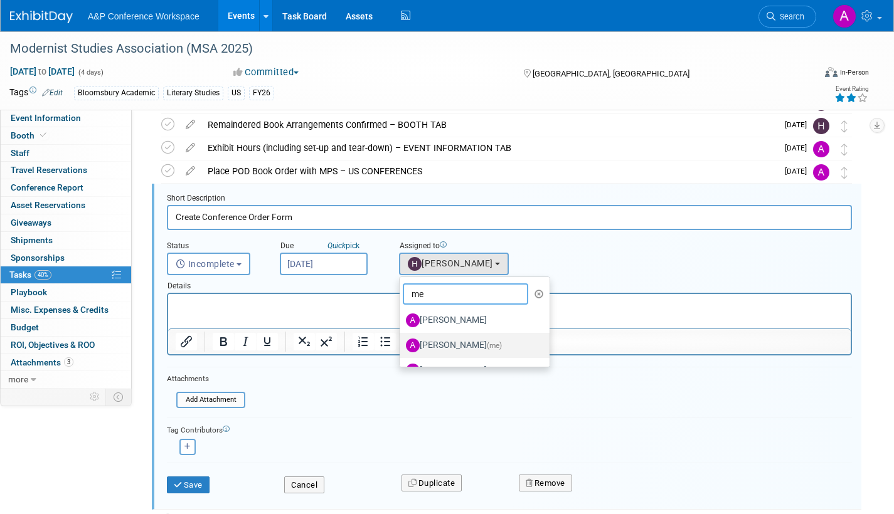
type input "me"
click at [443, 344] on label "[PERSON_NAME] (me)" at bounding box center [471, 346] width 131 height 20
click at [402, 344] on input "[PERSON_NAME] (me)" at bounding box center [397, 344] width 8 height 8
select select "3fc68575-f872-4db6-8d2a-11755123f12c"
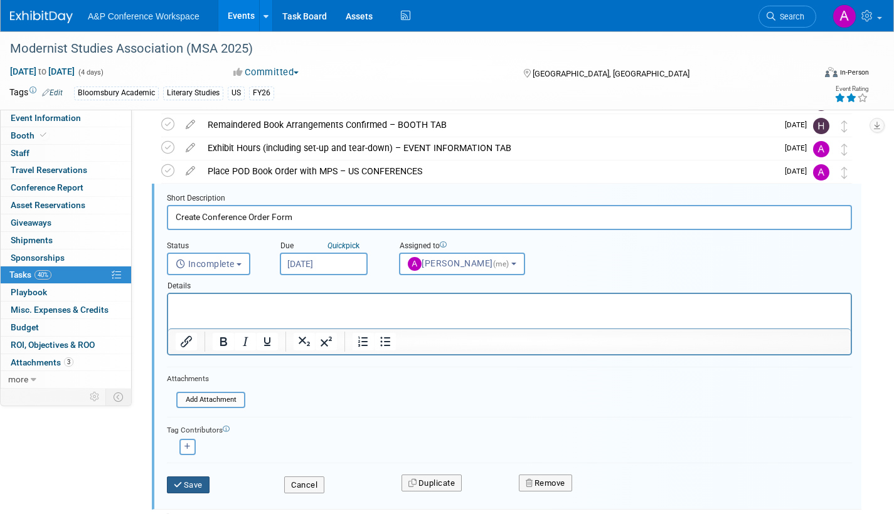
click at [181, 482] on icon "submit" at bounding box center [179, 485] width 10 height 8
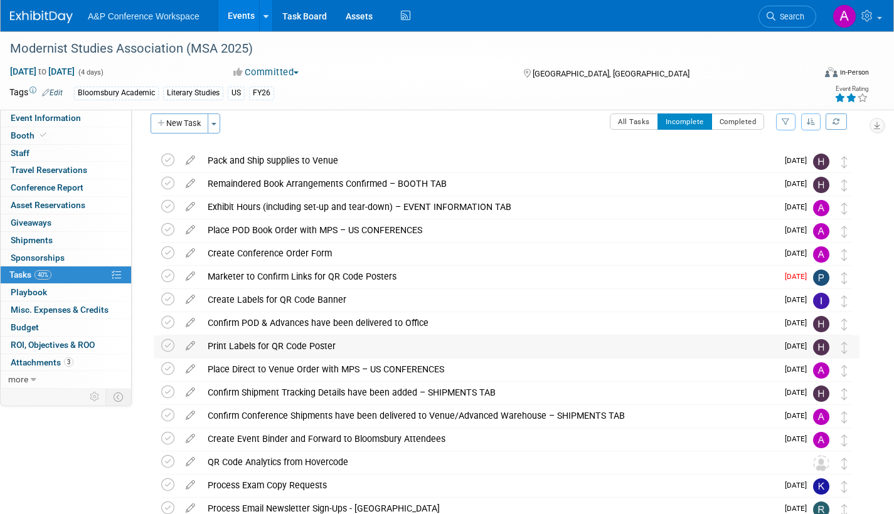
scroll to position [0, 0]
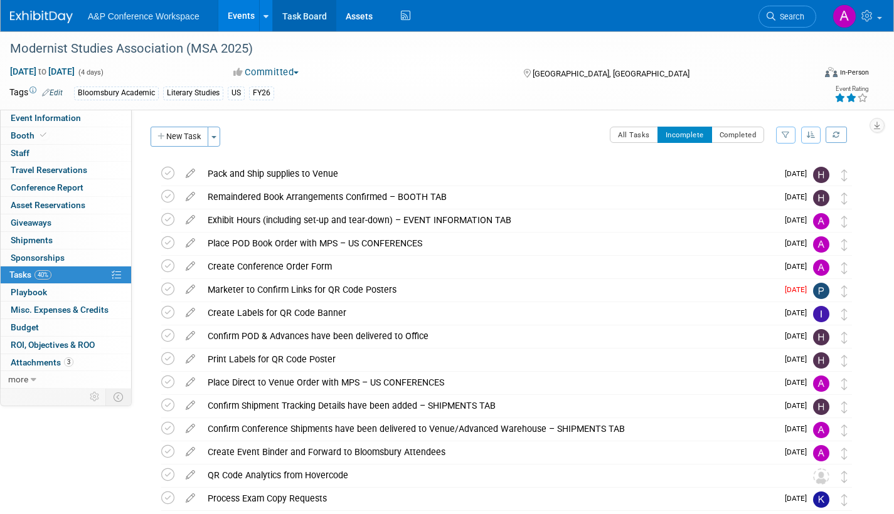
click at [302, 18] on link "Task Board" at bounding box center [304, 15] width 63 height 31
